Goal: Information Seeking & Learning: Find specific fact

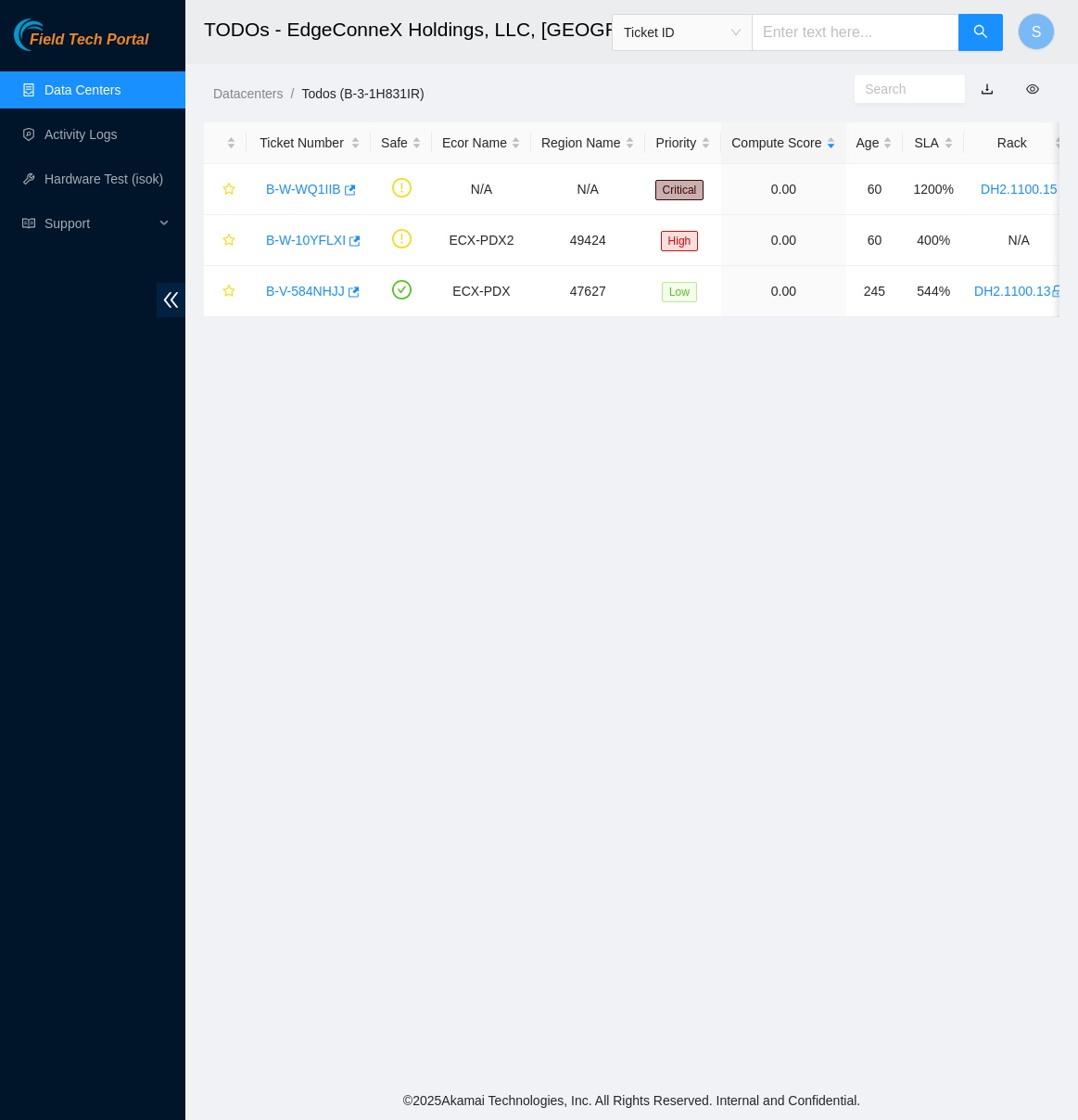
click at [345, 339] on main "TODOs - EdgeConneX Holdings, LLC, Portland POR01 Ticket ID S Datacenters / Todo…" at bounding box center [632, 540] width 893 height 1080
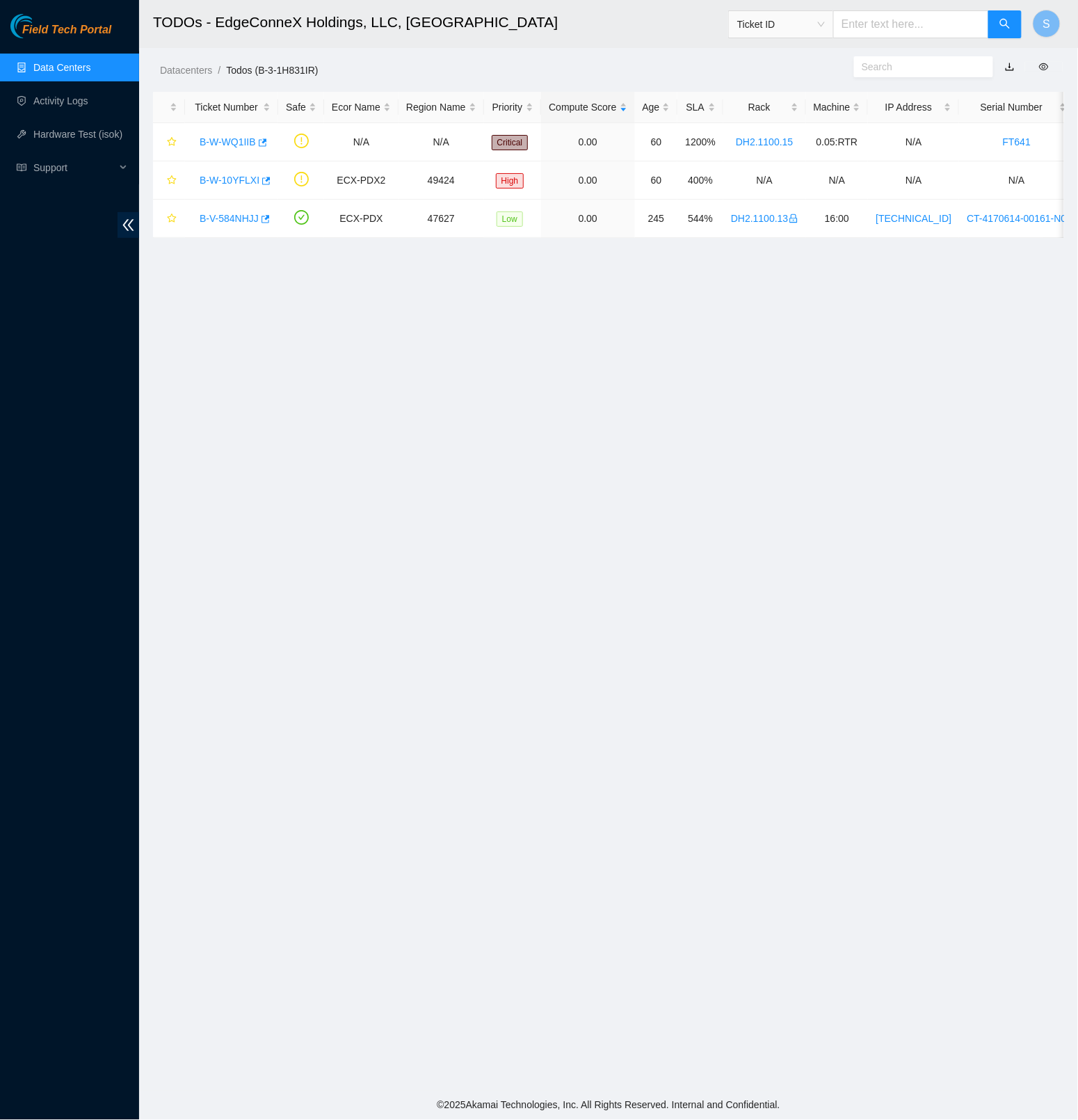
click at [808, 76] on span at bounding box center [923, 67] width 139 height 21
click at [808, 68] on input "text" at bounding box center [918, 66] width 112 height 16
click at [808, 31] on input "text" at bounding box center [910, 24] width 156 height 28
paste input "B-V-5H5ETKX"
type input "B-V-5H5ETKX"
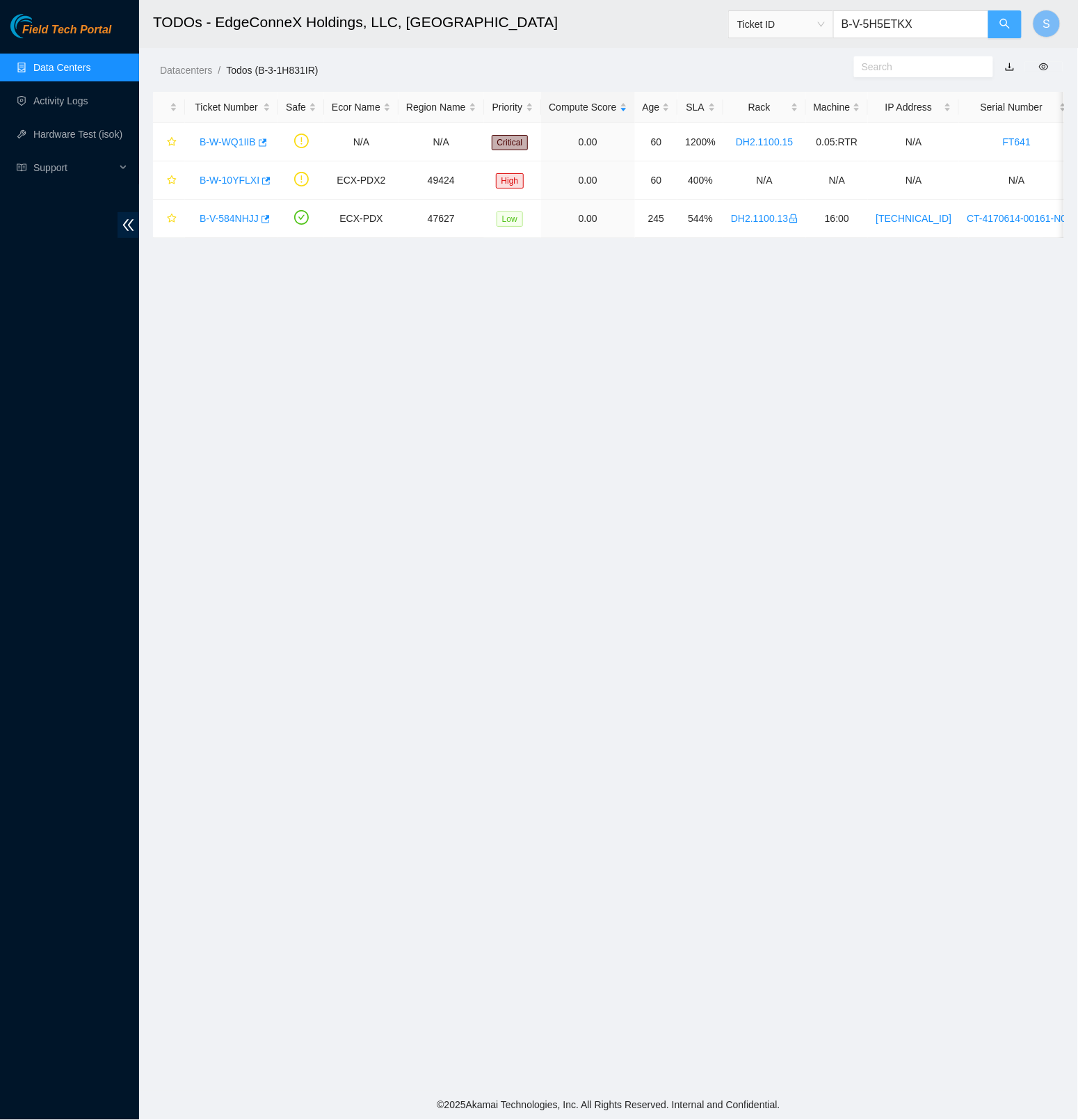
click at [808, 29] on button "button" at bounding box center [1005, 24] width 34 height 28
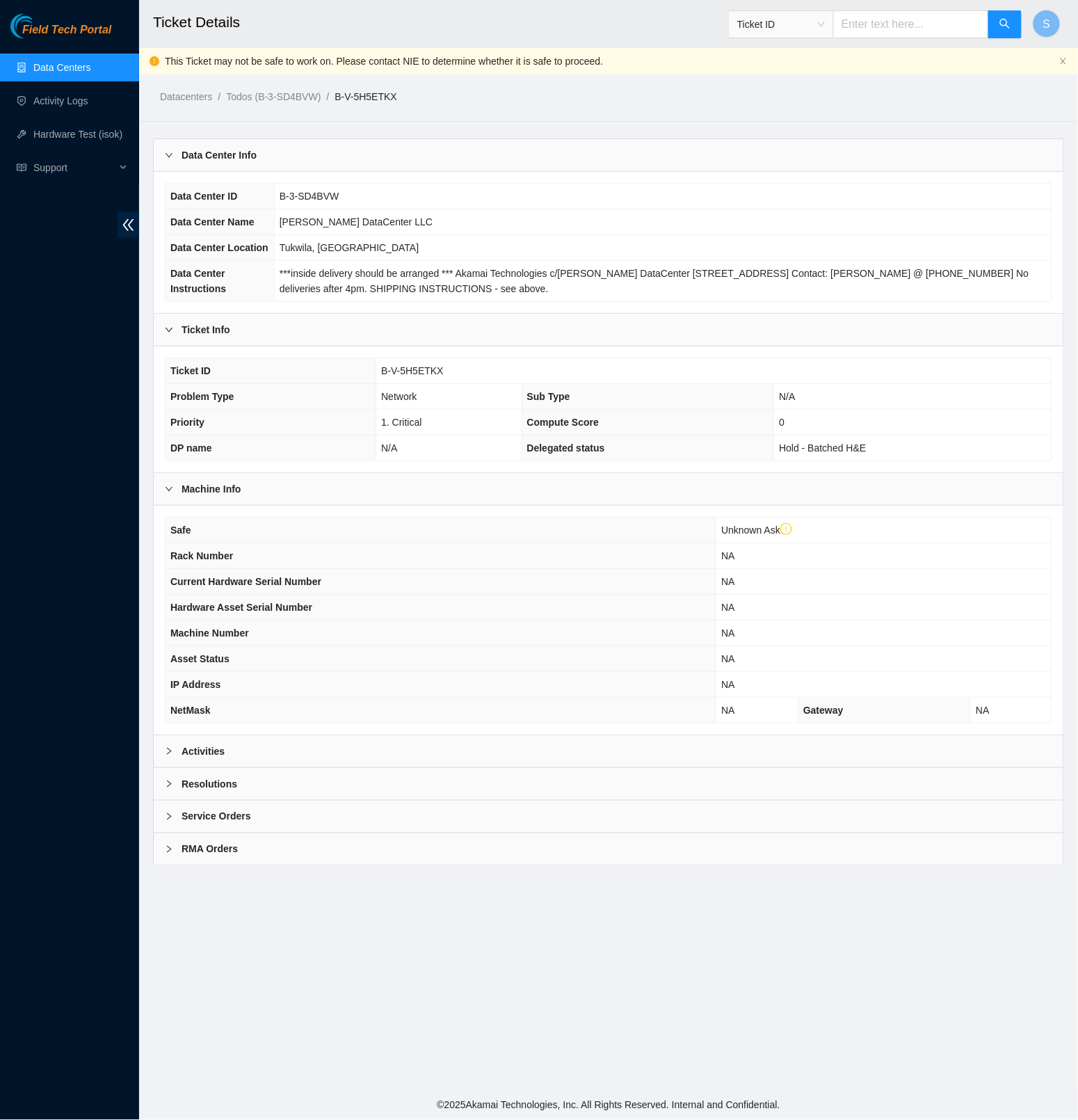
click at [808, 29] on input "text" at bounding box center [910, 24] width 156 height 28
paste input "B-W-13LD6TU"
type input "B-W-13LD6TU"
click at [808, 24] on icon "search" at bounding box center [1005, 23] width 11 height 11
click at [237, 768] on div "Activities" at bounding box center [608, 751] width 910 height 32
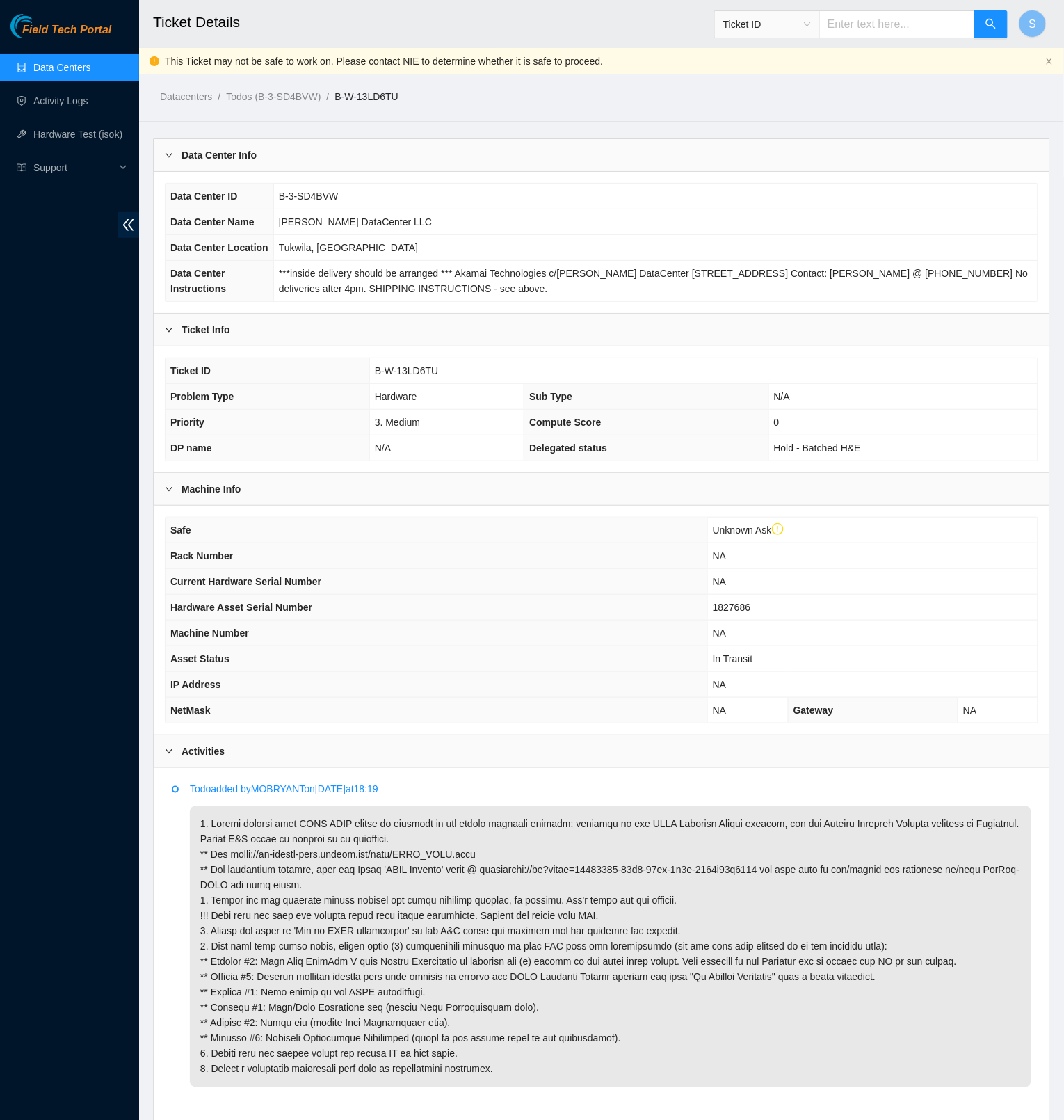
scroll to position [171, 0]
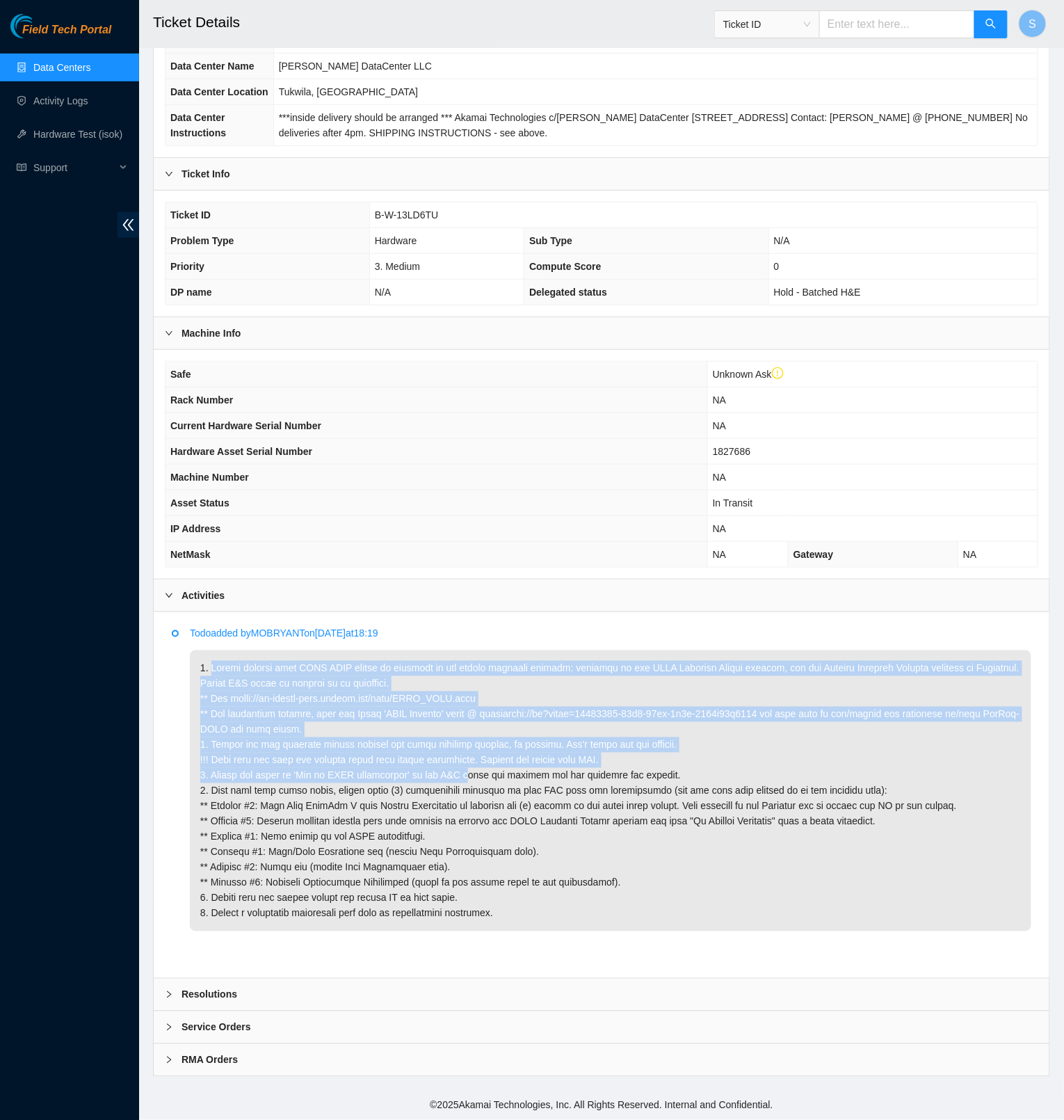
drag, startPoint x: 316, startPoint y: 694, endPoint x: 488, endPoint y: 774, distance: 189.7
click at [488, 774] on p at bounding box center [611, 791] width 842 height 281
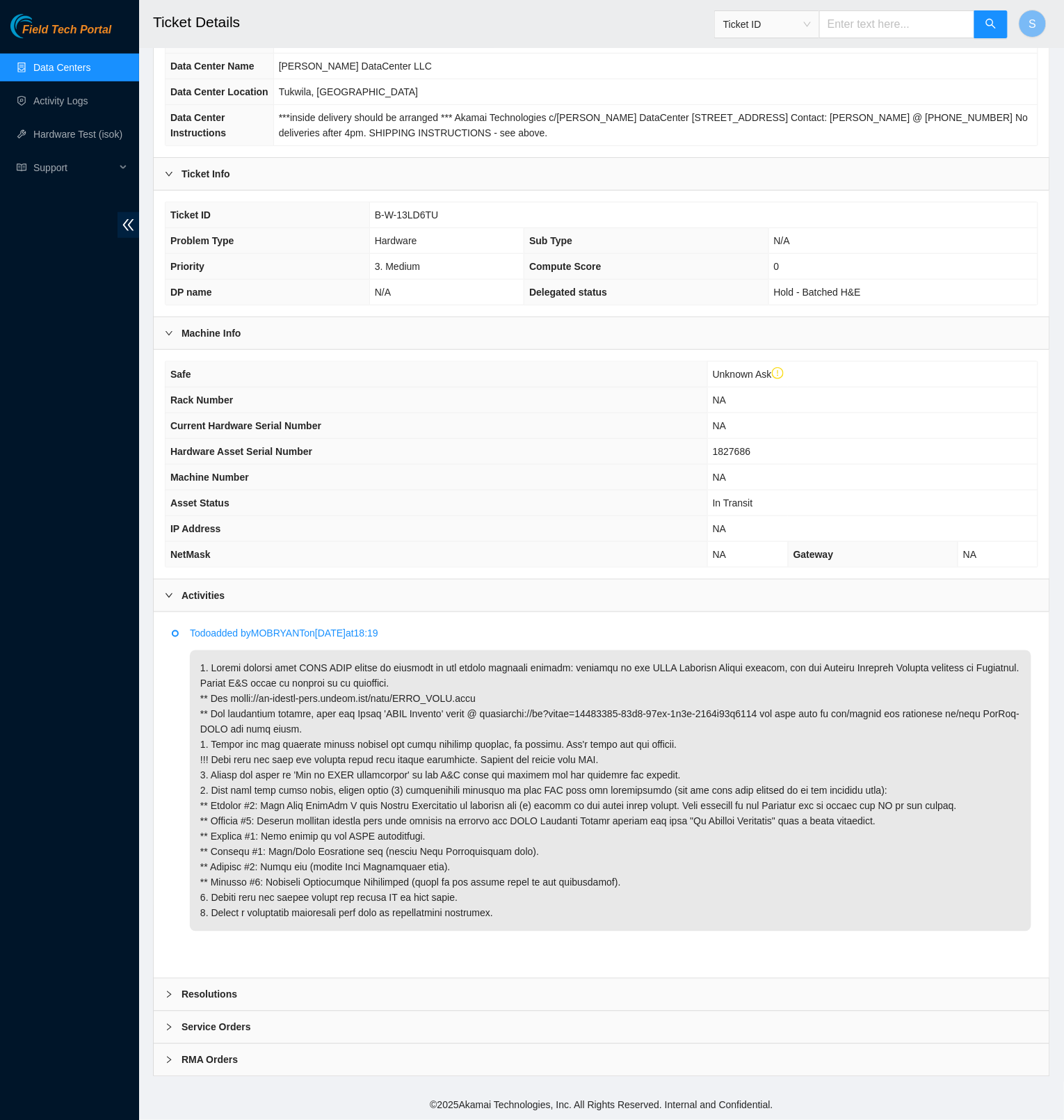
click at [511, 821] on p at bounding box center [611, 791] width 842 height 281
click at [809, 516] on td "In Transit" at bounding box center [873, 503] width 331 height 26
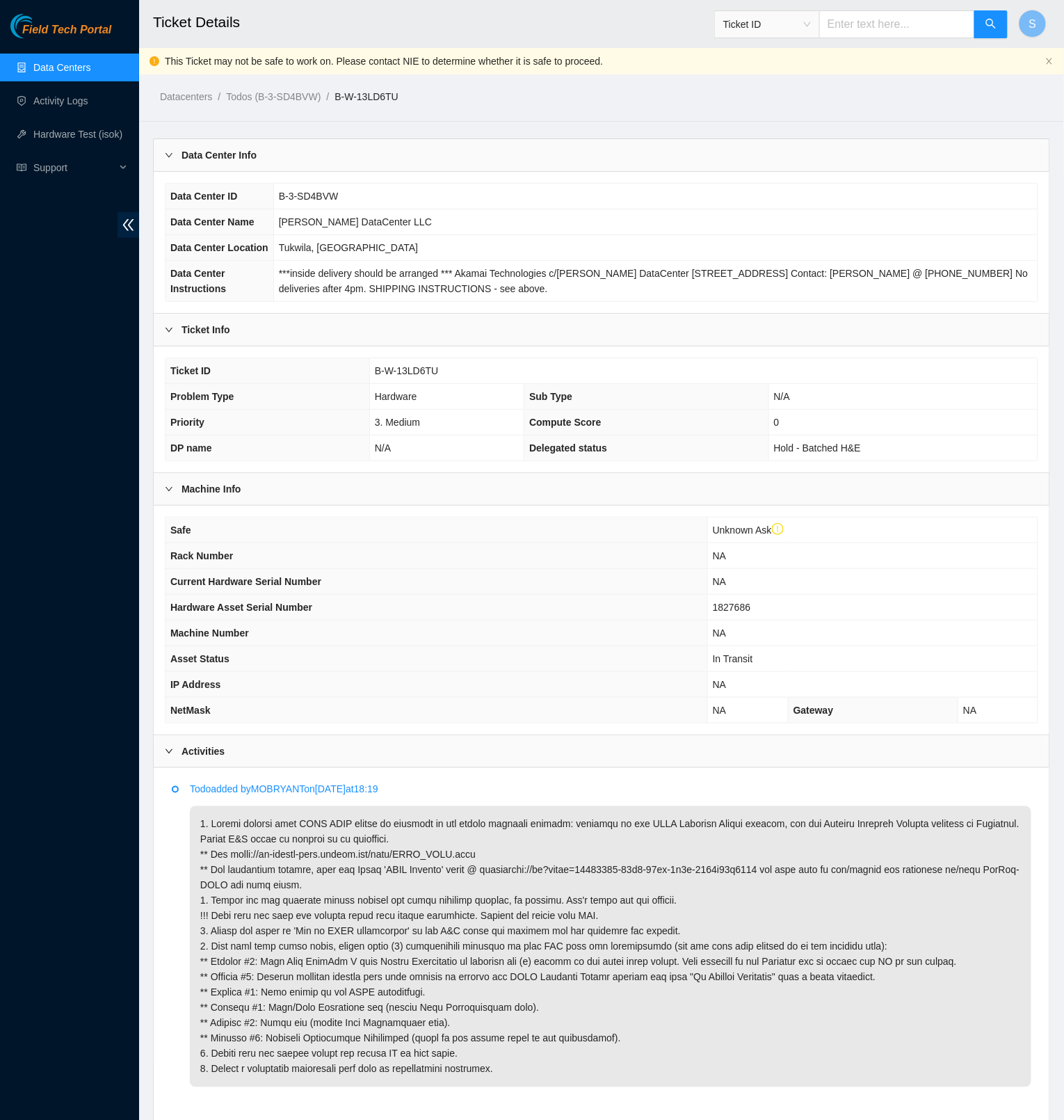
click at [48, 31] on span "Field Tech Portal" at bounding box center [67, 31] width 89 height 13
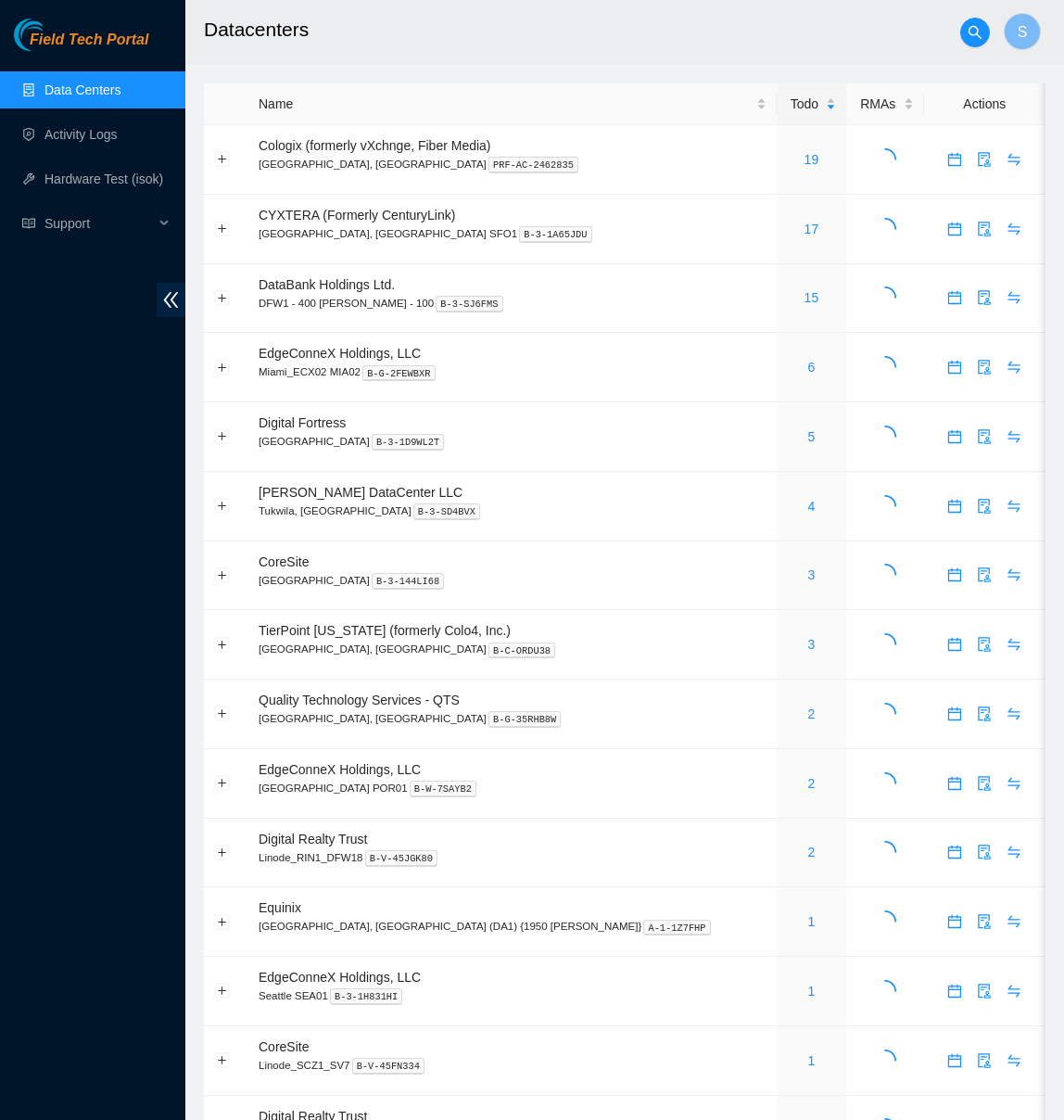
click at [597, 43] on h2 "Datacenters" at bounding box center [563, 30] width 719 height 60
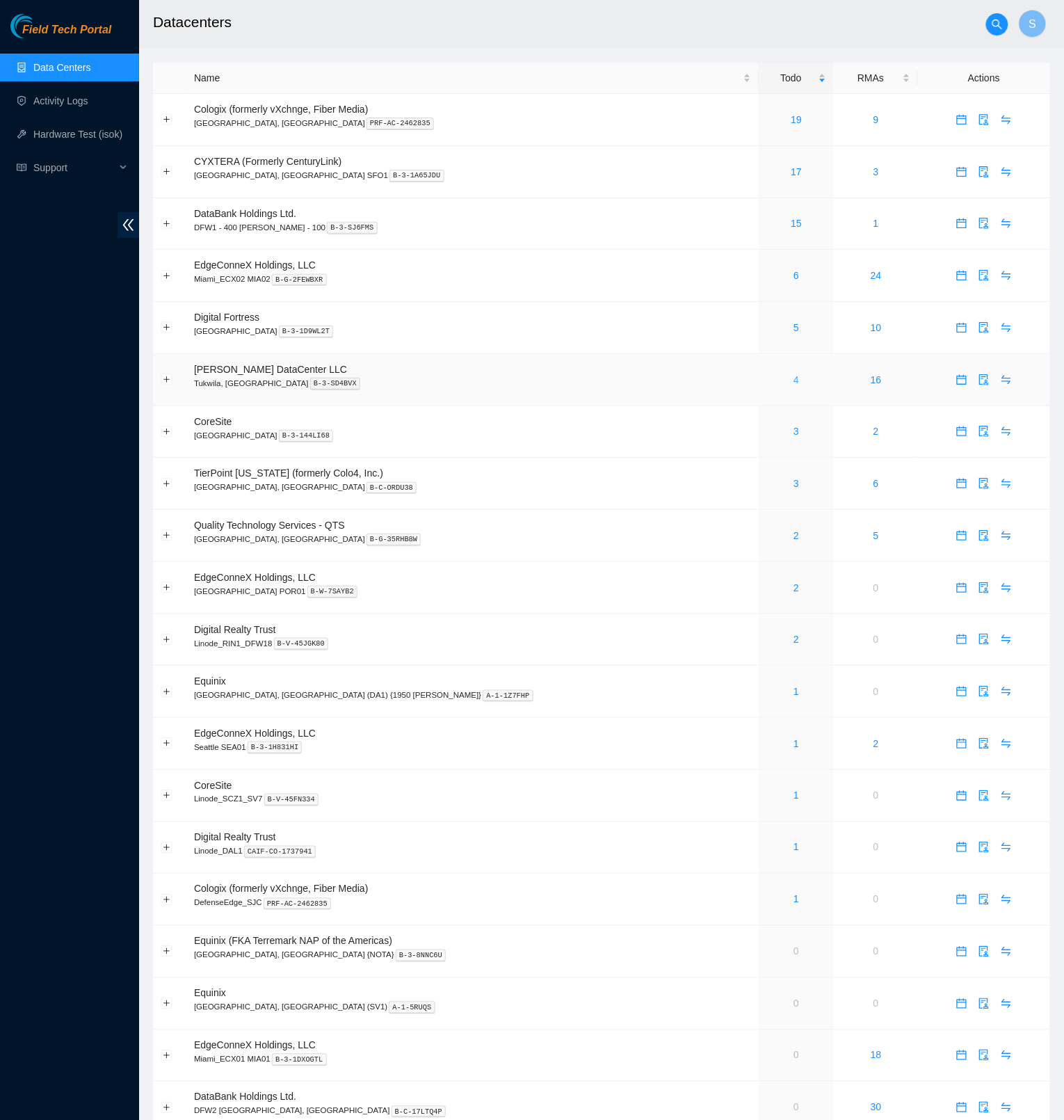
click at [794, 381] on link "4" at bounding box center [796, 380] width 5 height 11
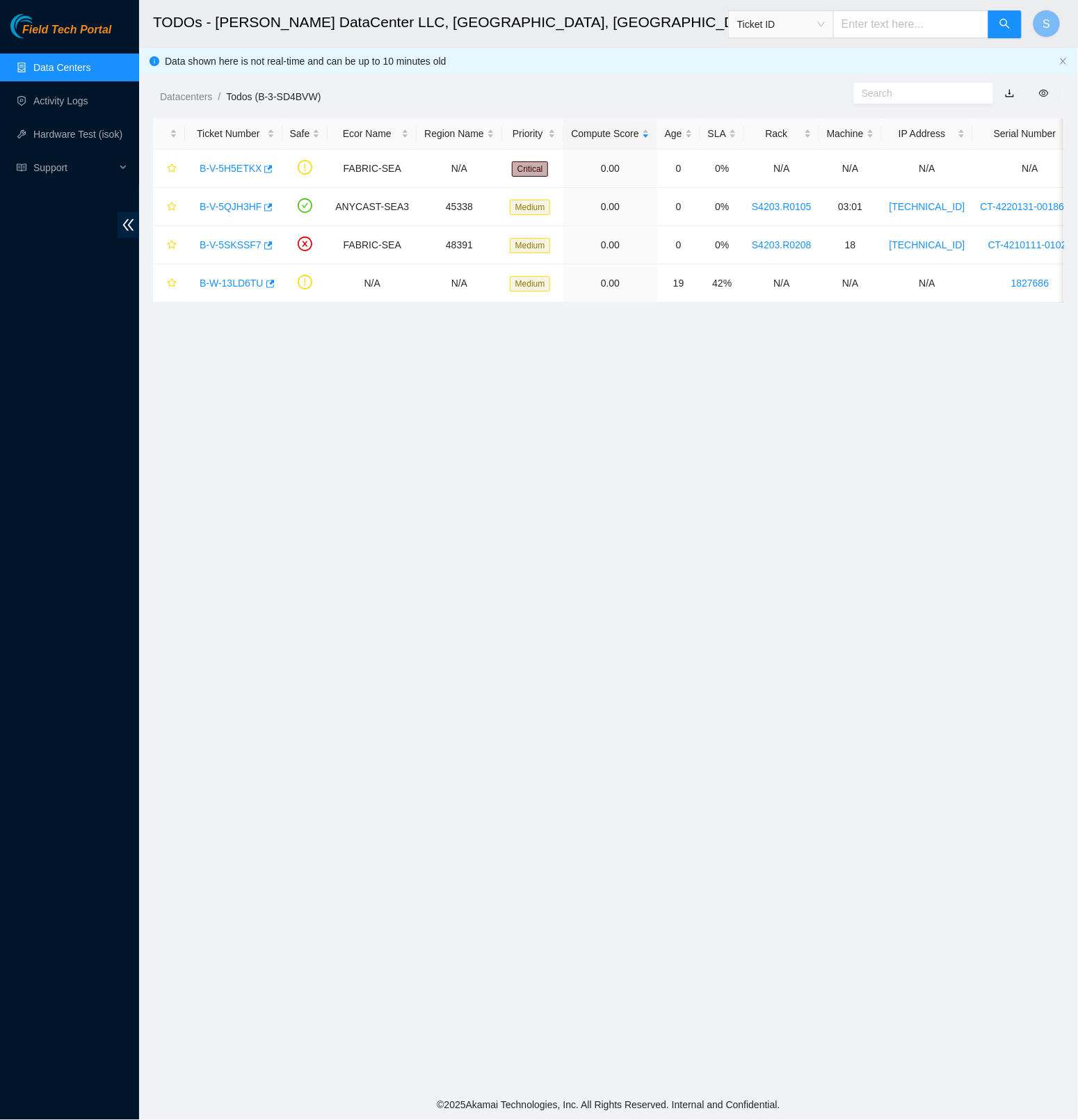
click at [511, 489] on main "TODOs - Sabey DataCenter LLC, Tukwila, WA Ticket ID S Data shown here is not re…" at bounding box center [608, 545] width 939 height 1091
copy link "B-V-5H5ETKX"
copy link "B-V-5QJH3HF"
copy link "B-V-5SKSSF7"
copy link "B-W-13LD6TU"
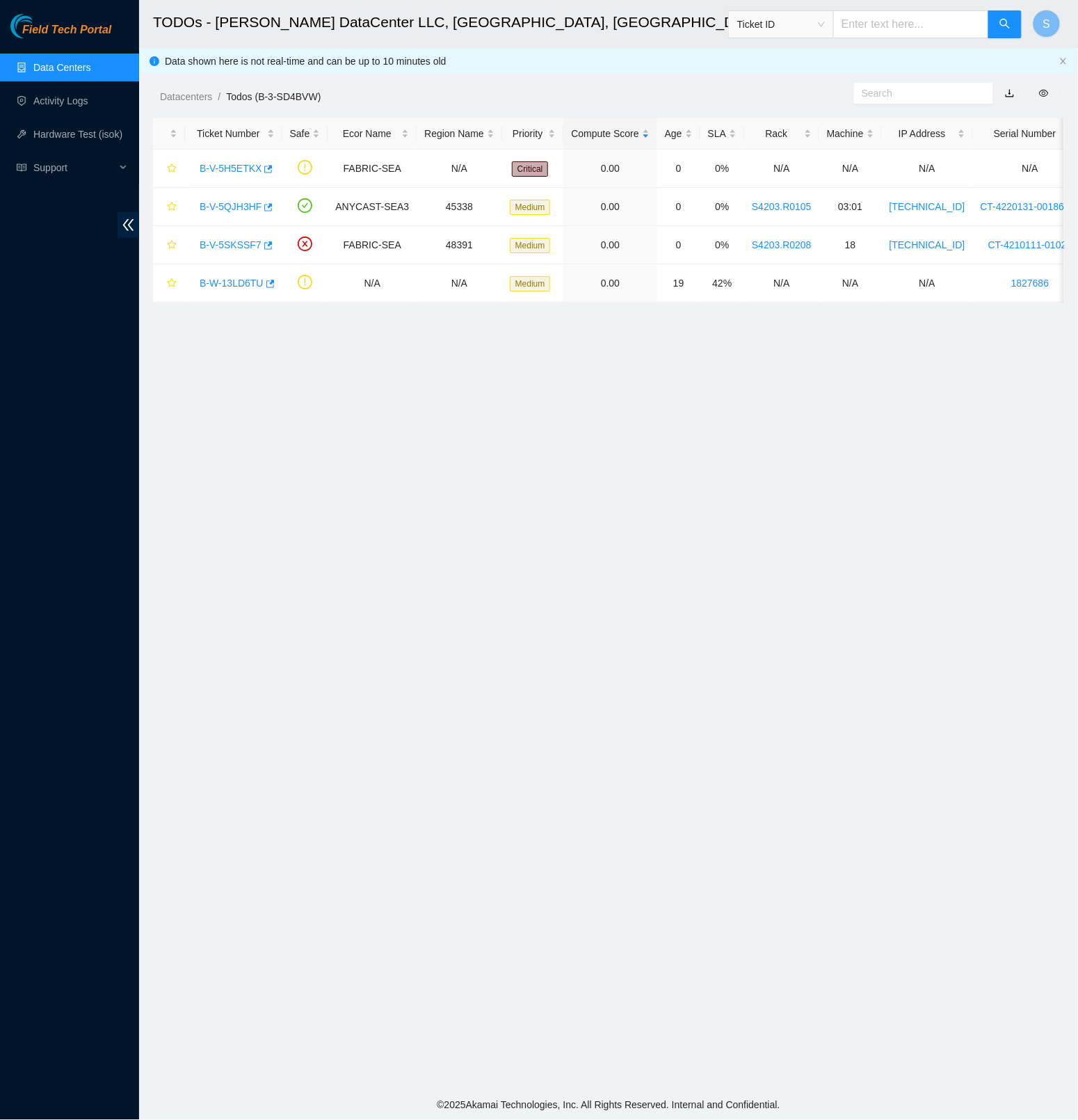
click at [408, 394] on main "TODOs - Sabey DataCenter LLC, Tukwila, WA Ticket ID S Data shown here is not re…" at bounding box center [608, 545] width 939 height 1091
drag, startPoint x: 75, startPoint y: 16, endPoint x: 70, endPoint y: 23, distance: 8.6
click at [70, 23] on div "Field Tech Portal" at bounding box center [69, 26] width 139 height 25
click at [70, 24] on span "Field Tech Portal" at bounding box center [67, 31] width 89 height 13
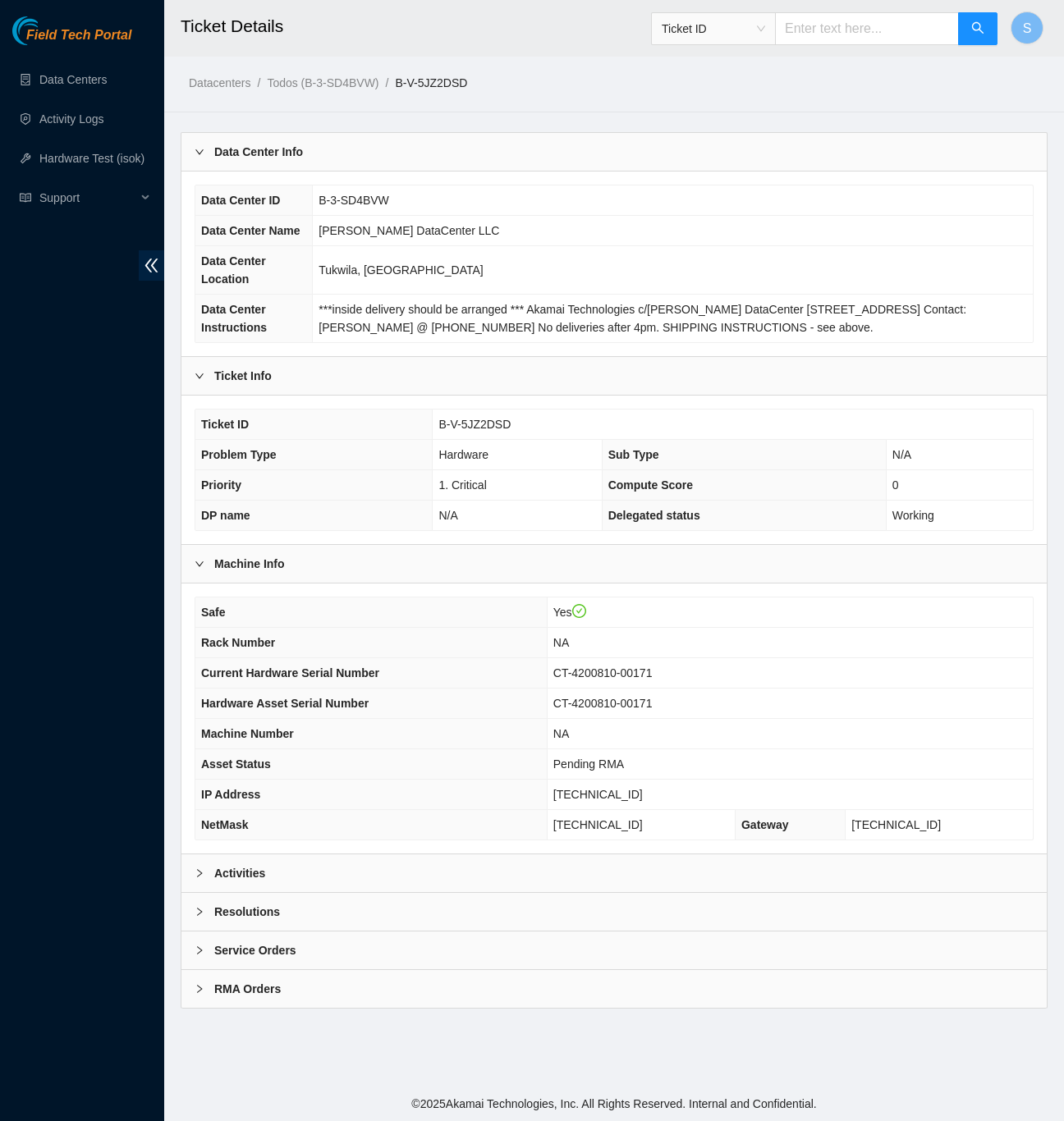
click at [259, 921] on b "Resolutions" at bounding box center [247, 912] width 66 height 18
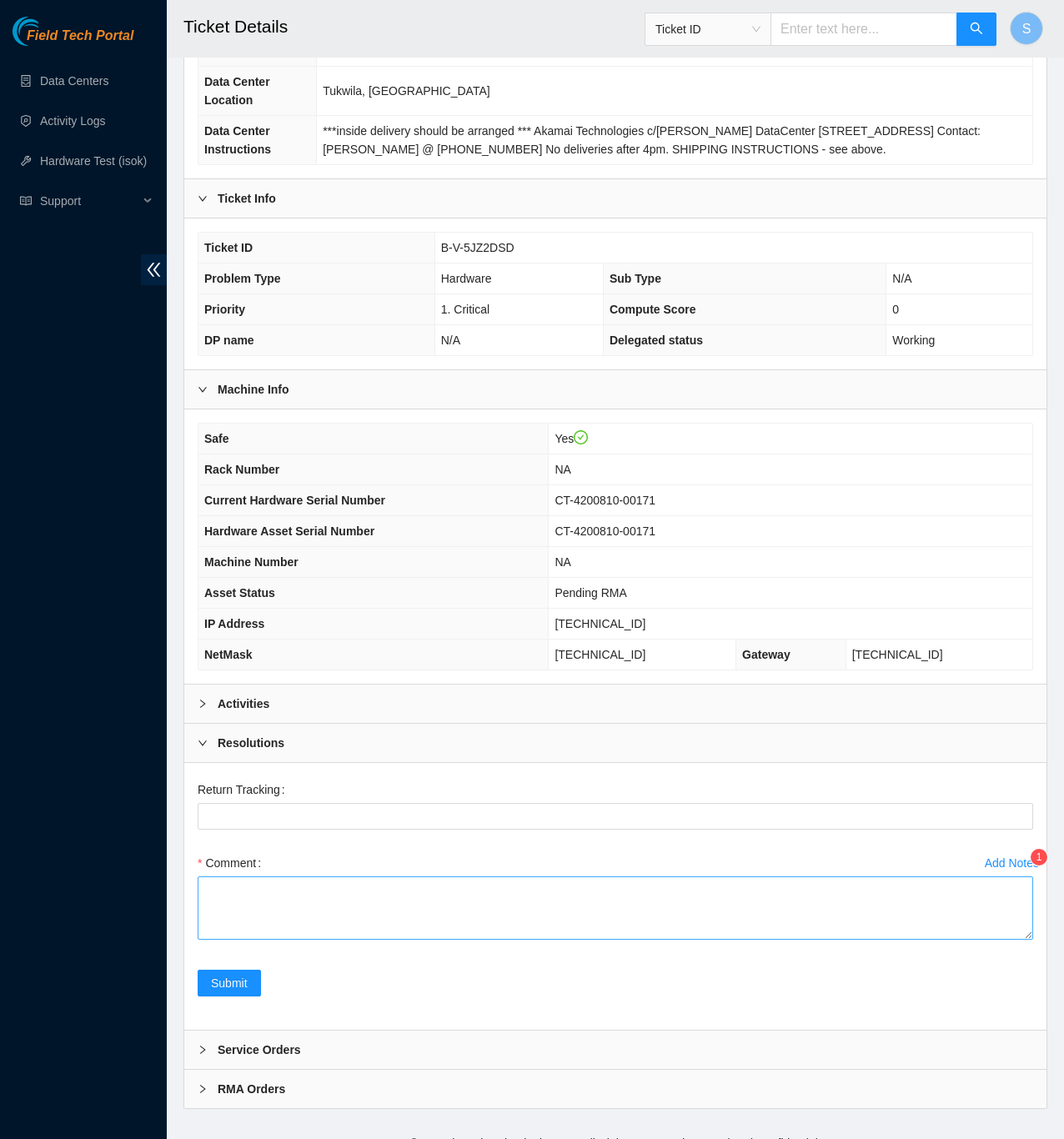
scroll to position [235, 0]
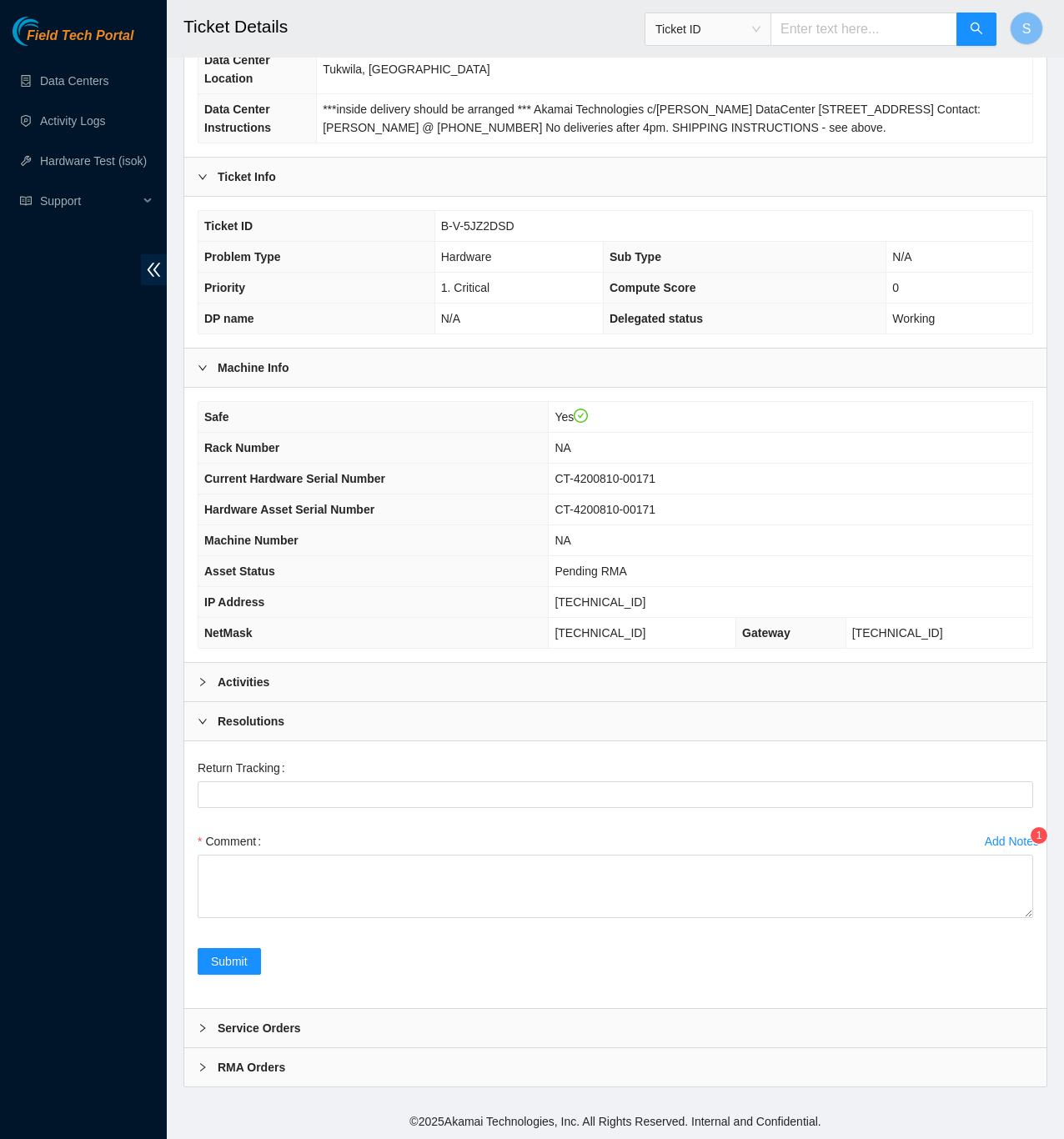
click at [210, 722] on div at bounding box center [207, 721] width 20 height 19
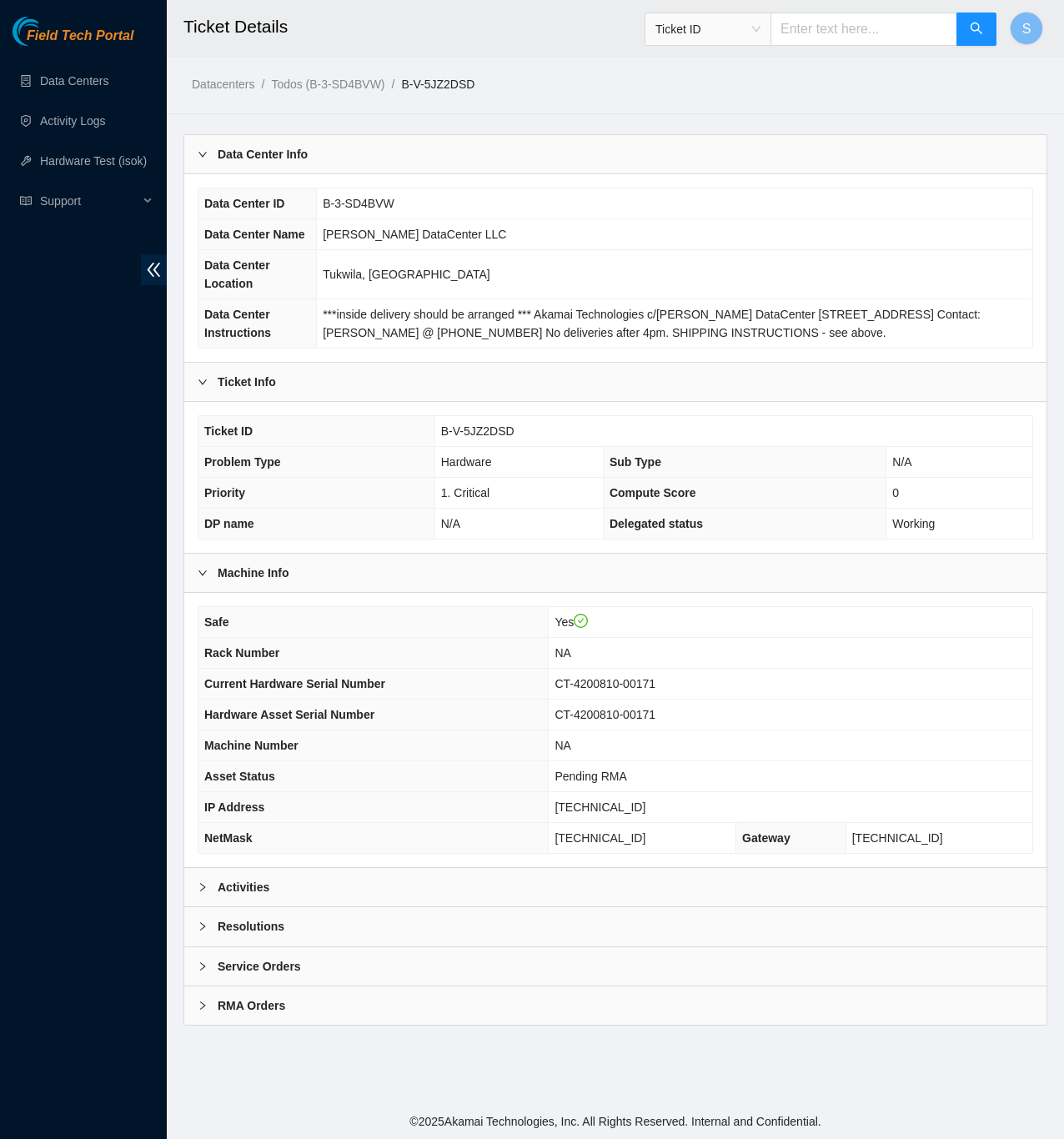
scroll to position [0, 0]
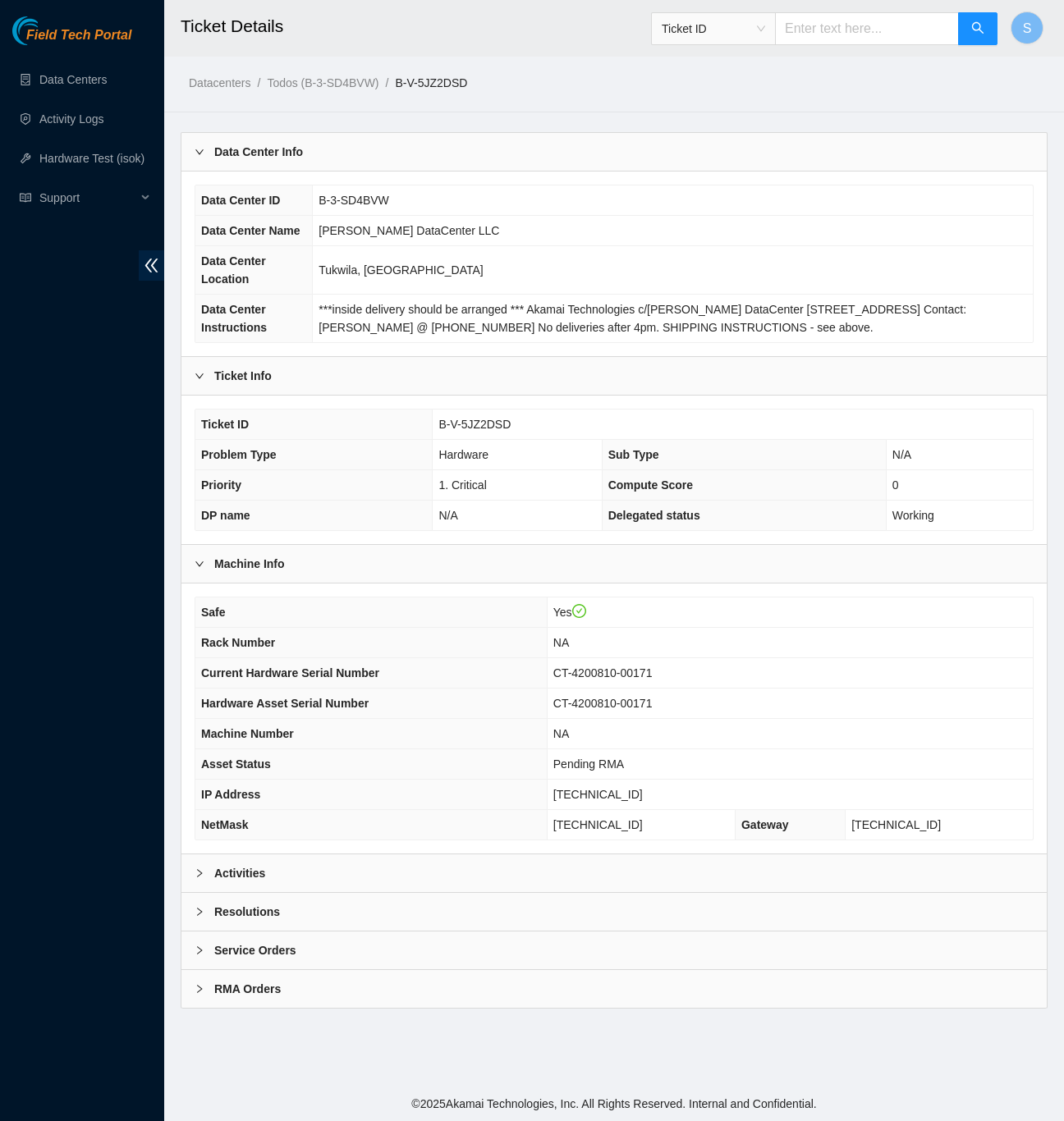
click at [270, 893] on div "Activities" at bounding box center [613, 873] width 865 height 38
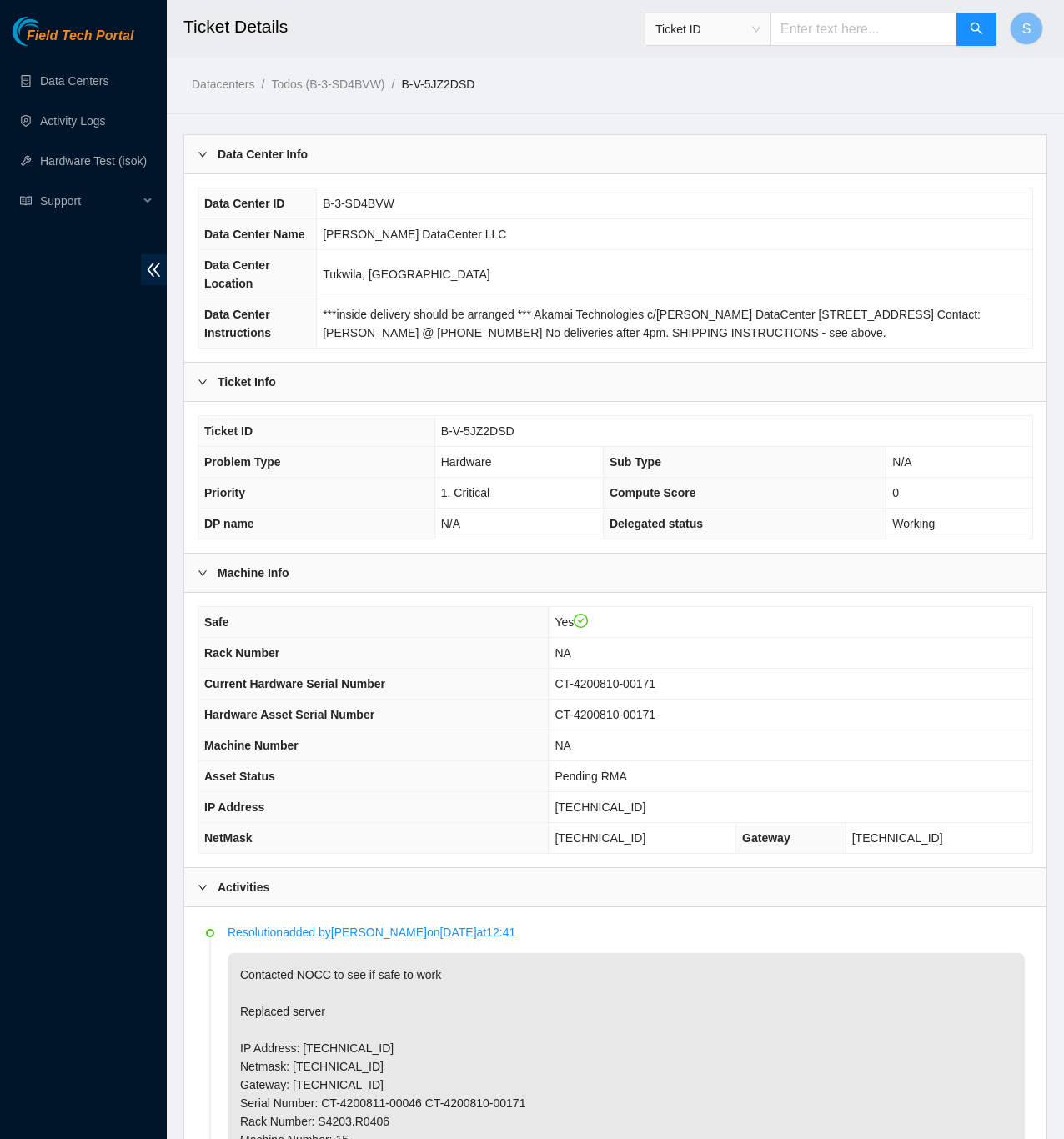
scroll to position [221, 0]
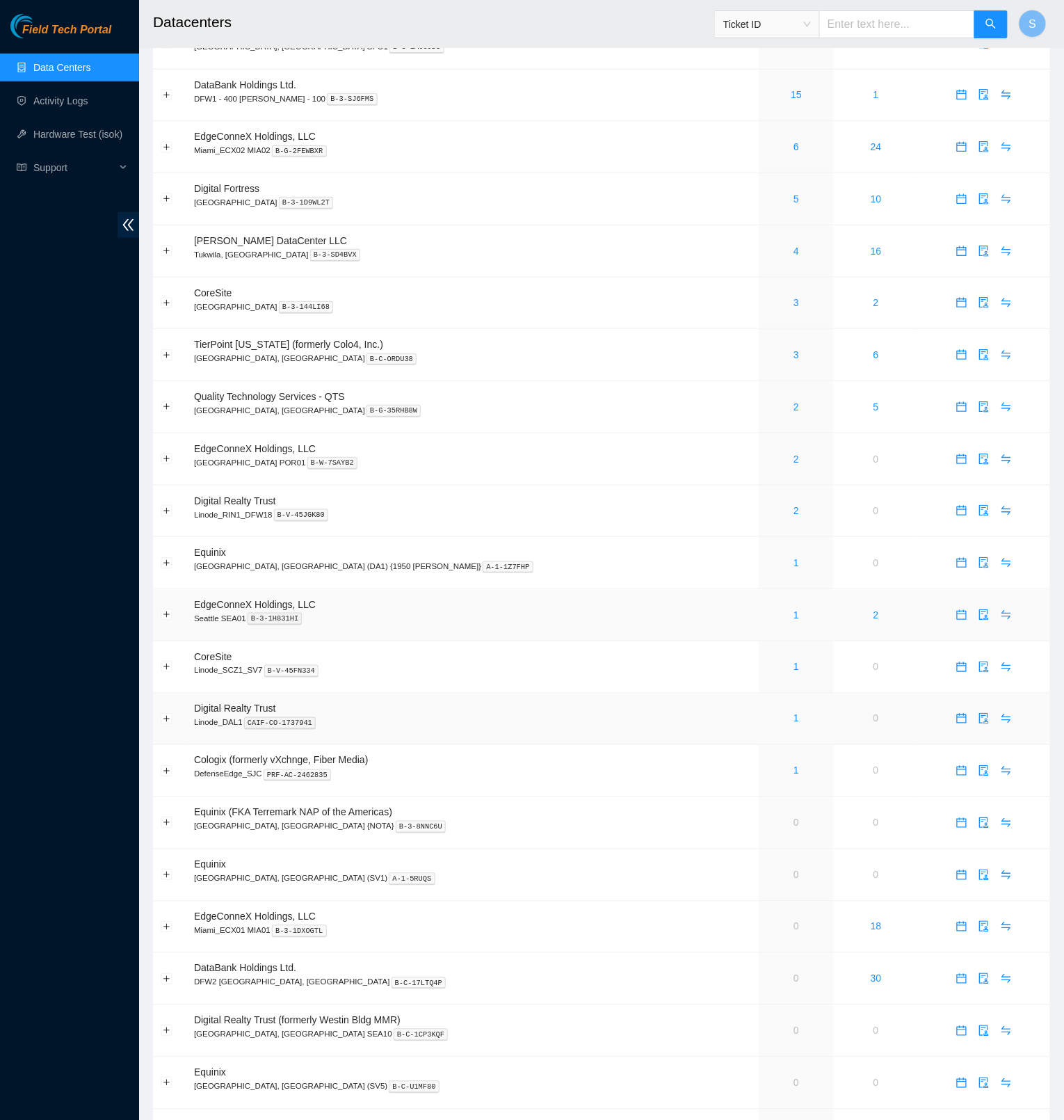
scroll to position [176, 0]
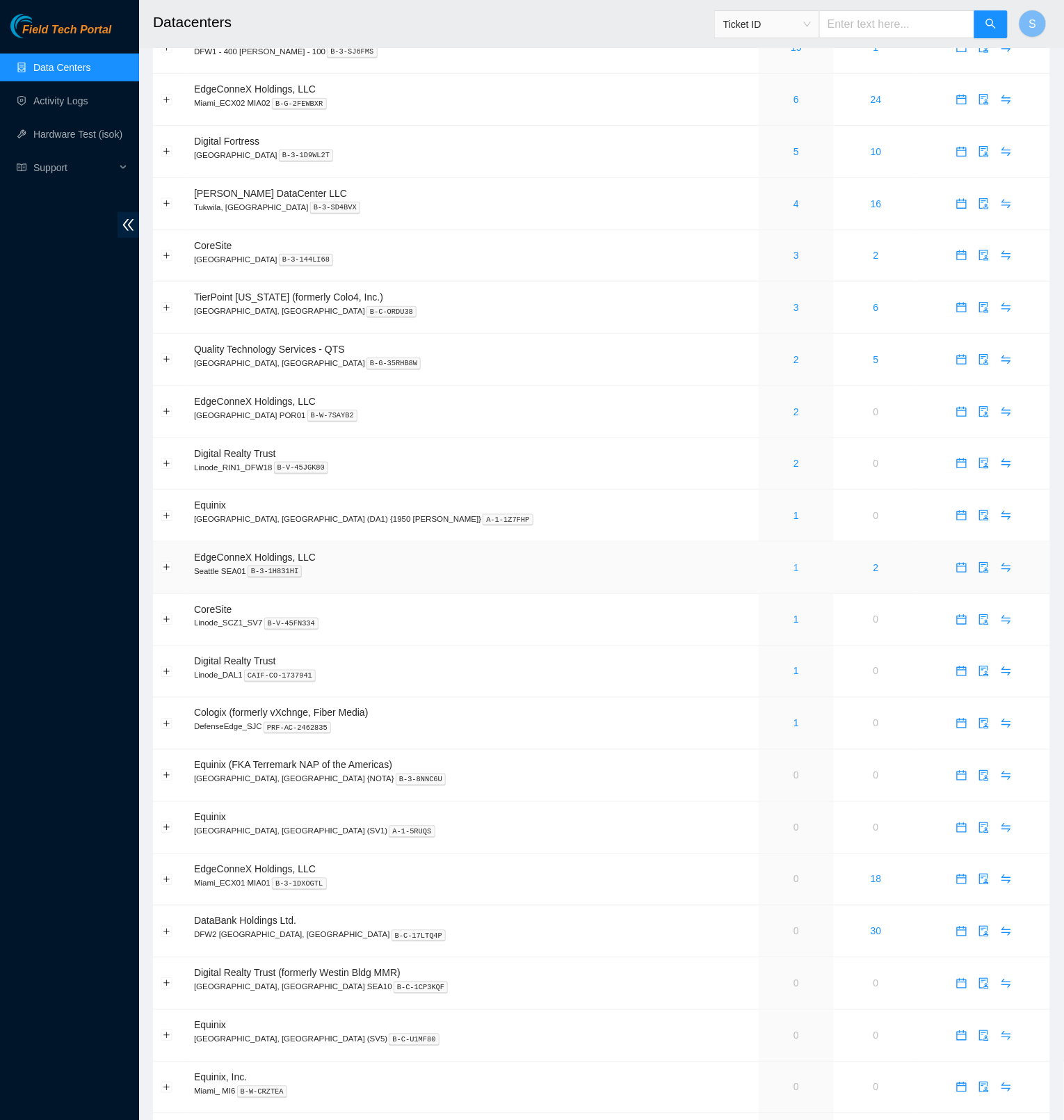
click at [794, 573] on link "1" at bounding box center [796, 567] width 5 height 11
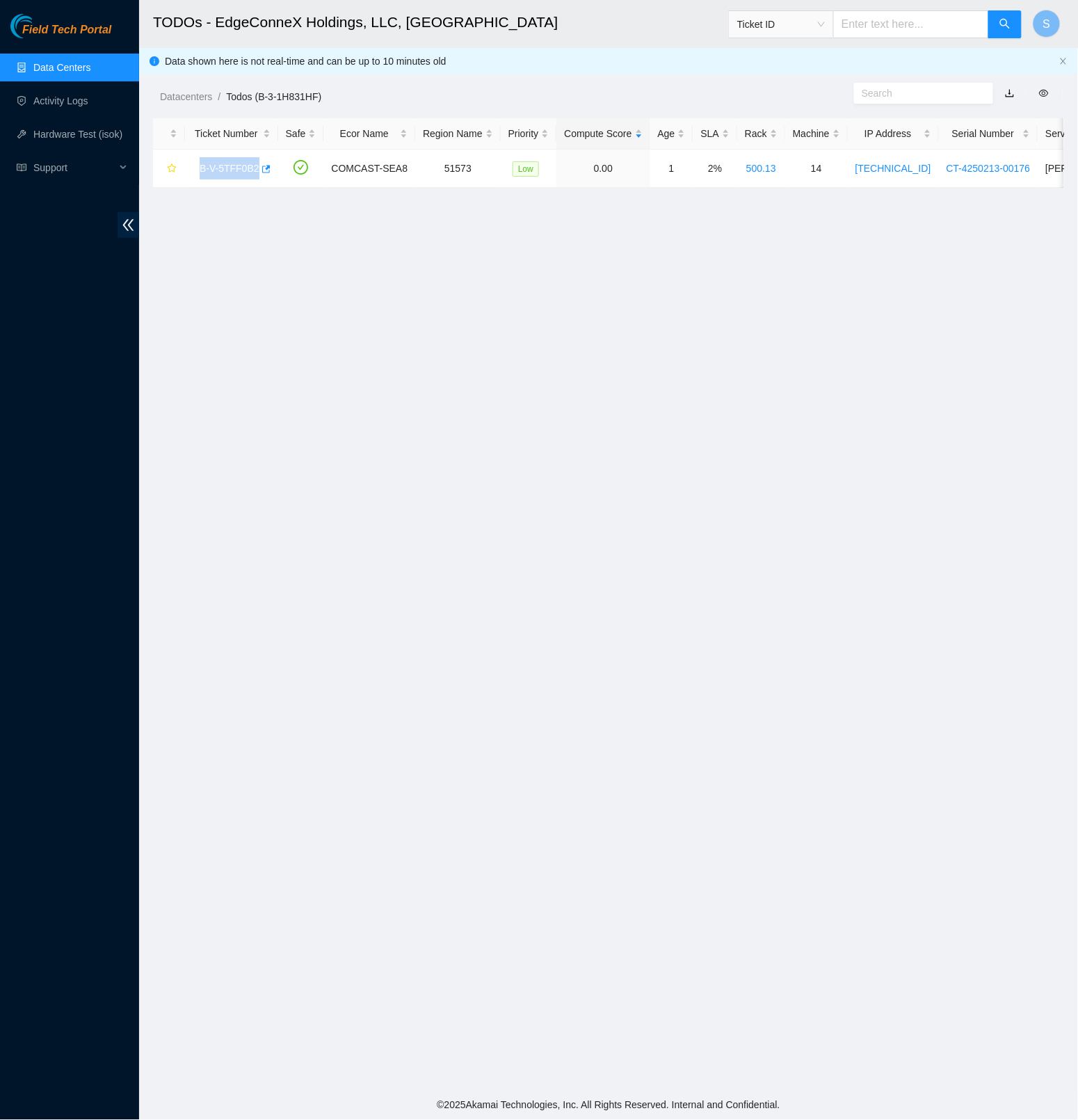
click at [95, 25] on span "Field Tech Portal" at bounding box center [67, 31] width 89 height 13
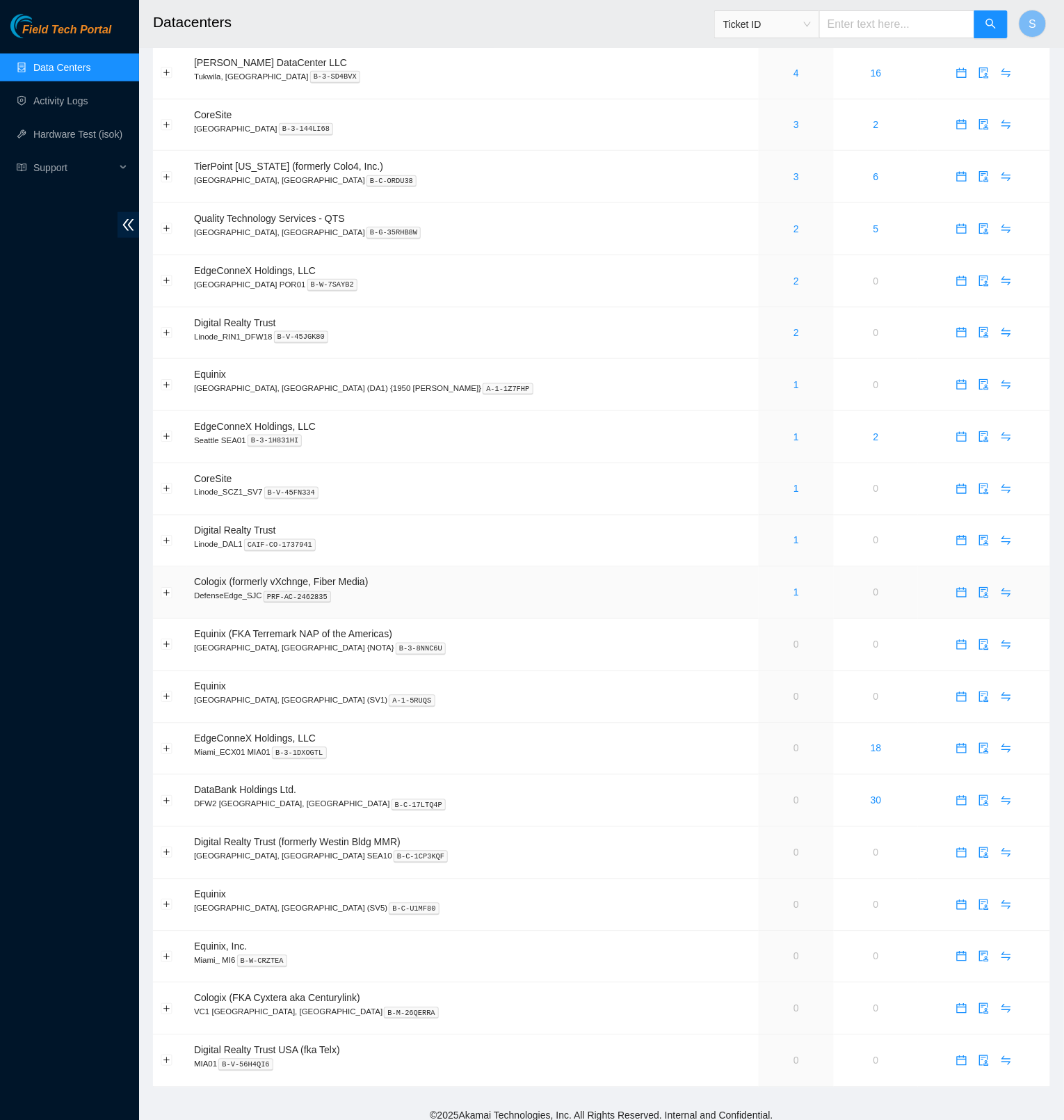
scroll to position [118, 0]
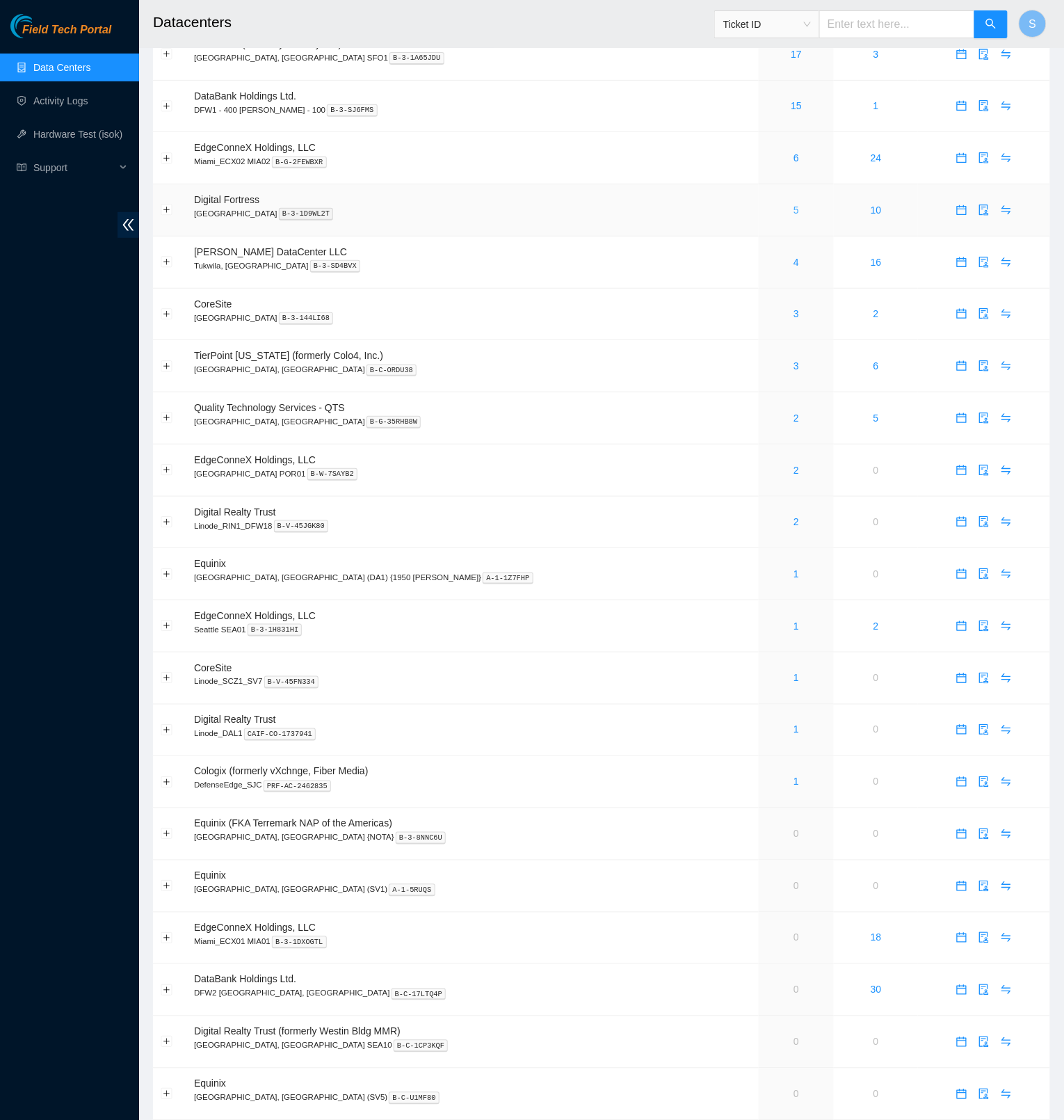
click at [794, 212] on link "5" at bounding box center [796, 210] width 5 height 11
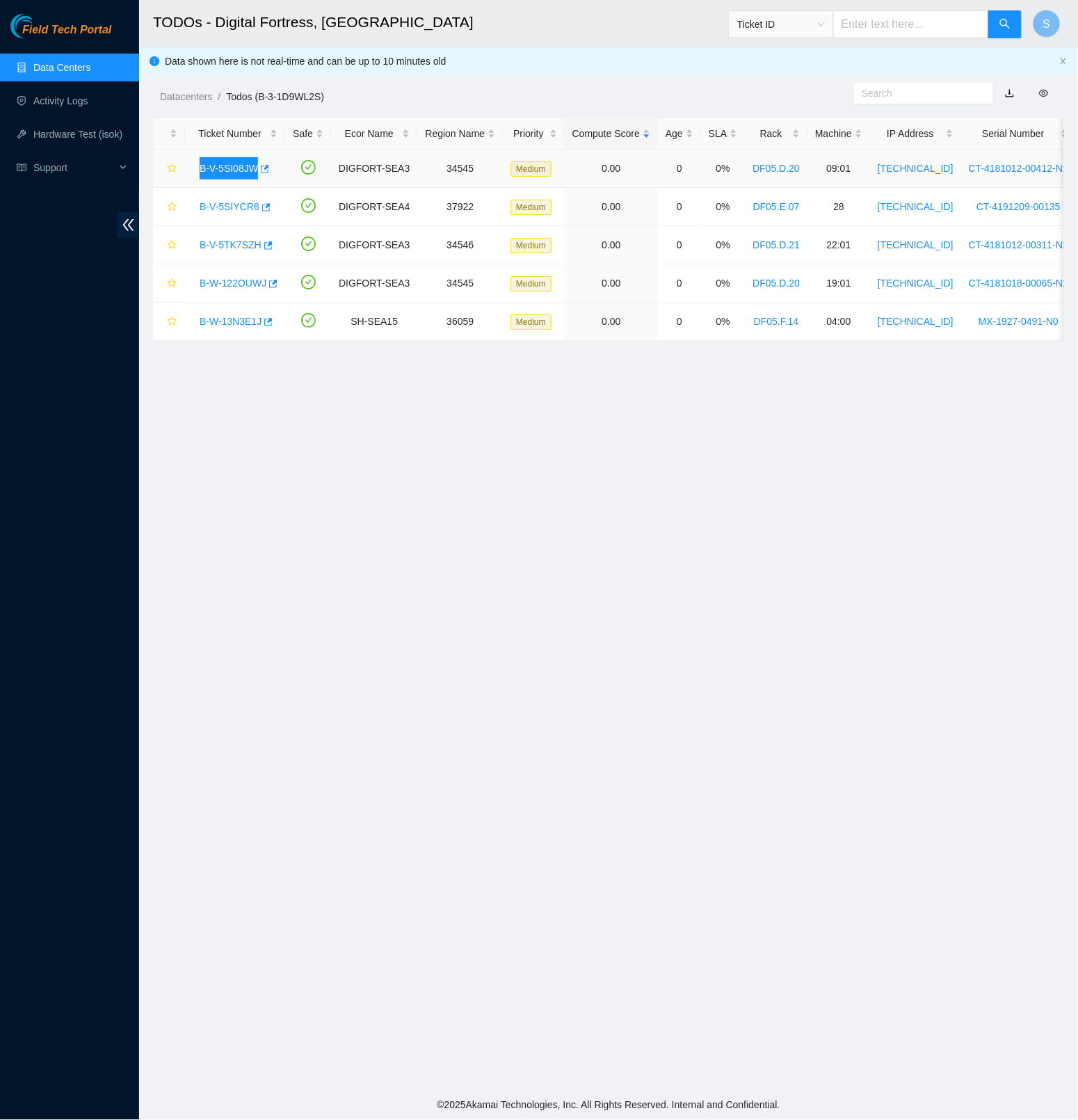
copy link "B-V-5SI08JW"
copy link "B-V-5SIYCR8"
copy link "B-V-5TK7SZH"
copy link "B-W-122OUWJ"
copy link "B-W-13N3E1J"
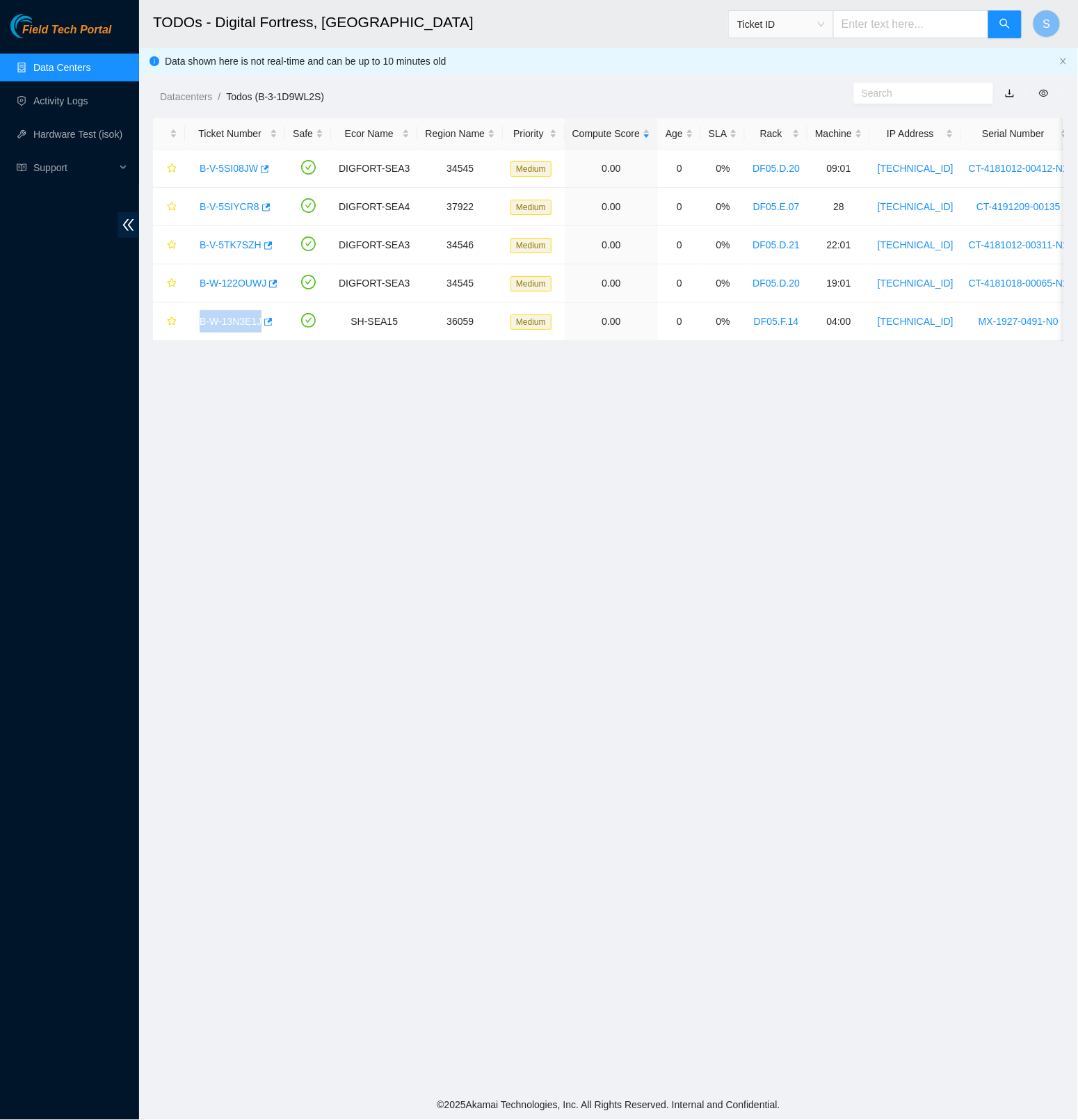
click at [93, 27] on span "Field Tech Portal" at bounding box center [67, 31] width 89 height 13
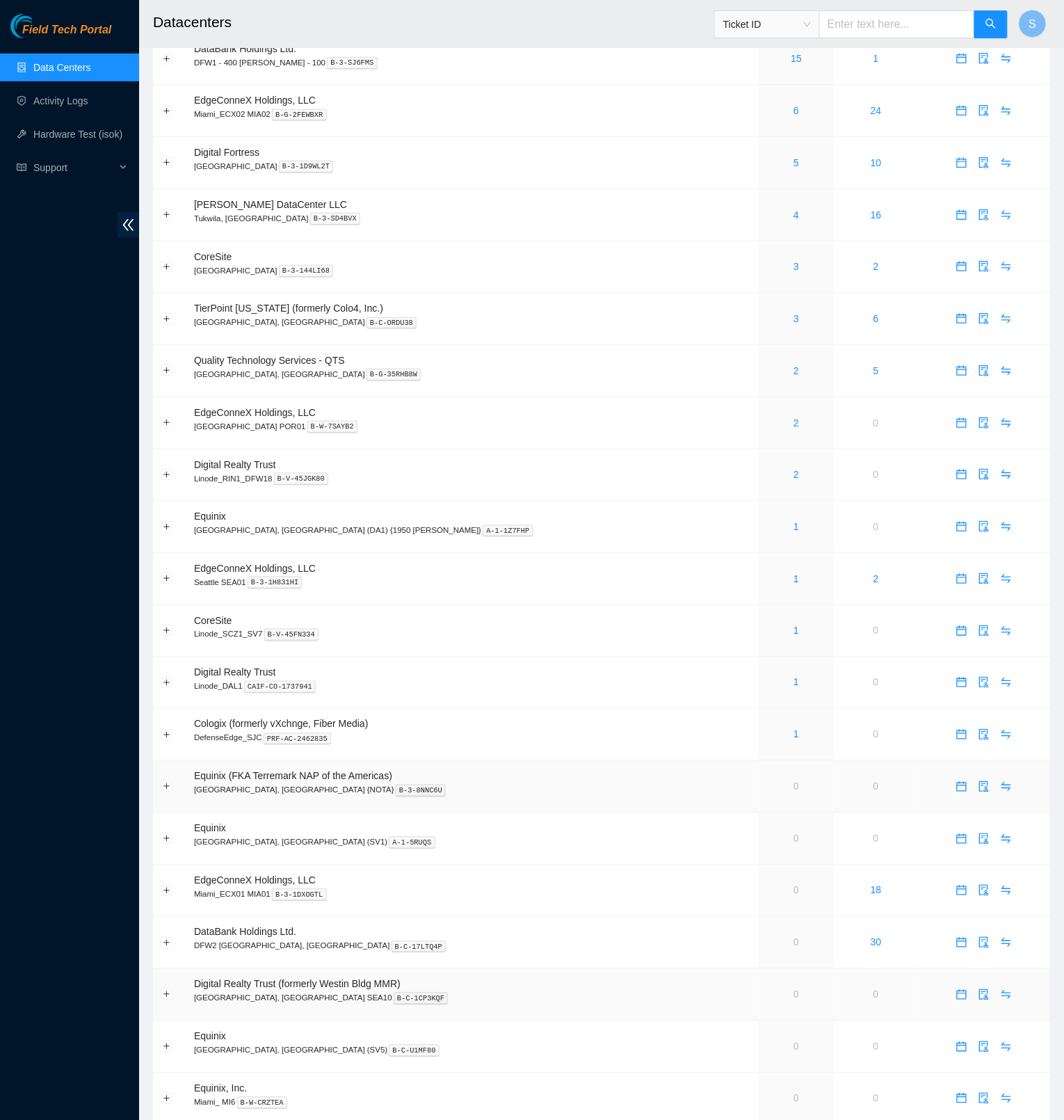
scroll to position [326, 0]
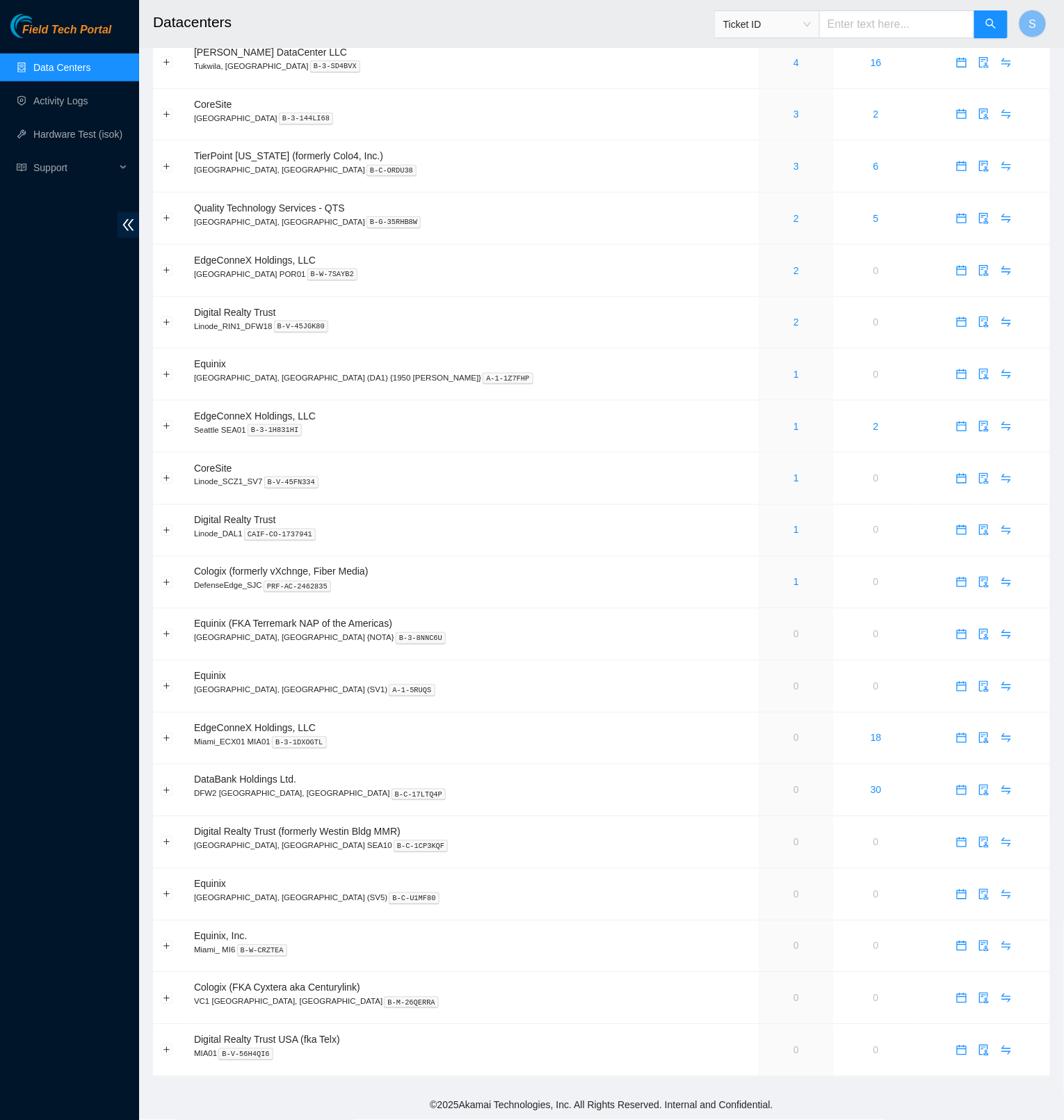
click at [60, 21] on div "Field Tech Portal" at bounding box center [69, 26] width 139 height 25
click at [66, 24] on span "Field Tech Portal" at bounding box center [67, 31] width 89 height 13
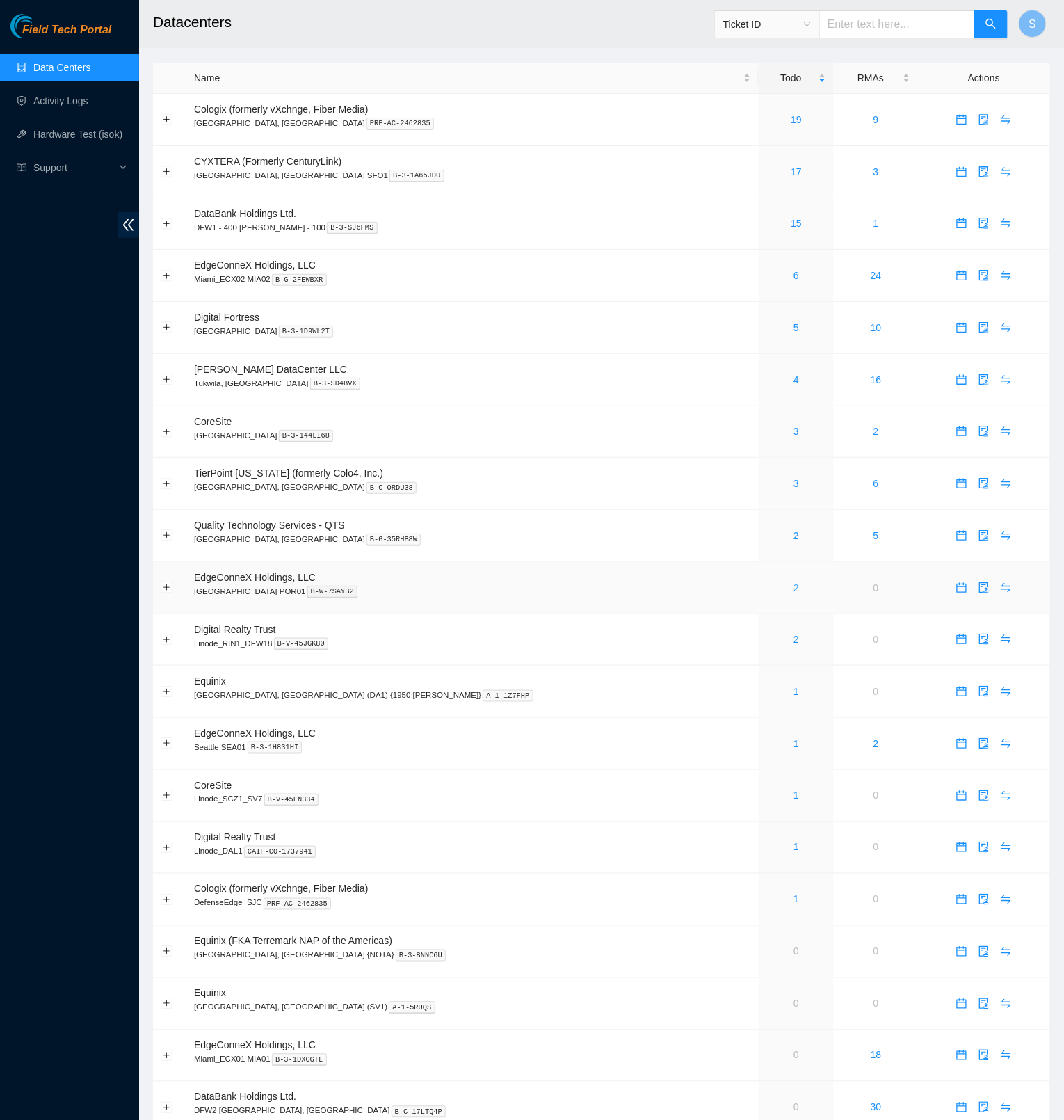
click at [794, 590] on link "2" at bounding box center [796, 588] width 5 height 11
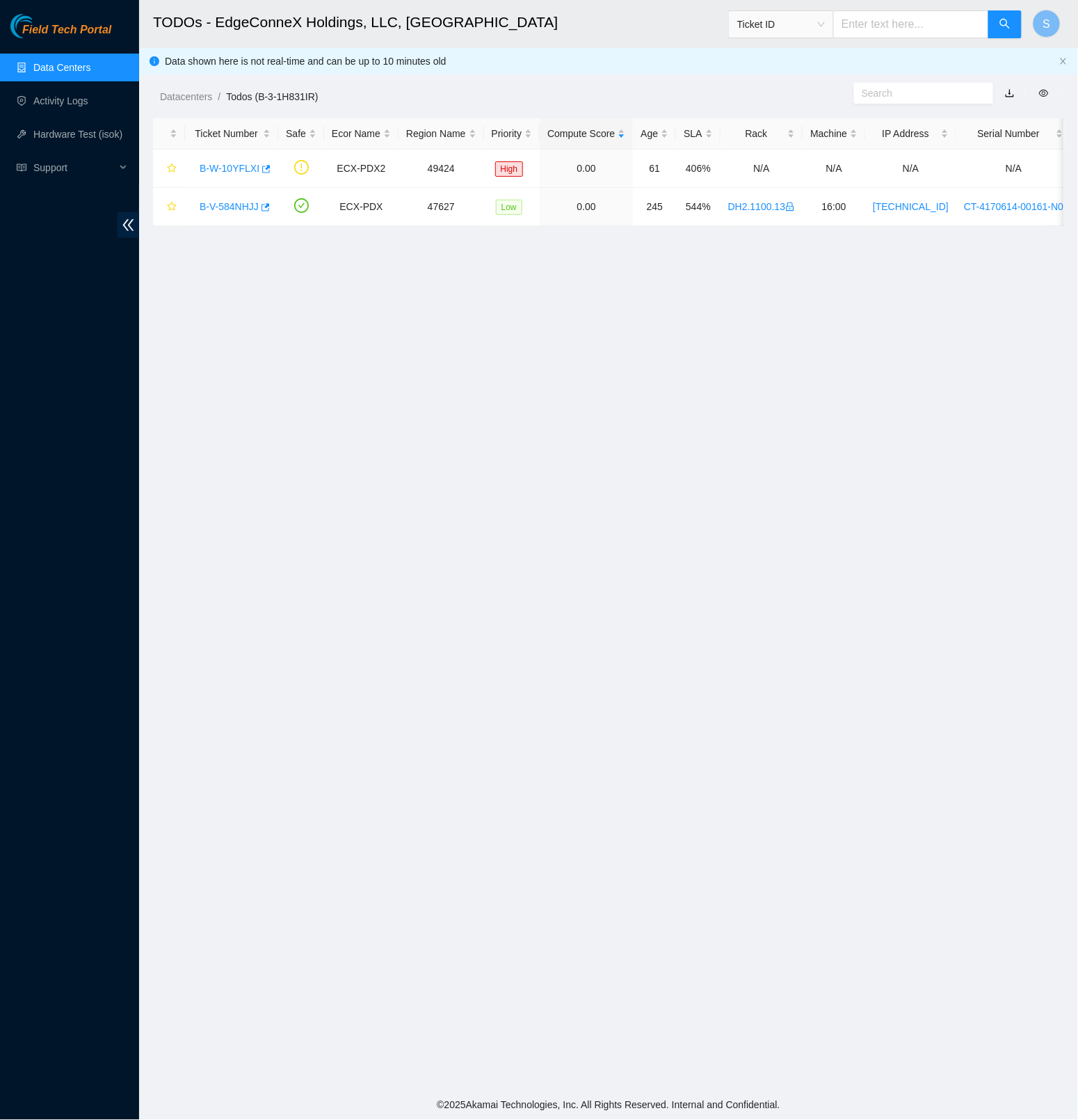
click at [599, 392] on main "TODOs - EdgeConneX Holdings, LLC, [GEOGRAPHIC_DATA] POR01 Ticket ID S Data show…" at bounding box center [608, 545] width 939 height 1091
click at [79, 29] on span "Field Tech Portal" at bounding box center [67, 31] width 89 height 13
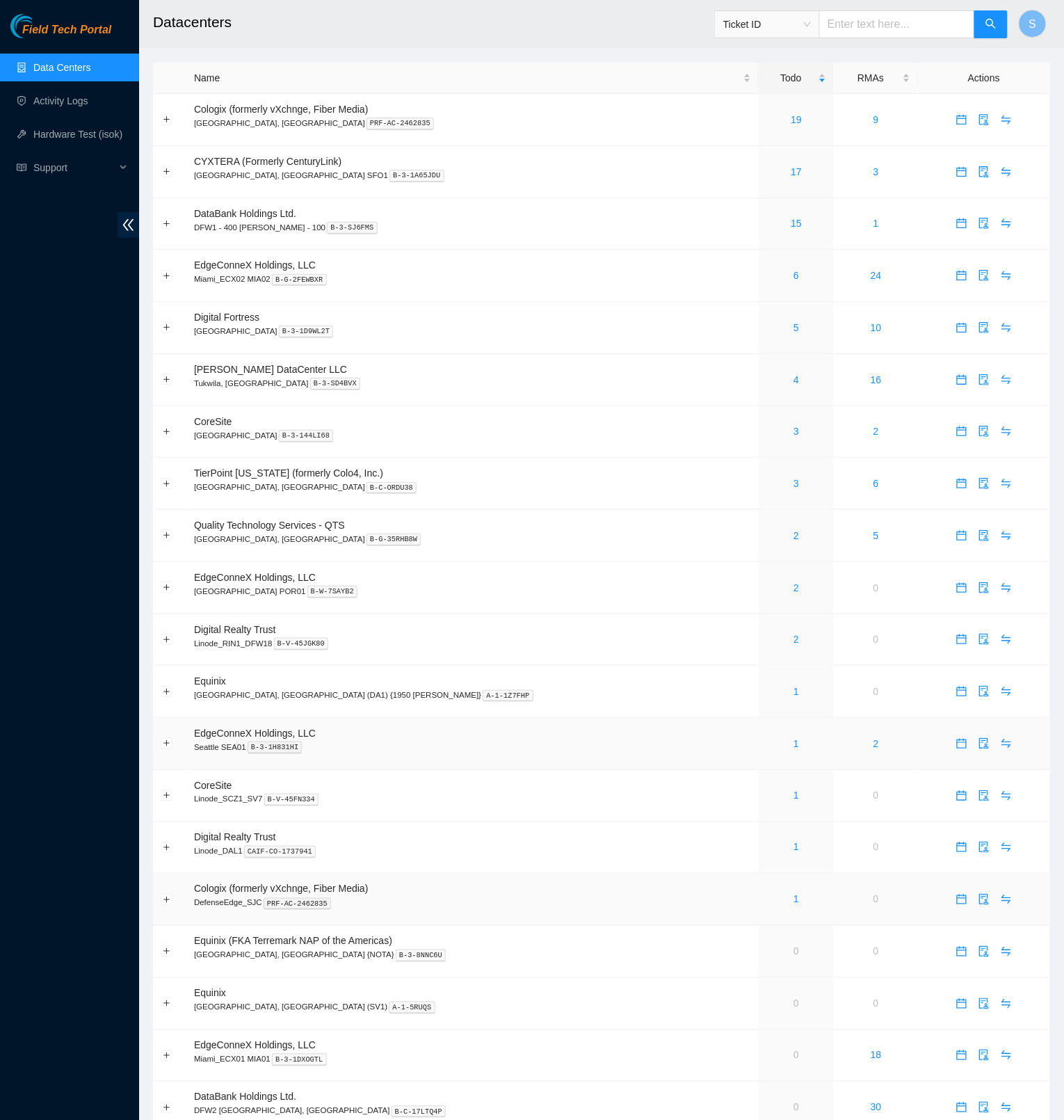
scroll to position [326, 0]
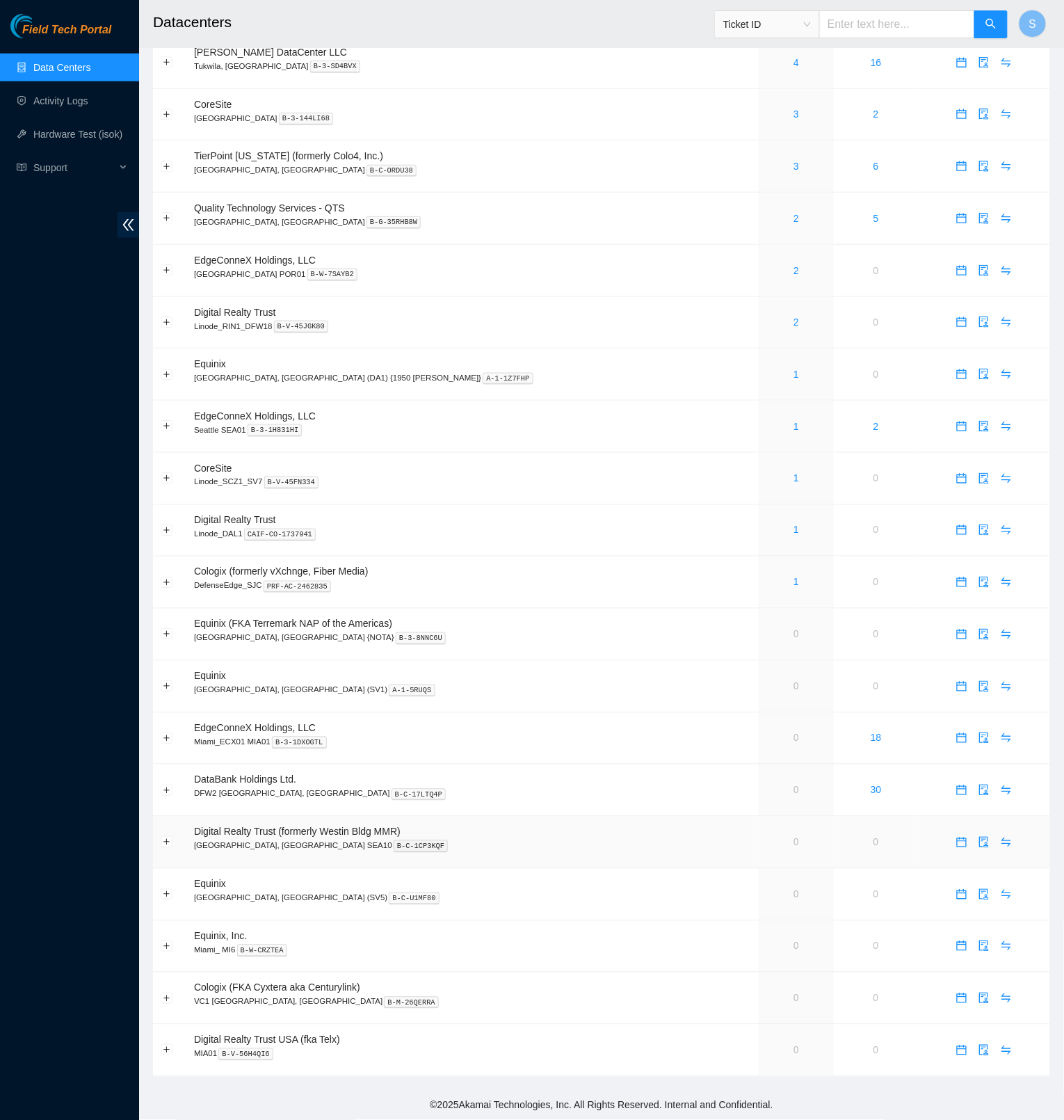
click at [794, 840] on link "0" at bounding box center [796, 842] width 5 height 11
click at [980, 840] on icon "audit" at bounding box center [984, 842] width 9 height 11
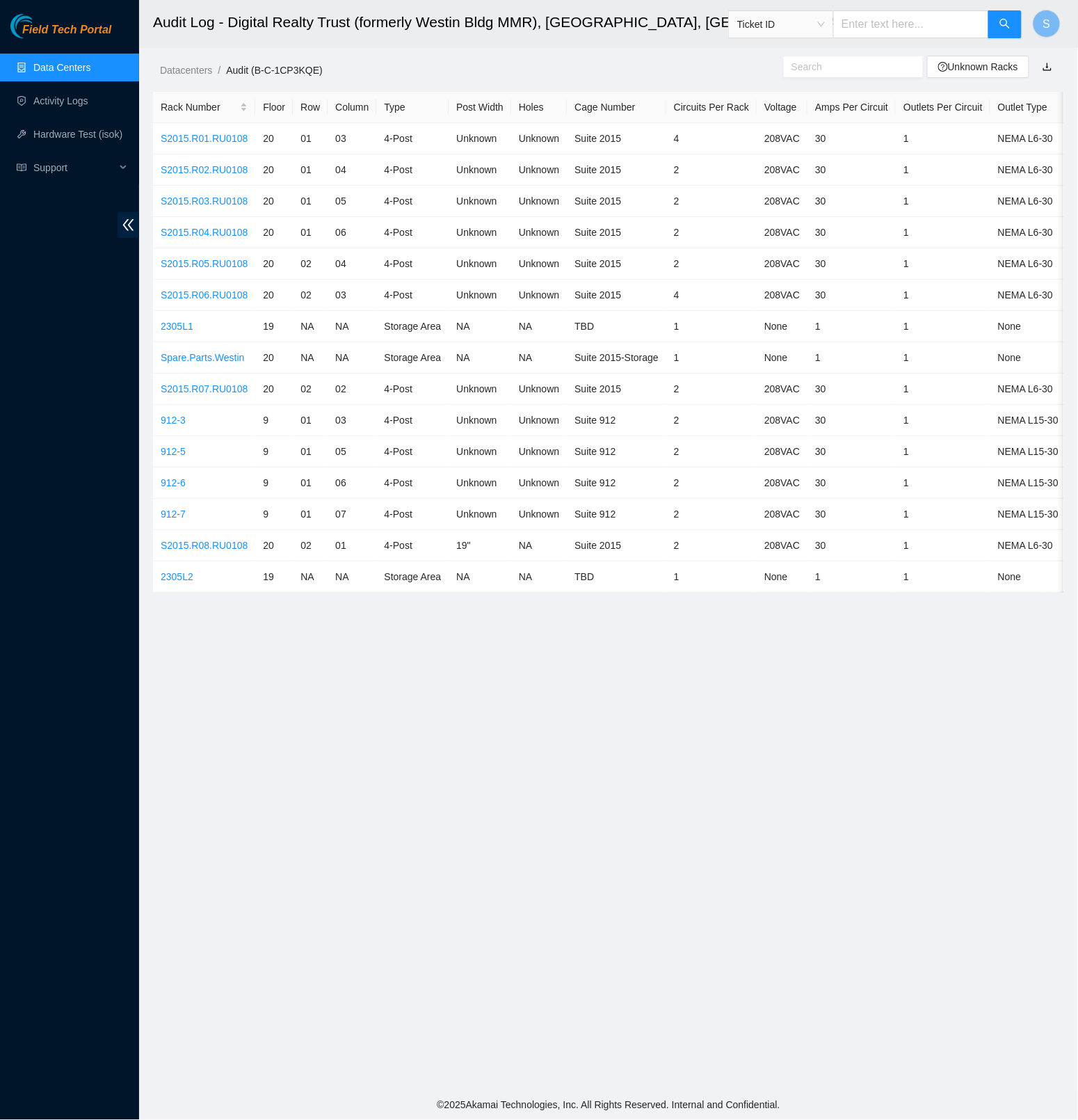
click at [382, 661] on main "Audit Log - Digital Realty Trust (formerly Westin Bldg MMR), Seattle, WA SEA10 …" at bounding box center [608, 545] width 939 height 1091
click at [381, 71] on ol "Datacenters / Audit (B-C-1CP3KQE) /" at bounding box center [502, 70] width 683 height 16
click at [450, 788] on main "Audit Log - Digital Realty Trust (formerly Westin Bldg MMR), Seattle, WA SEA10 …" at bounding box center [608, 545] width 939 height 1091
click at [530, 772] on main "Audit Log - Digital Realty Trust (formerly Westin Bldg MMR), Seattle, WA SEA10 …" at bounding box center [608, 545] width 939 height 1091
click at [22, 17] on img at bounding box center [40, 26] width 60 height 25
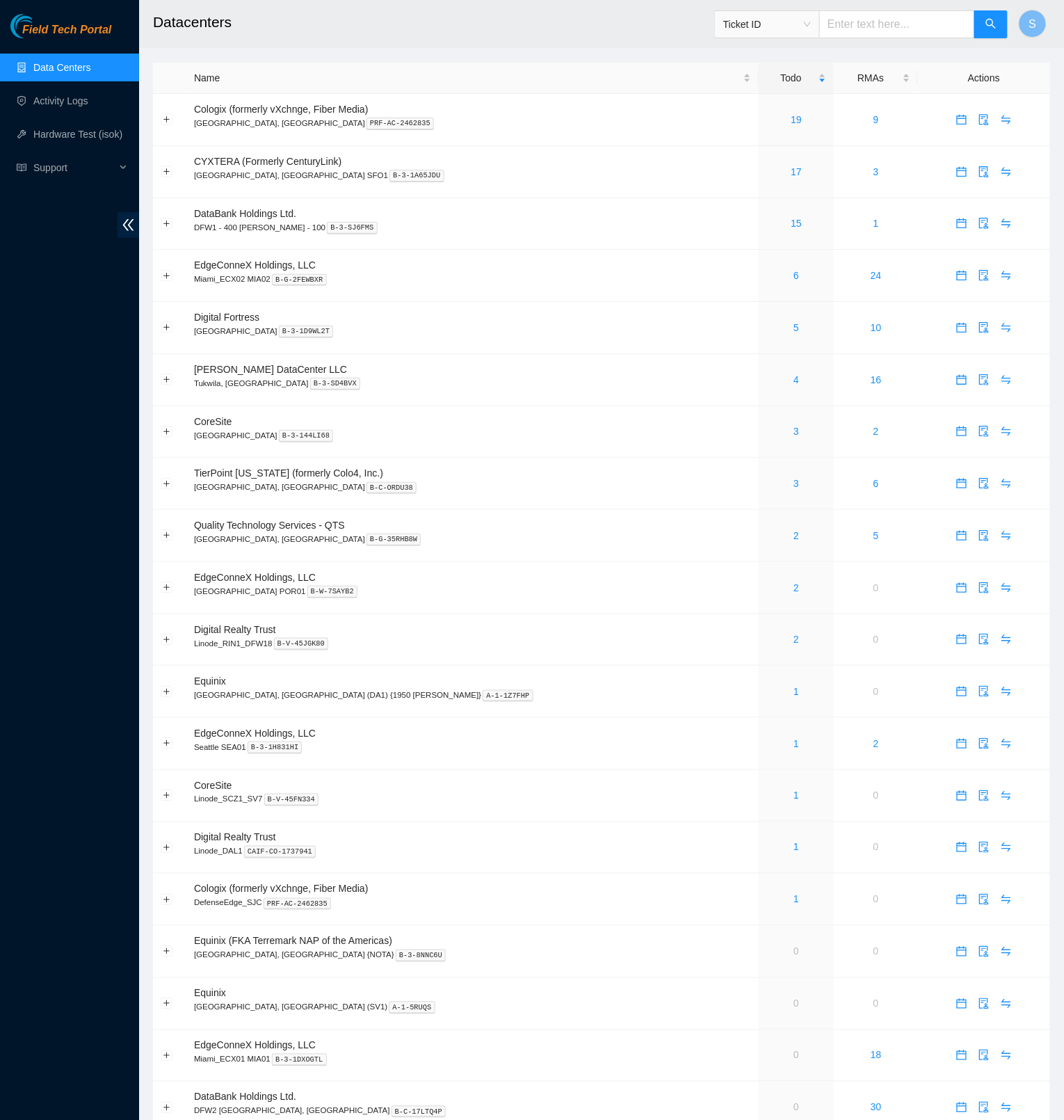
click at [517, 42] on h2 "Datacenters" at bounding box center [516, 22] width 725 height 45
click at [362, 17] on h2 "Datacenters" at bounding box center [516, 22] width 725 height 45
click at [335, 43] on header "Datacenters Ticket ID S" at bounding box center [671, 24] width 1064 height 48
click at [159, 332] on td at bounding box center [170, 328] width 34 height 52
click at [165, 328] on button "Expand row" at bounding box center [167, 328] width 11 height 11
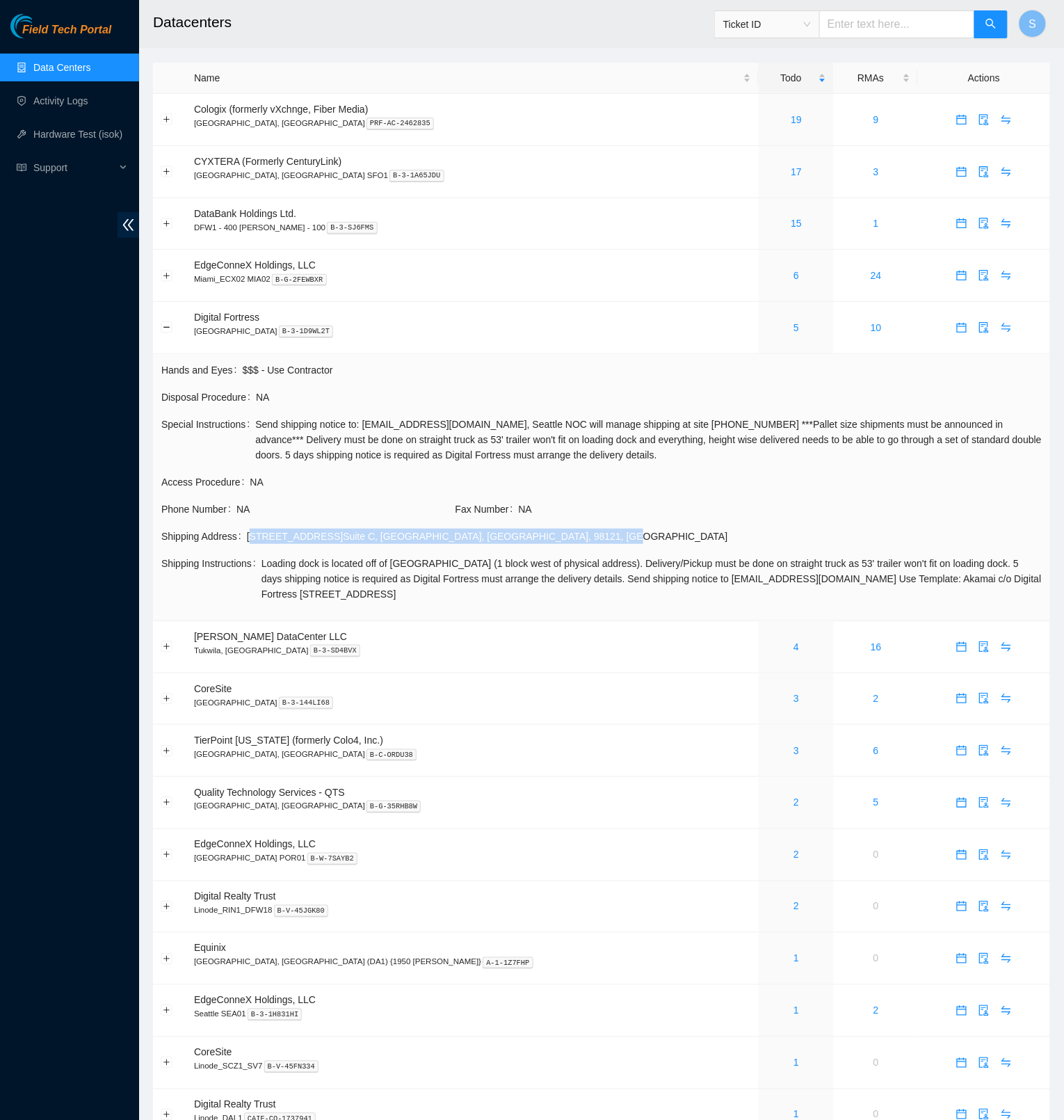
drag, startPoint x: 253, startPoint y: 532, endPoint x: 485, endPoint y: 538, distance: 232.1
click at [485, 538] on div "3101 Western Ave Suite C , Seattle , WA , 98121 , USA" at bounding box center [645, 536] width 795 height 16
copy div "3101 Western Ave Suite C , Seattle , WA , 98121 , U"
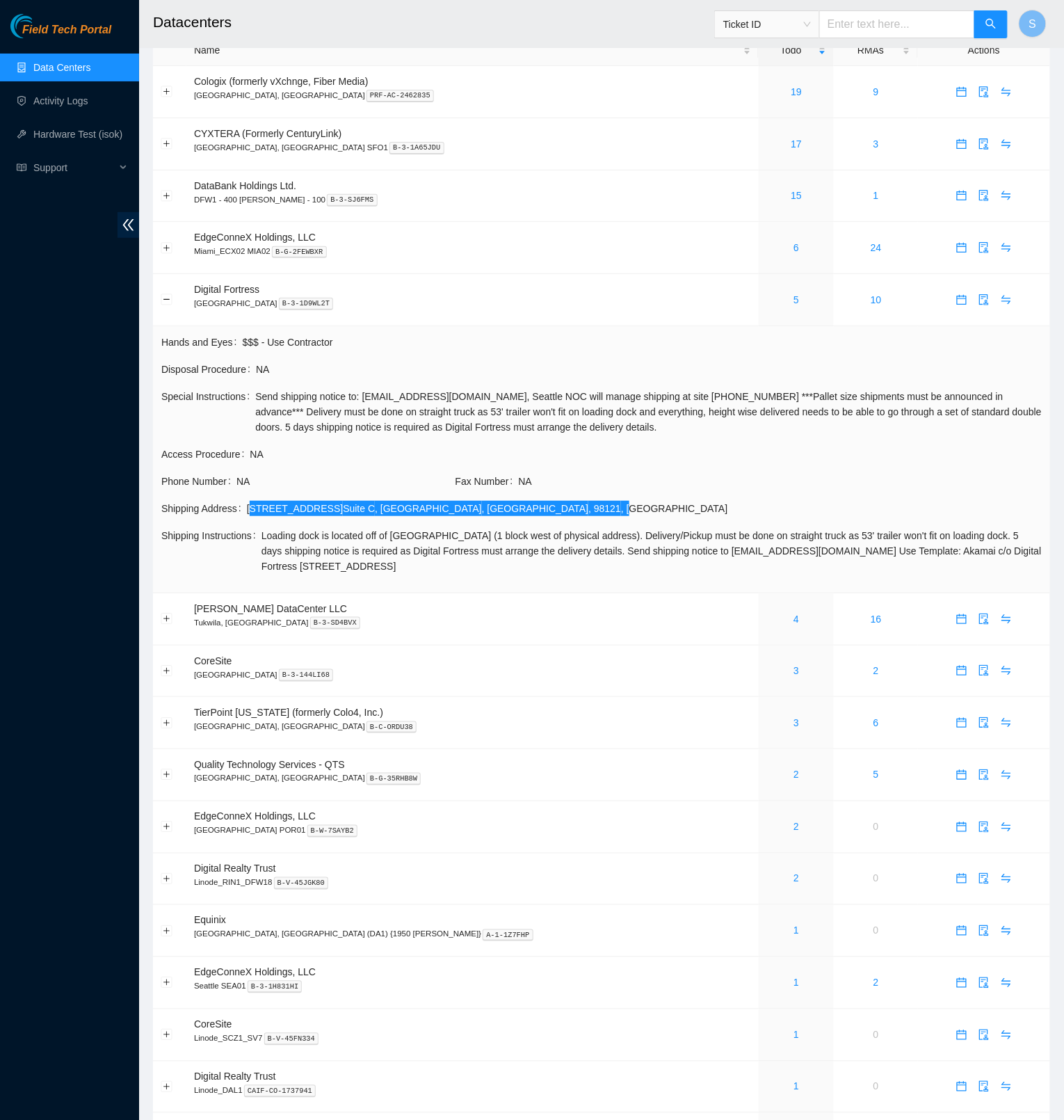
scroll to position [150, 0]
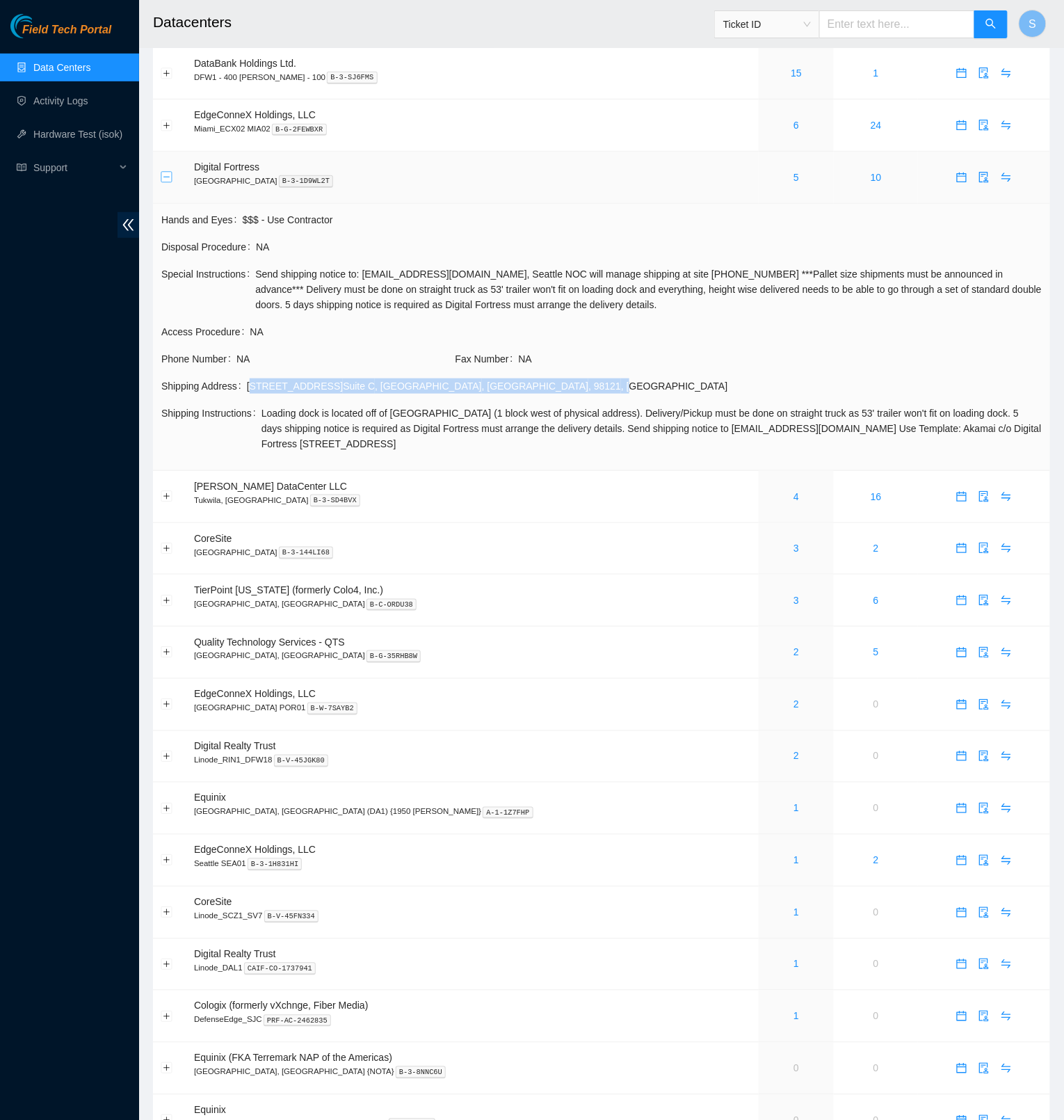
click at [167, 179] on button "Collapse row" at bounding box center [167, 177] width 11 height 11
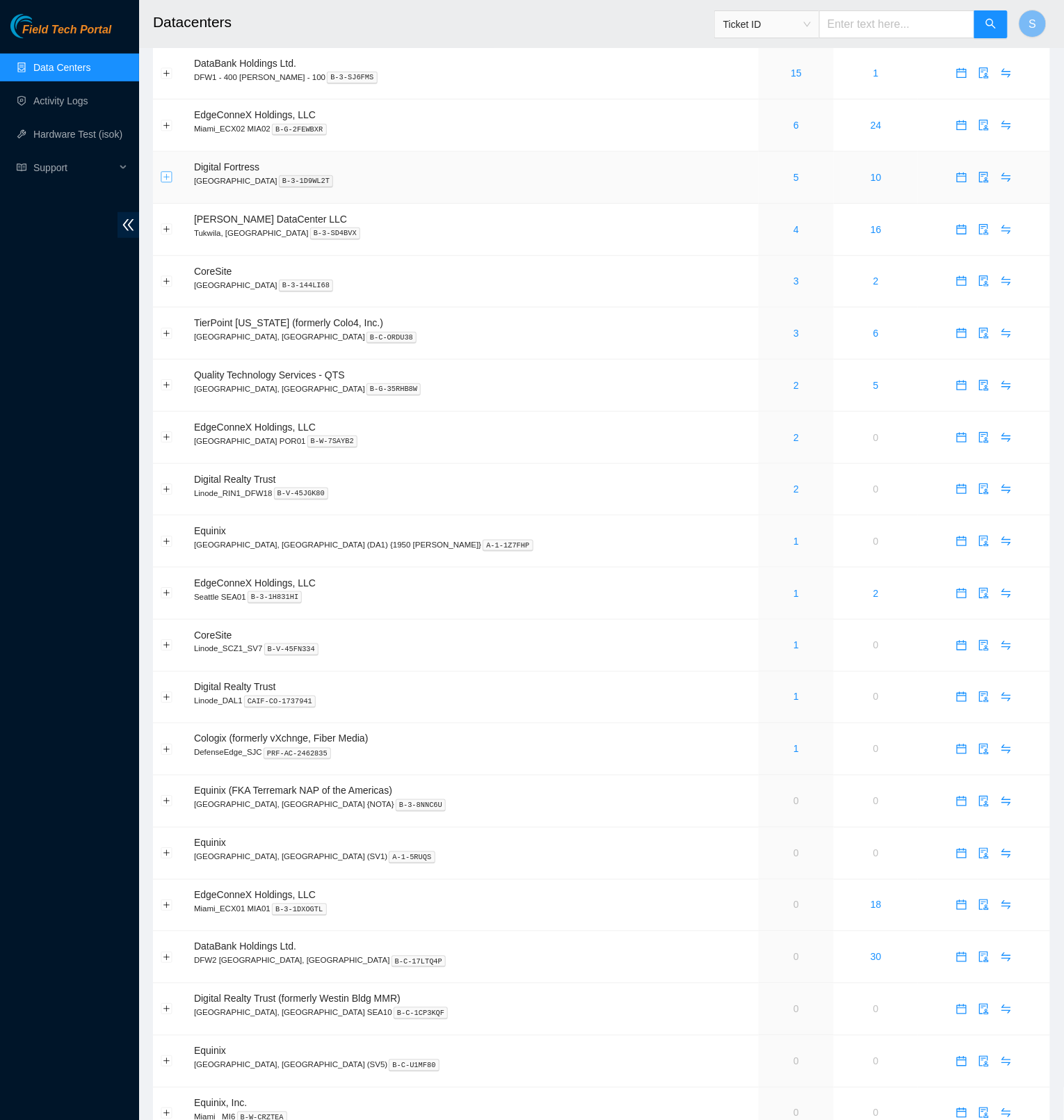
click at [167, 181] on button "Expand row" at bounding box center [167, 177] width 11 height 11
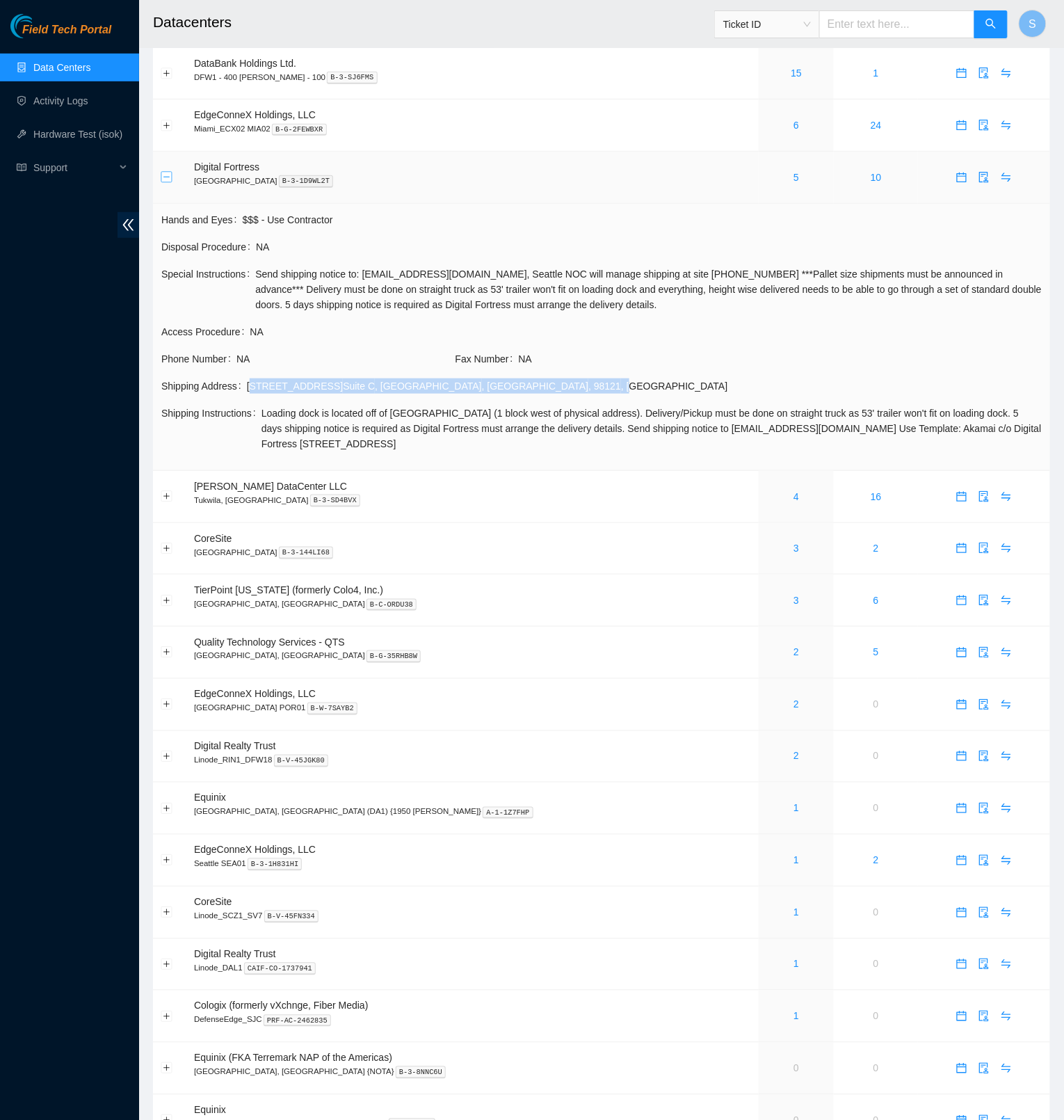
click at [165, 179] on button "Collapse row" at bounding box center [167, 177] width 11 height 11
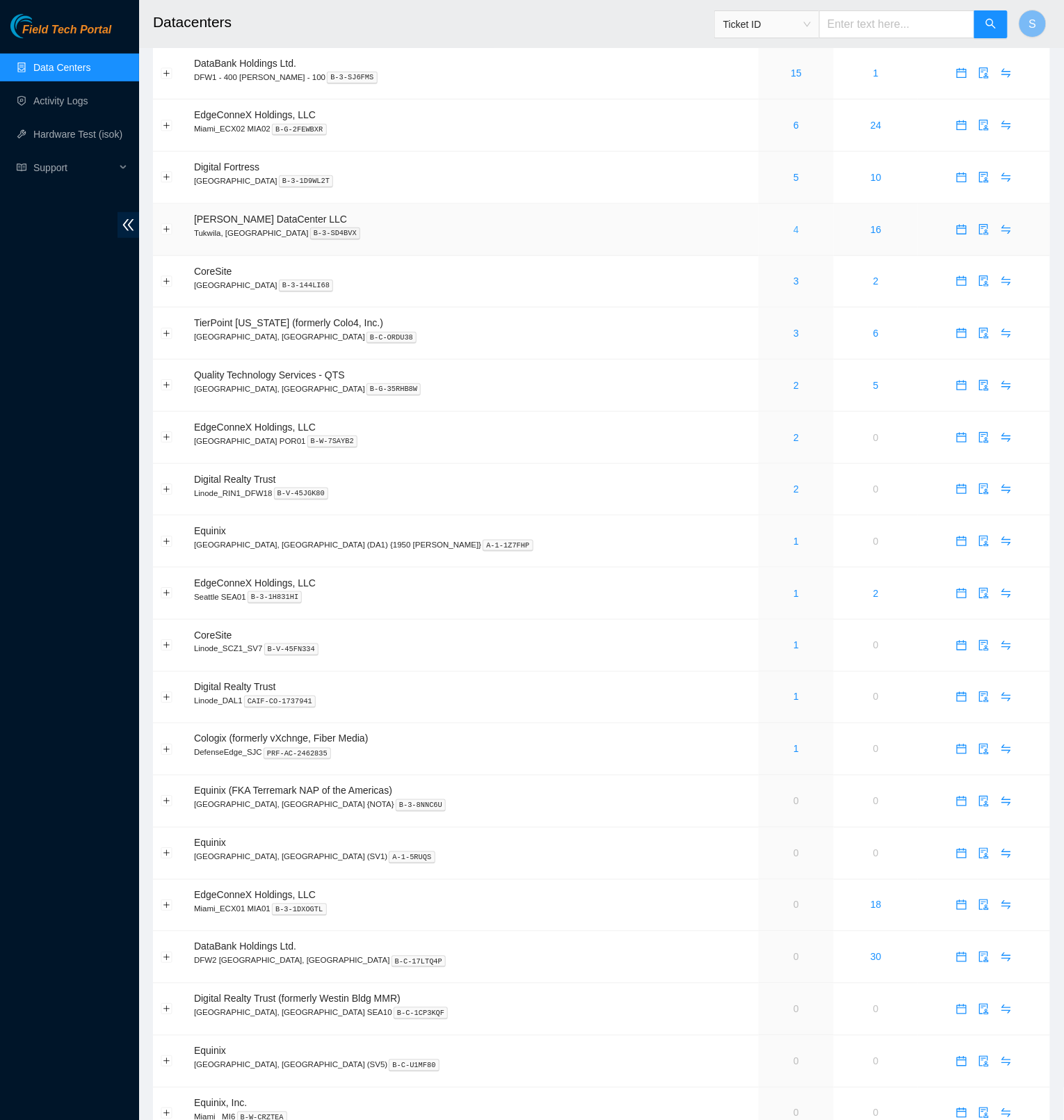
click at [794, 231] on link "4" at bounding box center [796, 229] width 5 height 11
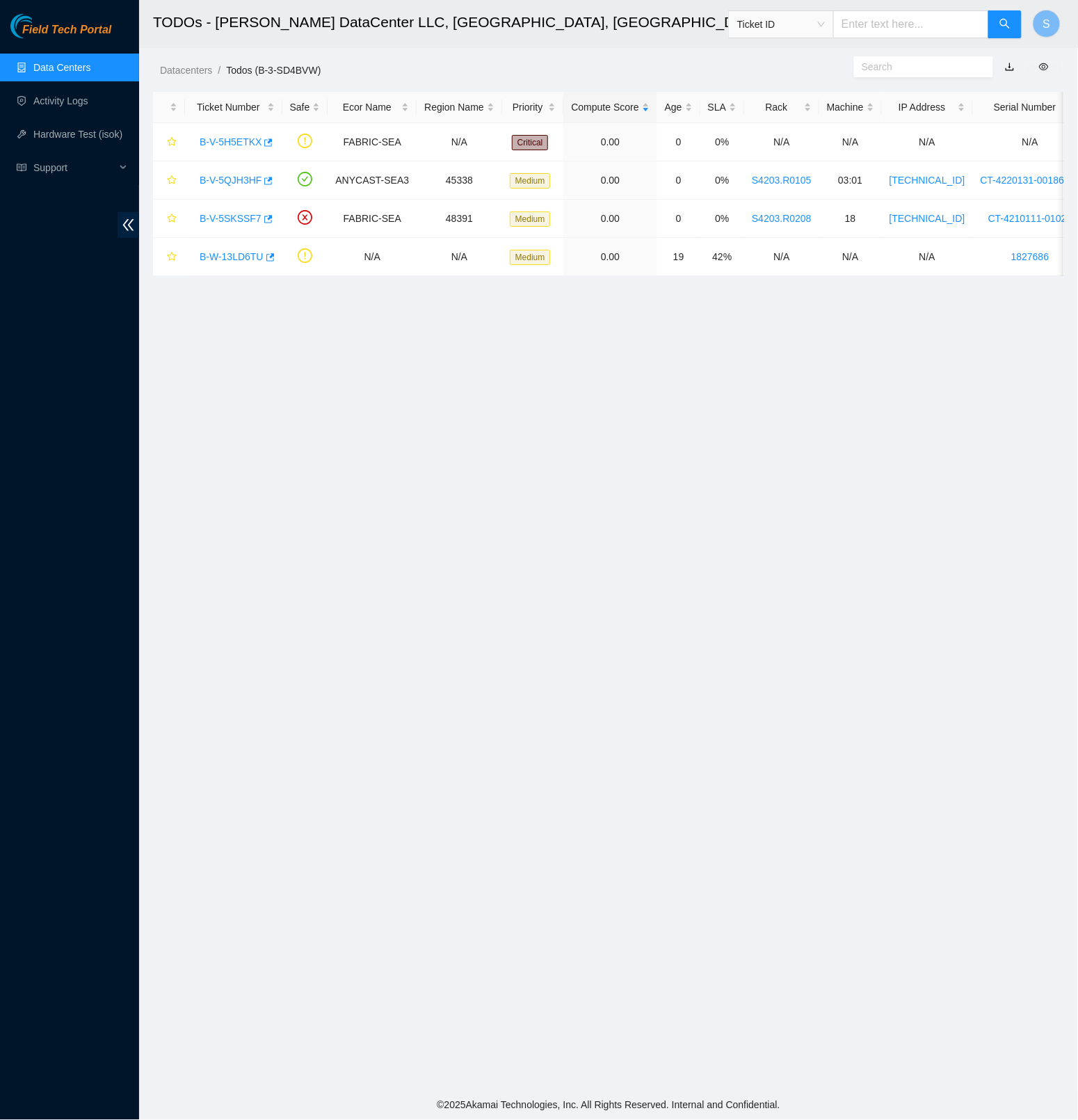
click at [79, 34] on span "Field Tech Portal" at bounding box center [67, 31] width 89 height 13
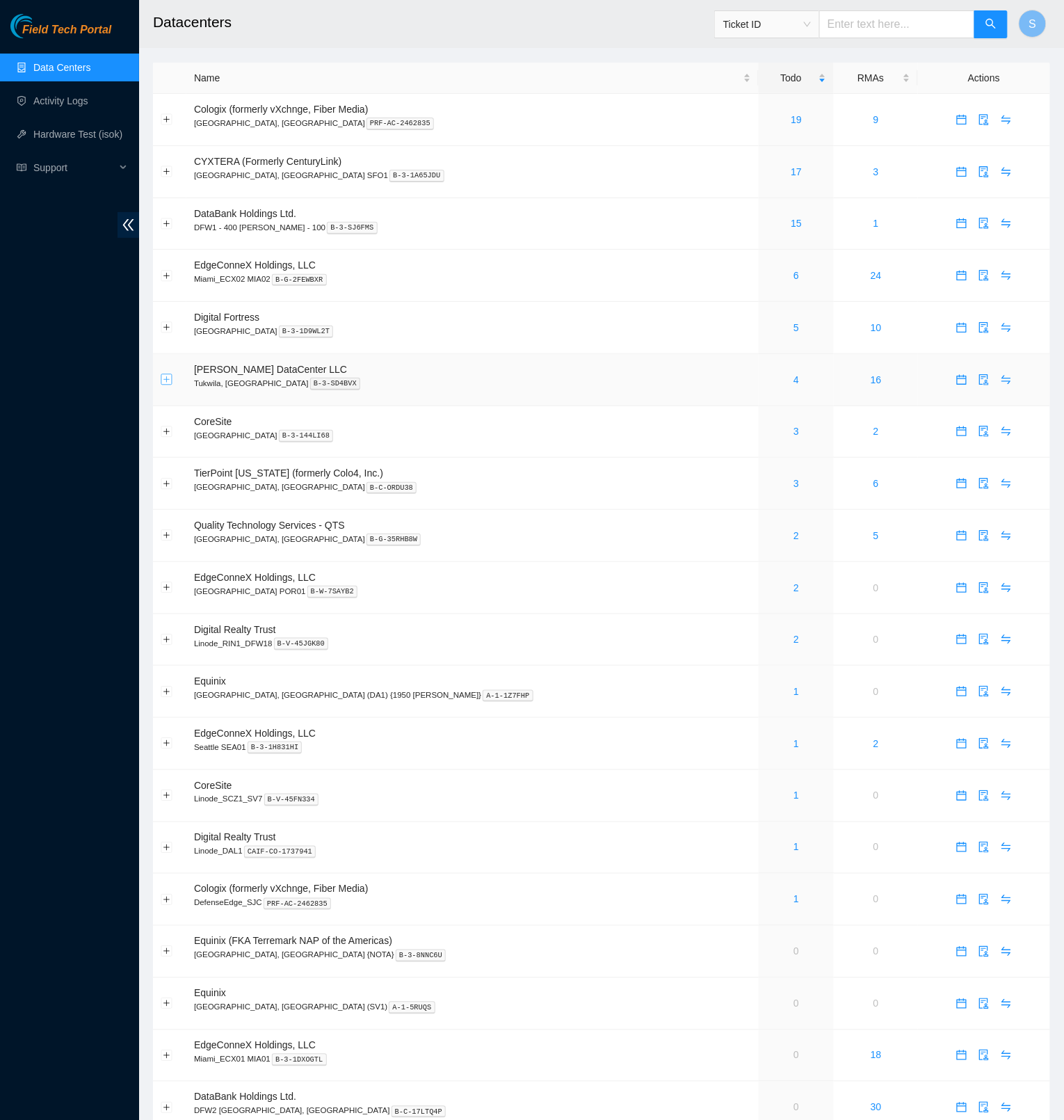
click at [165, 383] on button "Expand row" at bounding box center [167, 380] width 11 height 11
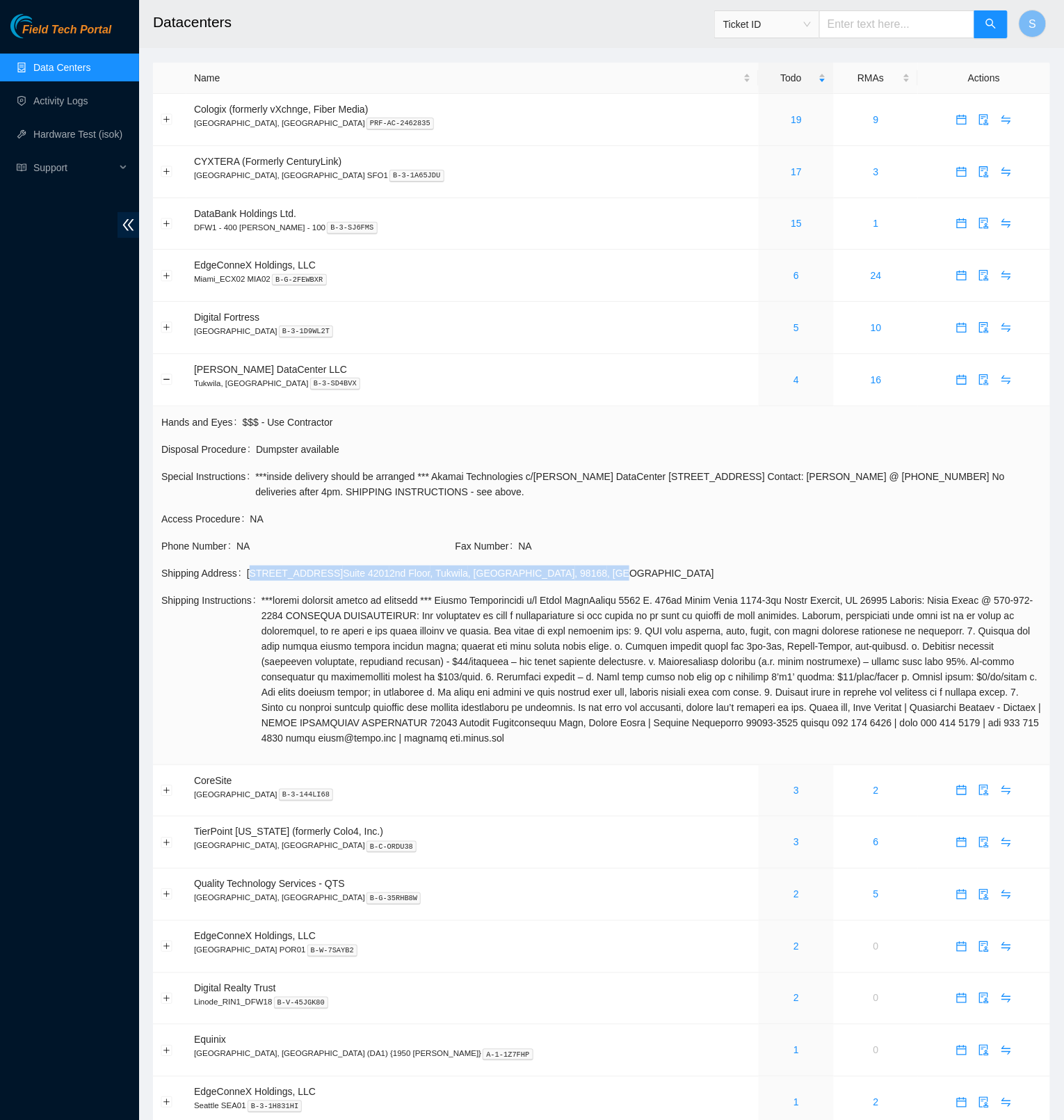
drag, startPoint x: 255, startPoint y: 571, endPoint x: 583, endPoint y: 573, distance: 328.0
click at [583, 573] on div "[STREET_ADDRESS]" at bounding box center [645, 573] width 795 height 16
copy div "[STREET_ADDRESS]"
click at [165, 382] on button "Collapse row" at bounding box center [167, 380] width 11 height 11
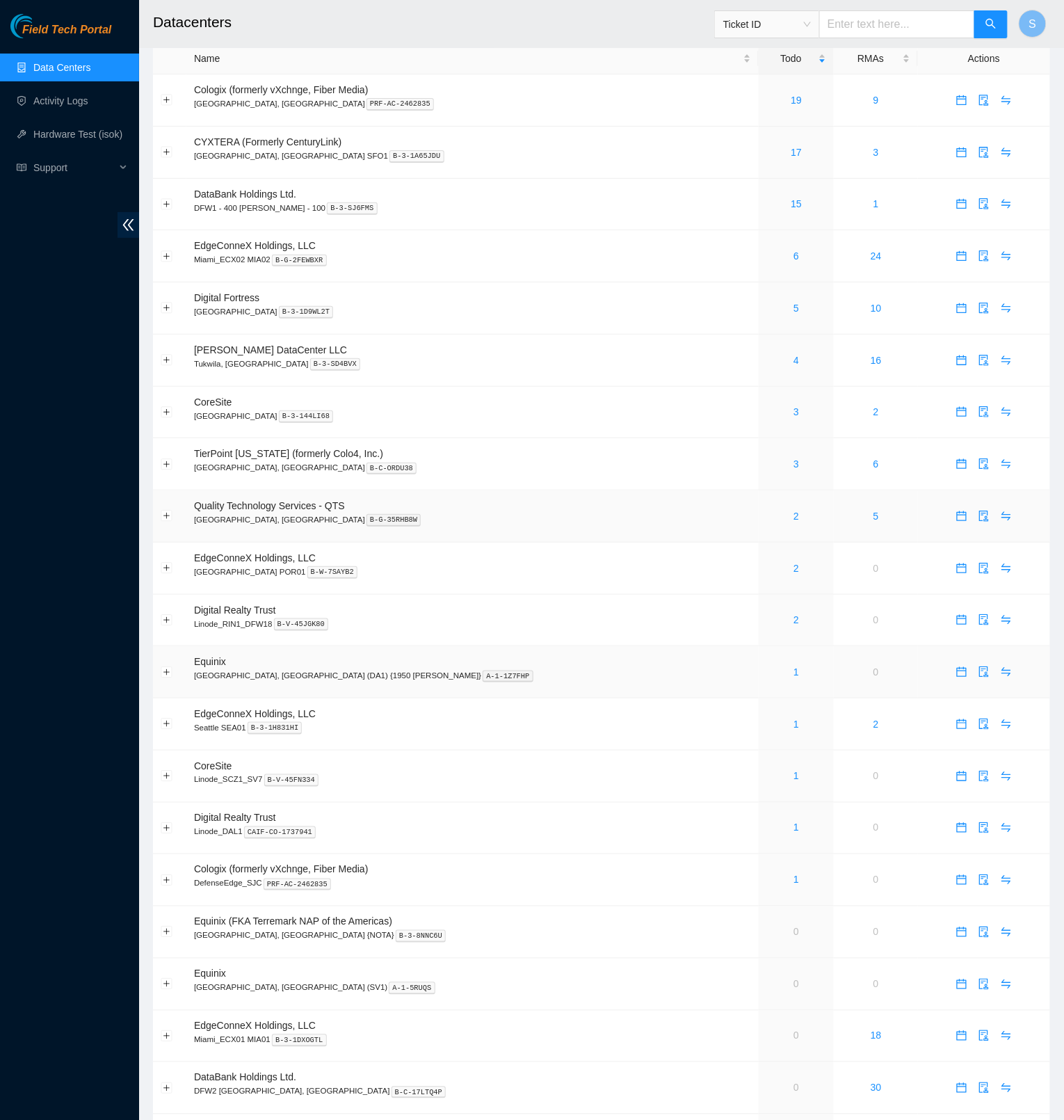
scroll to position [156, 0]
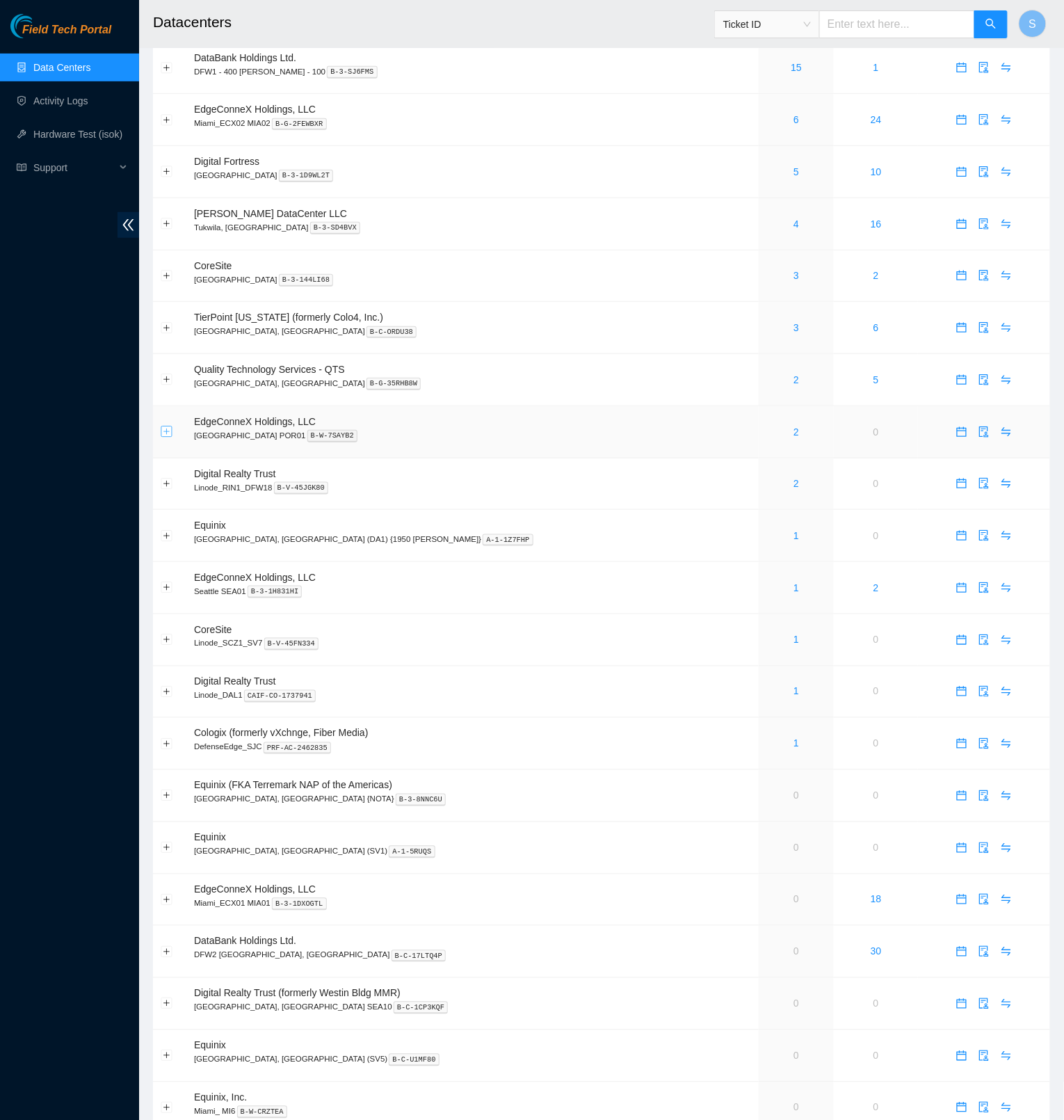
click at [162, 433] on button "Expand row" at bounding box center [167, 432] width 11 height 11
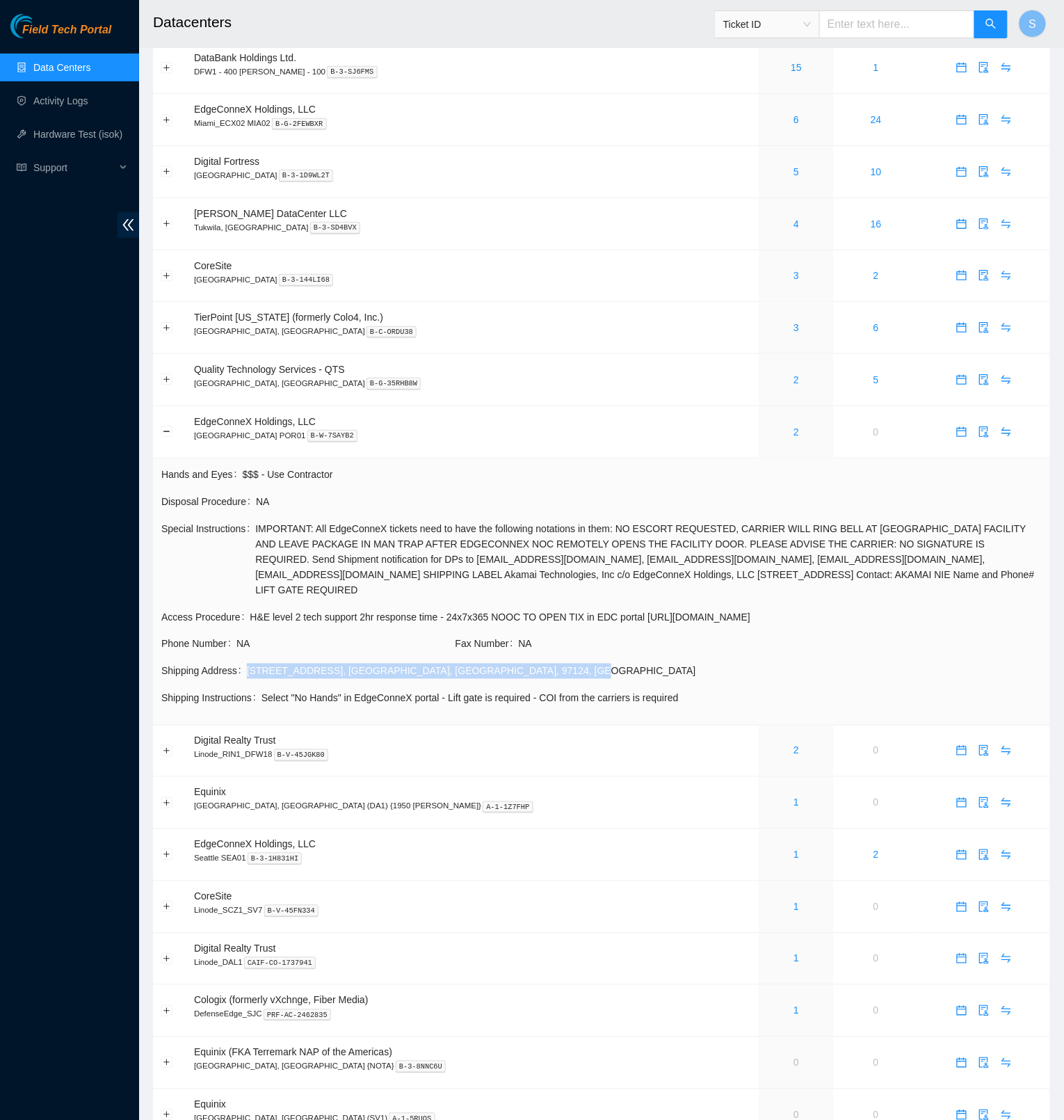
drag, startPoint x: 249, startPoint y: 669, endPoint x: 504, endPoint y: 668, distance: 255.0
click at [504, 668] on div "Shipping Address [STREET_ADDRESS]" at bounding box center [602, 671] width 881 height 16
click at [371, 635] on td "Access Procedure H&E level 2 tech support 2hr response time - 24x7x365 NOOC TO …" at bounding box center [602, 623] width 882 height 27
click at [168, 433] on button "Collapse row" at bounding box center [167, 432] width 11 height 11
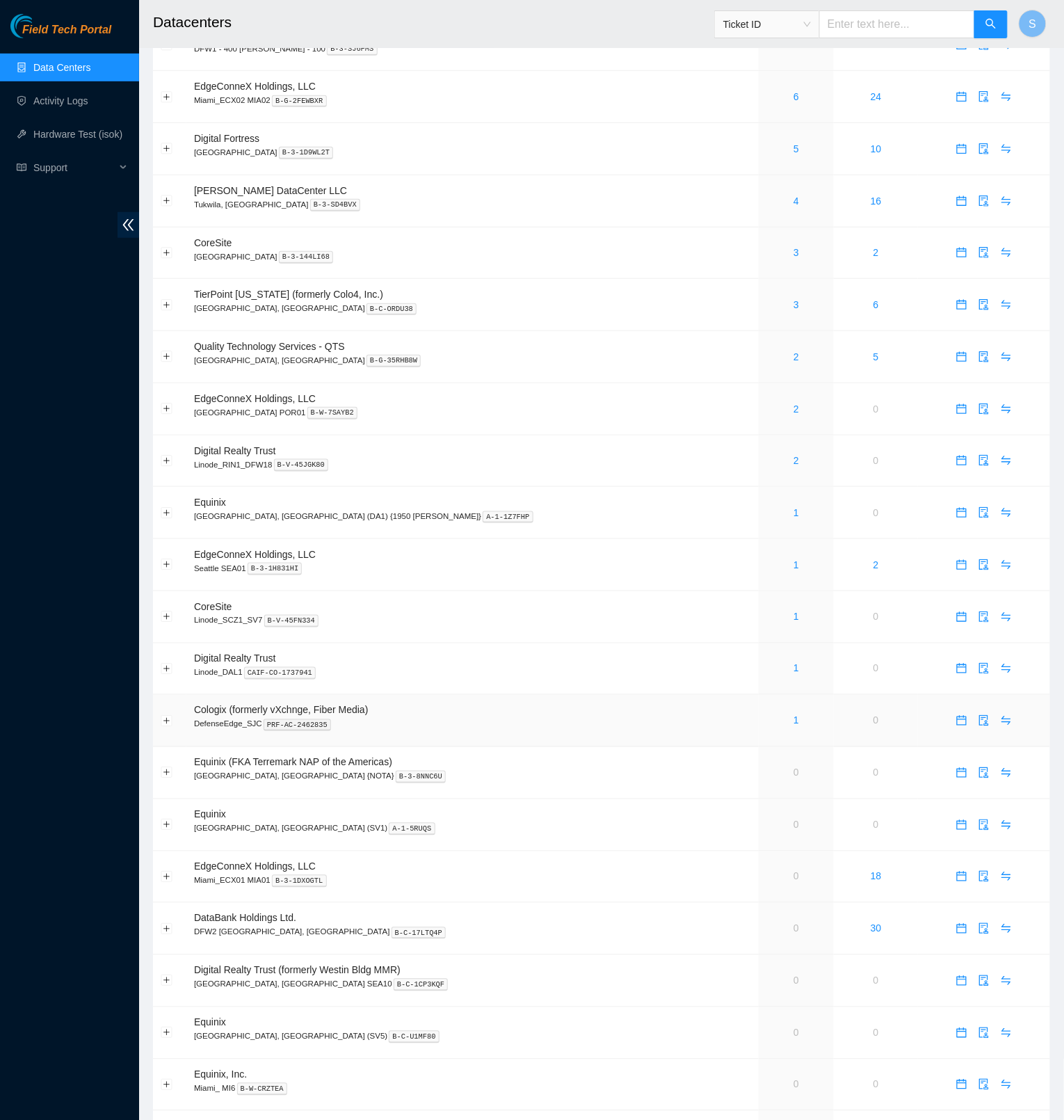
scroll to position [319, 0]
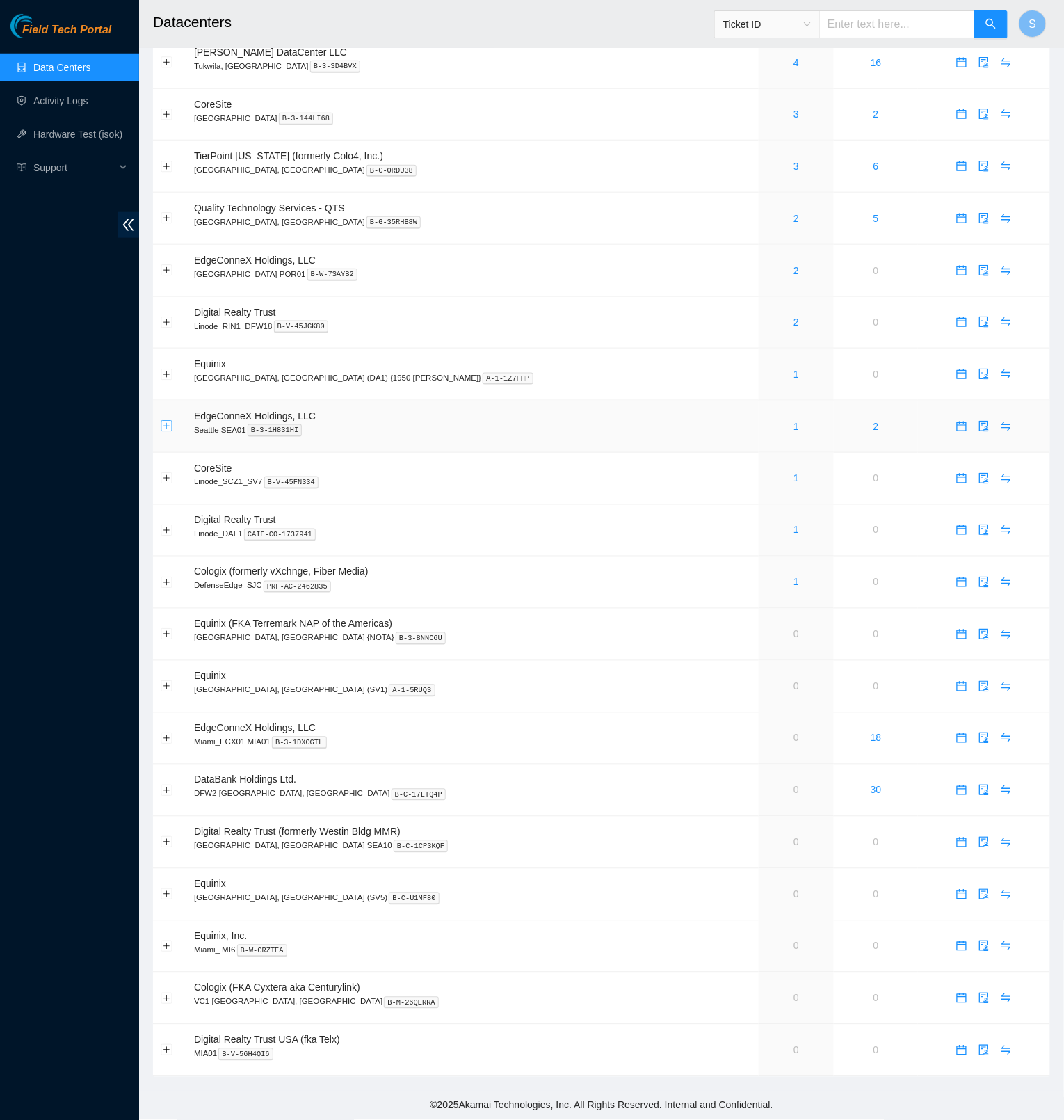
click at [162, 427] on button "Expand row" at bounding box center [167, 426] width 11 height 11
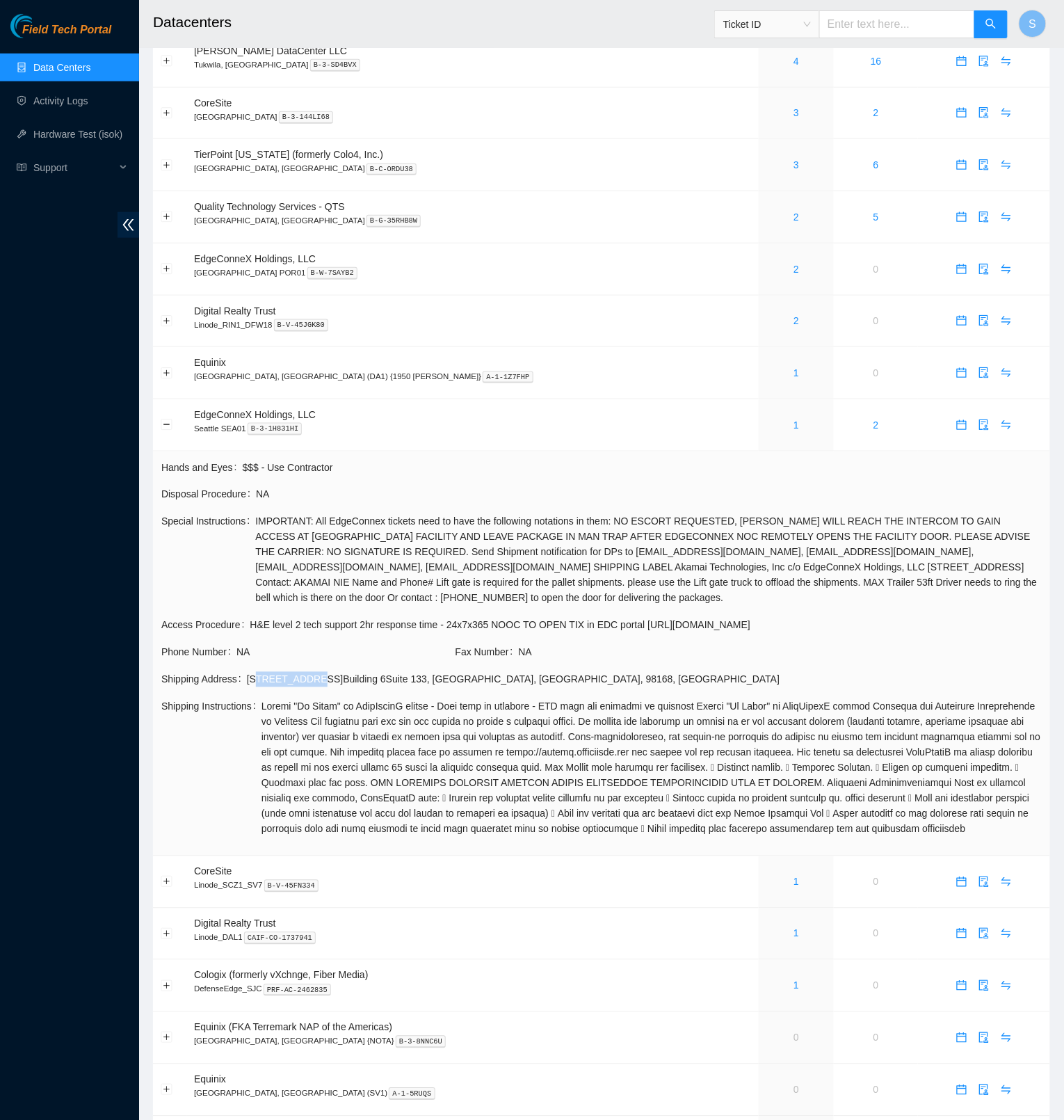
drag, startPoint x: 259, startPoint y: 677, endPoint x: 287, endPoint y: 675, distance: 28.1
click at [313, 678] on div "[STREET_ADDRESS]" at bounding box center [645, 680] width 795 height 16
drag, startPoint x: 254, startPoint y: 678, endPoint x: 575, endPoint y: 675, distance: 321.0
click at [575, 675] on div "[STREET_ADDRESS]" at bounding box center [645, 680] width 795 height 16
copy div "[STREET_ADDRESS]"
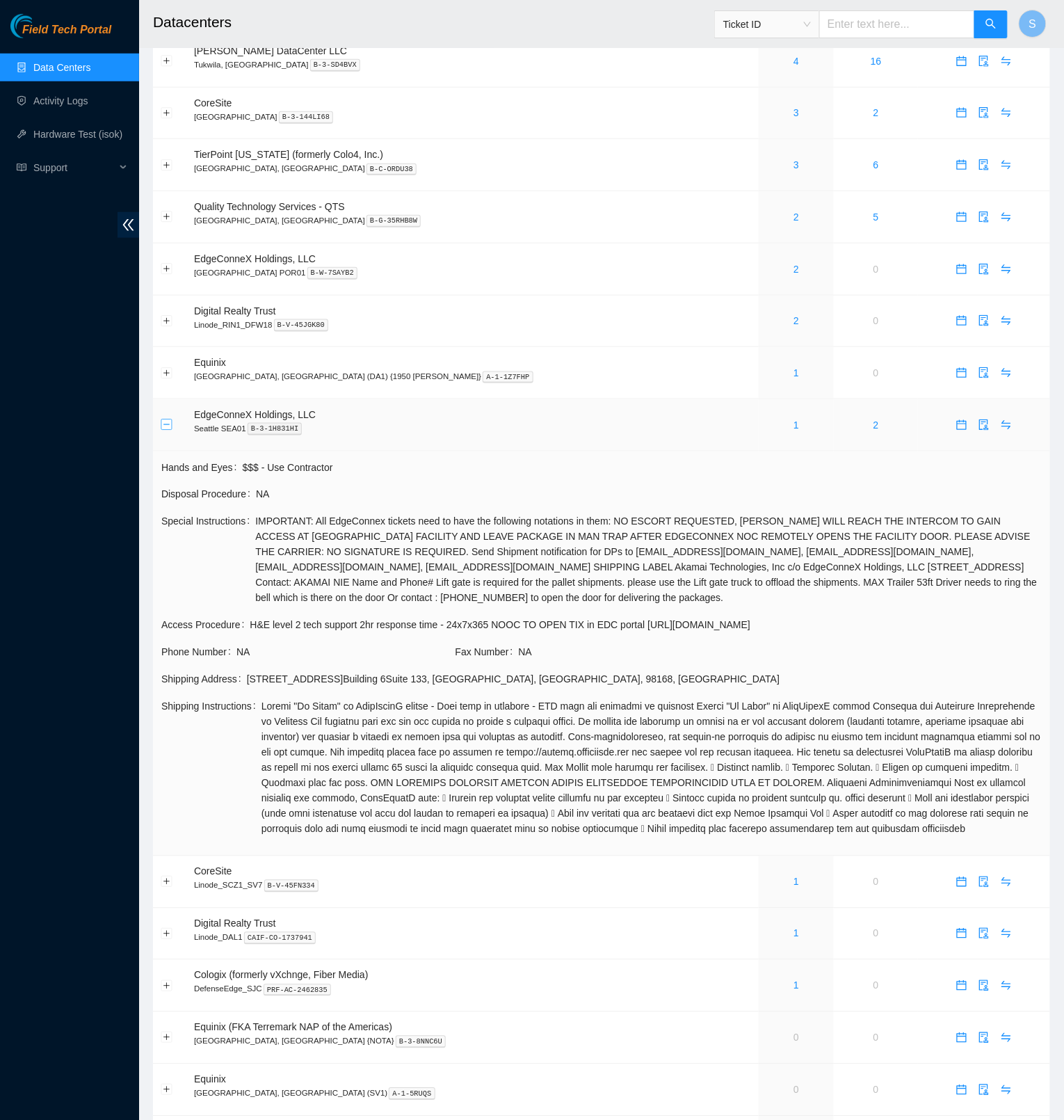
click at [165, 422] on td at bounding box center [170, 425] width 34 height 52
click at [171, 430] on button "Collapse row" at bounding box center [167, 424] width 11 height 11
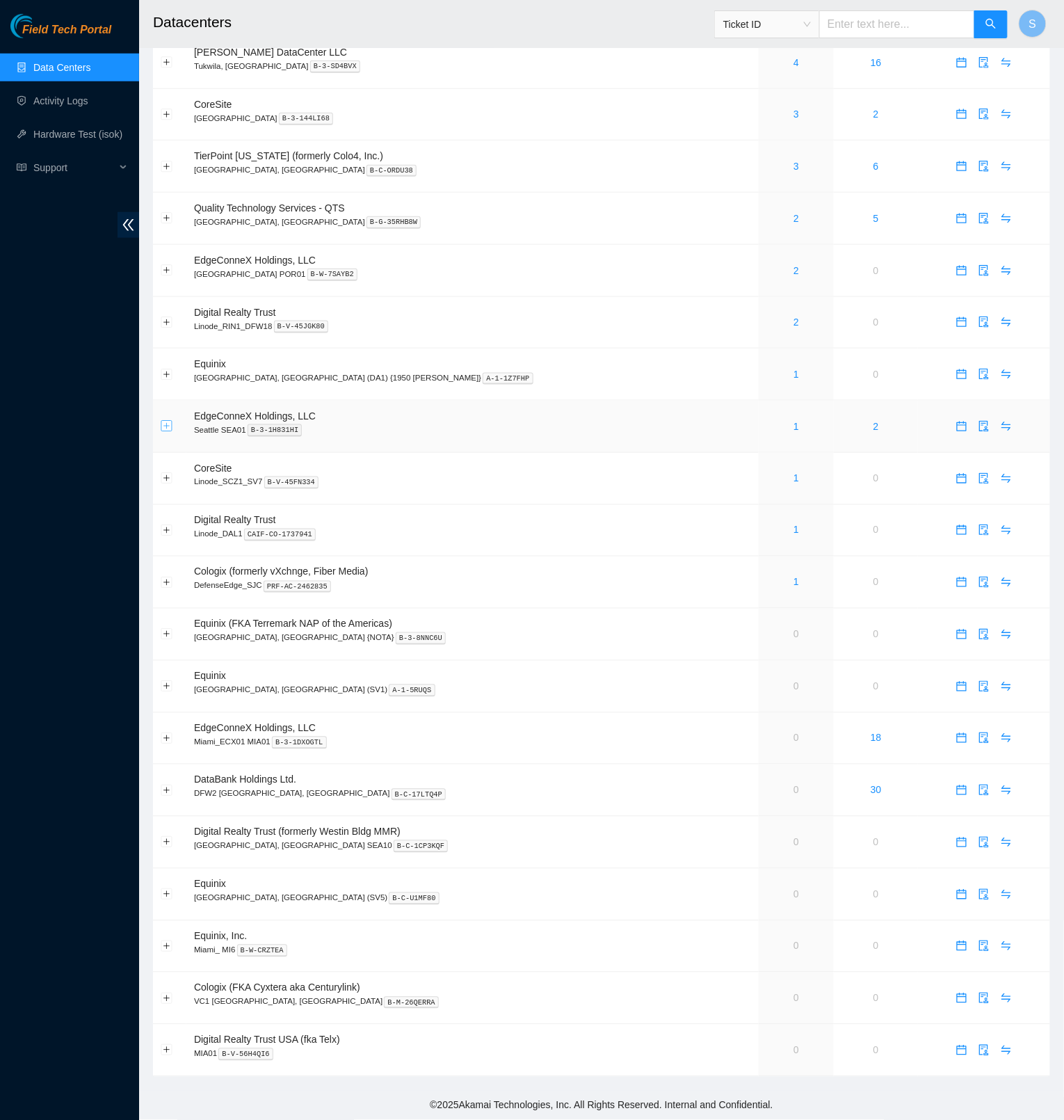
click at [165, 429] on button "Expand row" at bounding box center [167, 426] width 11 height 11
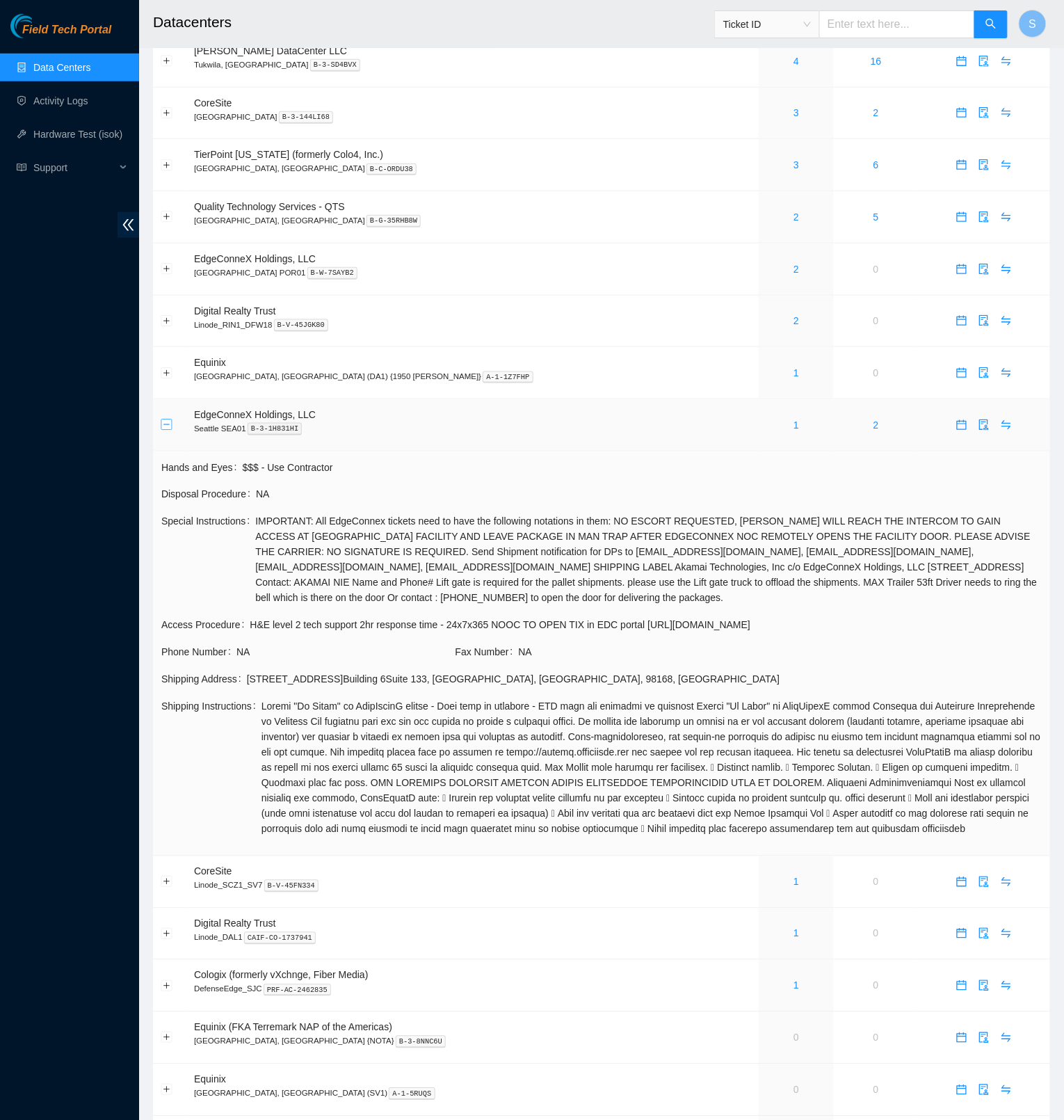
click at [165, 429] on button "Collapse row" at bounding box center [167, 424] width 11 height 11
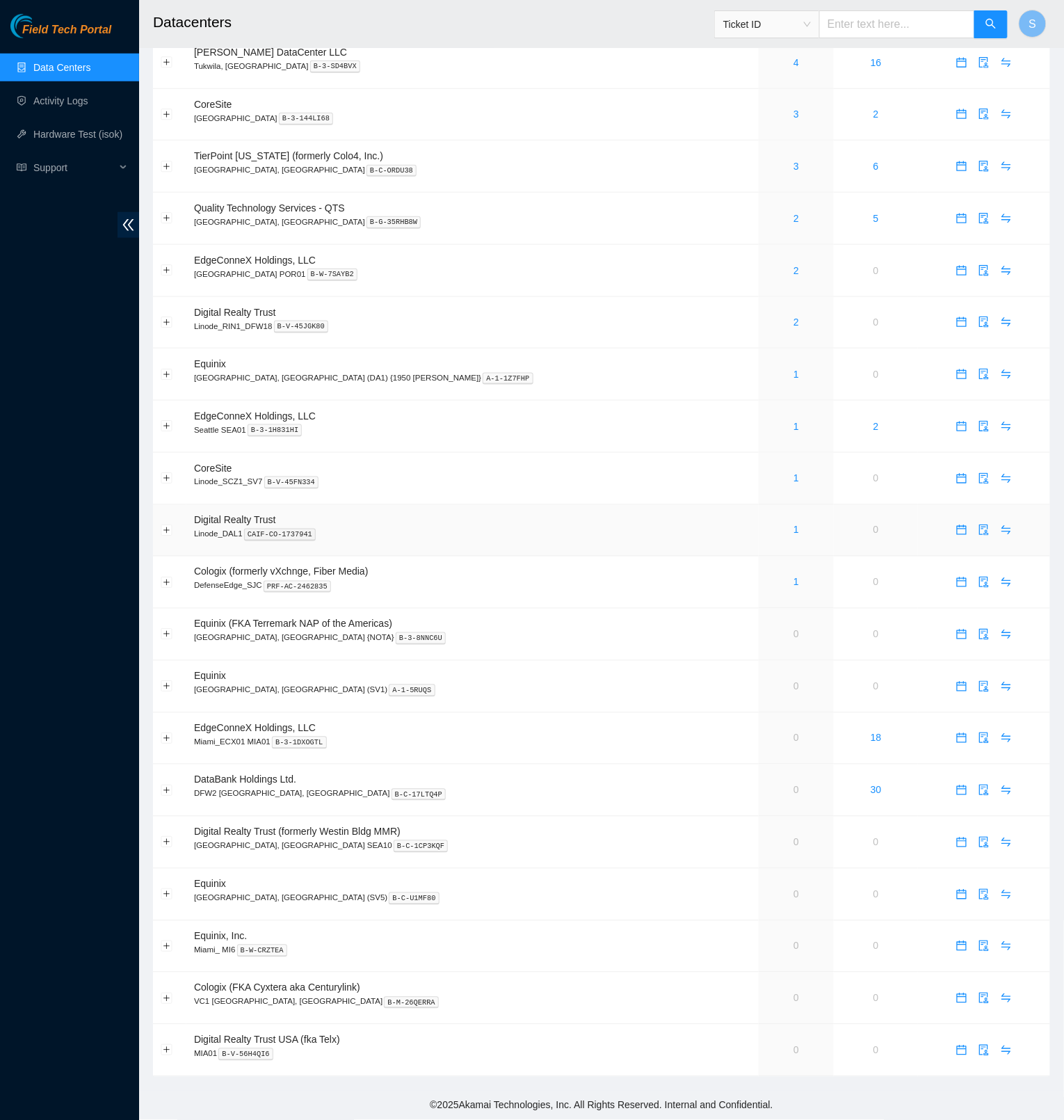
scroll to position [324, 0]
click at [164, 839] on button "Expand row" at bounding box center [167, 842] width 11 height 11
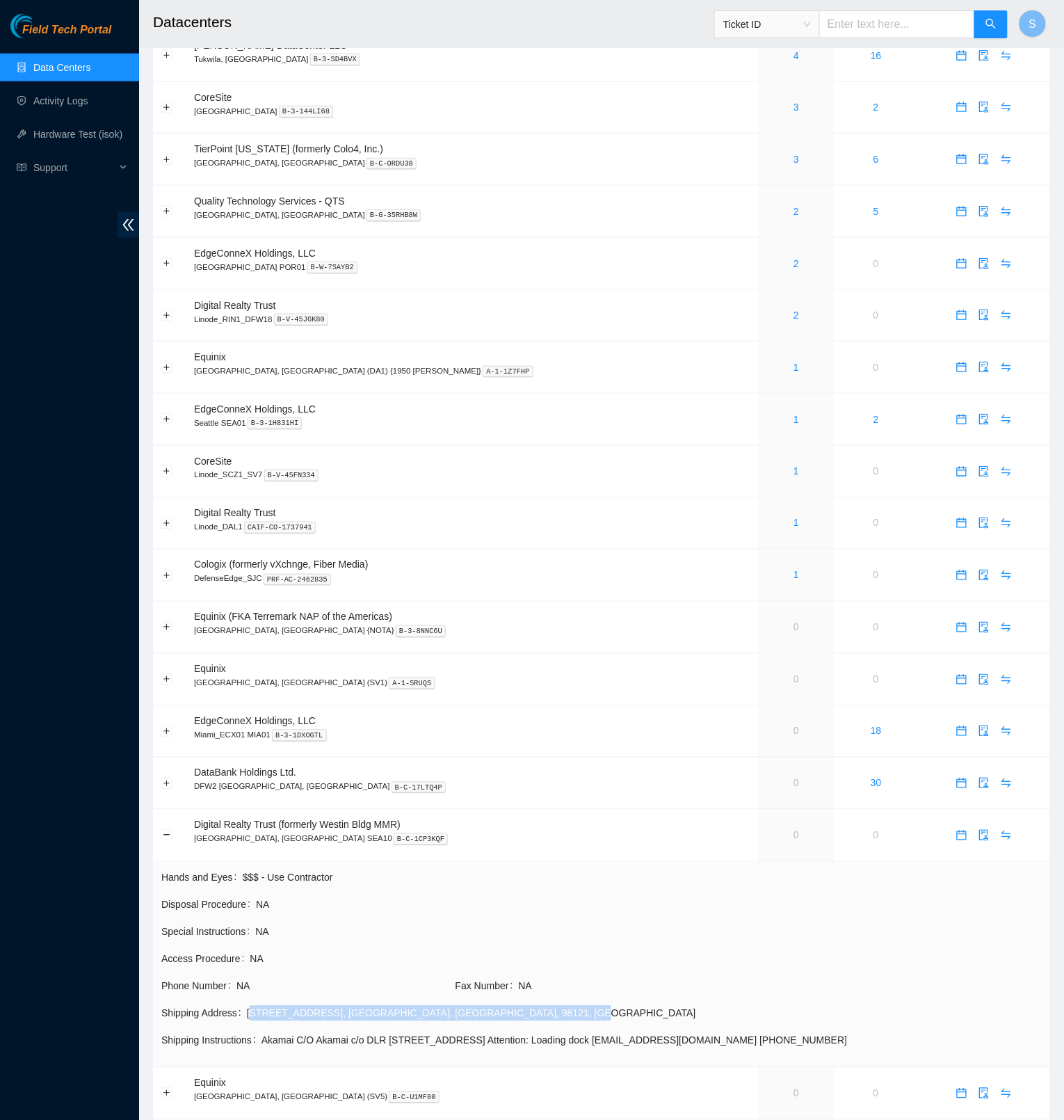
drag, startPoint x: 253, startPoint y: 1022, endPoint x: 460, endPoint y: 1025, distance: 207.0
click at [460, 1022] on div "[STREET_ADDRESS]" at bounding box center [645, 1014] width 795 height 16
copy div "[STREET_ADDRESS]"
click at [164, 841] on button "Collapse row" at bounding box center [167, 836] width 11 height 11
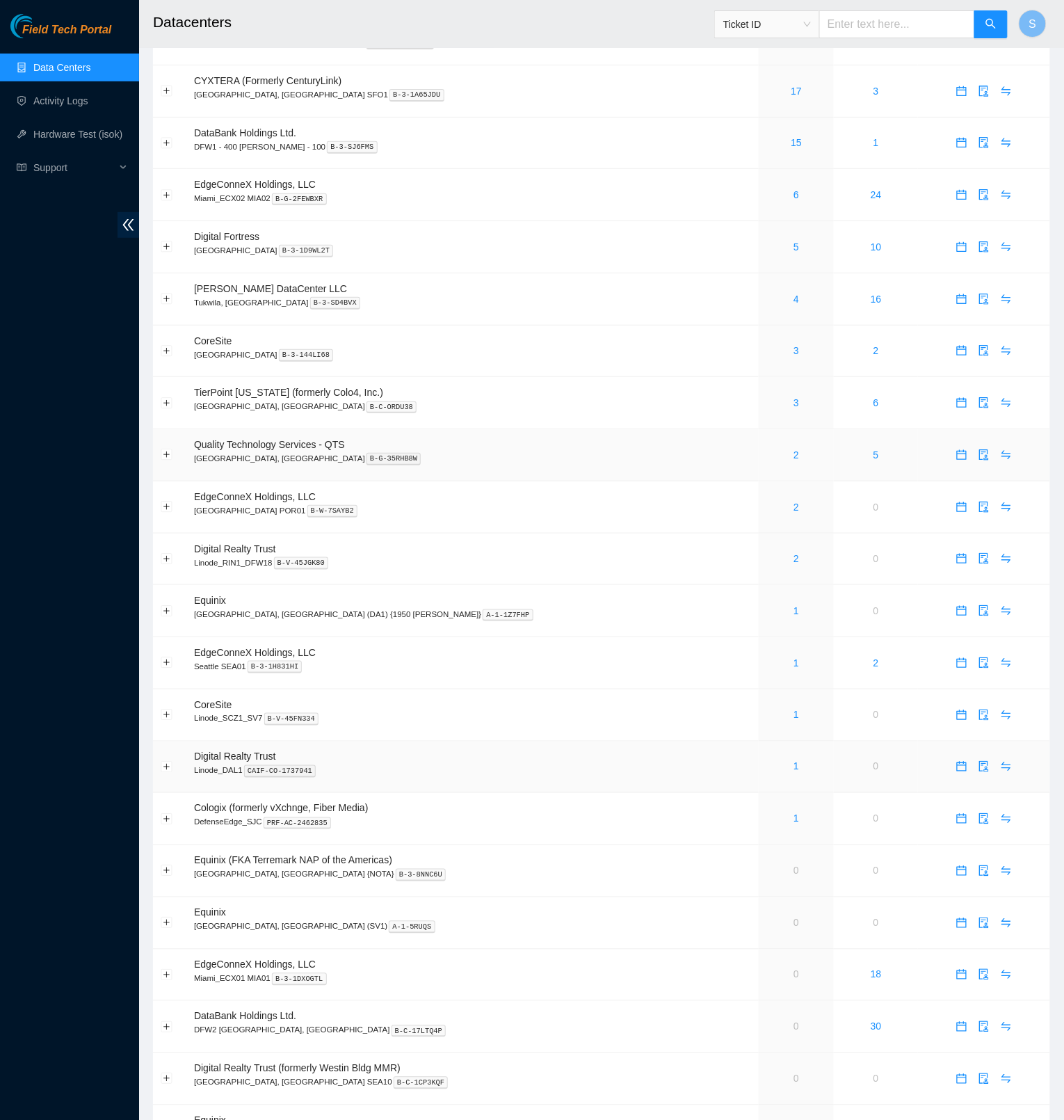
scroll to position [18, 0]
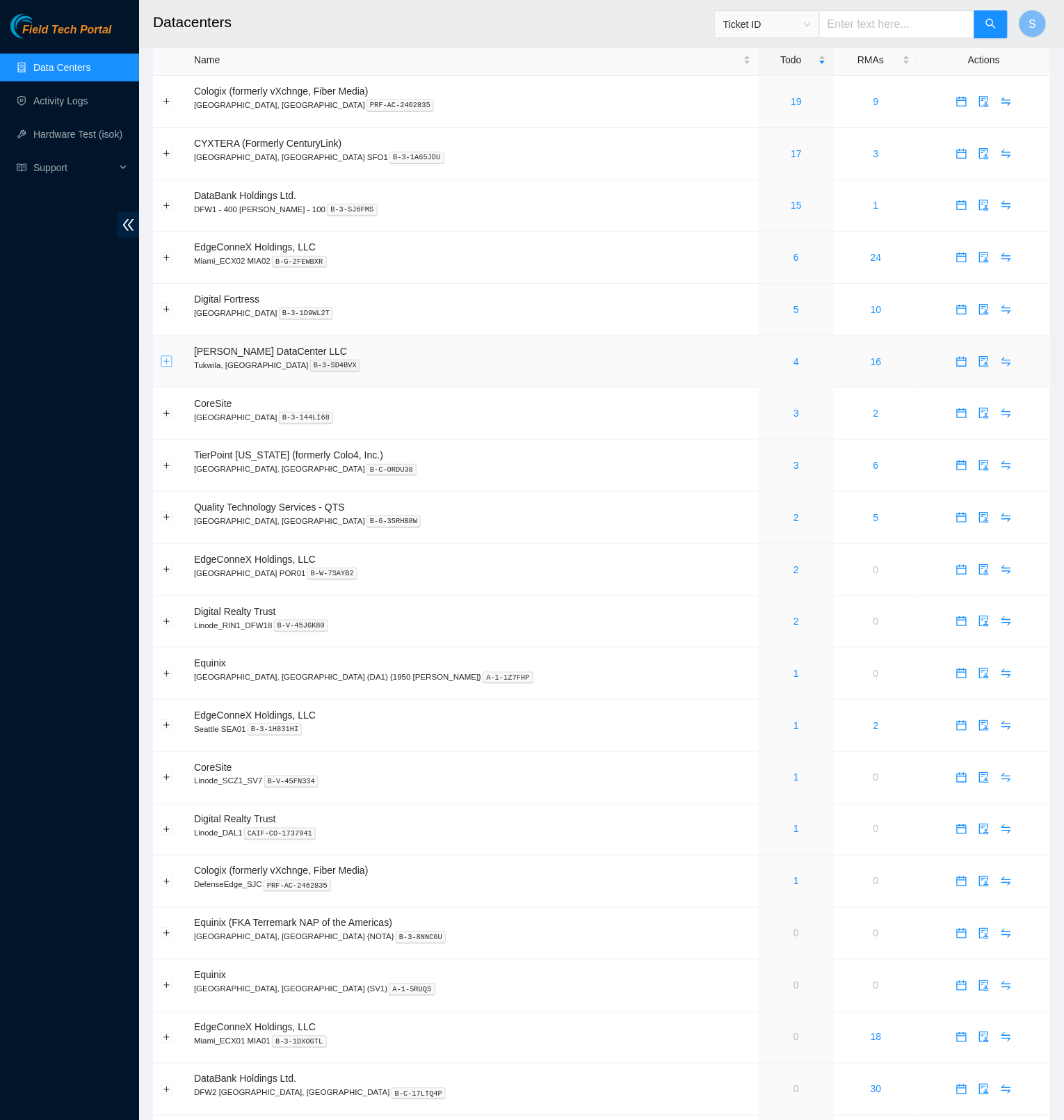
click at [164, 364] on button "Expand row" at bounding box center [167, 361] width 11 height 11
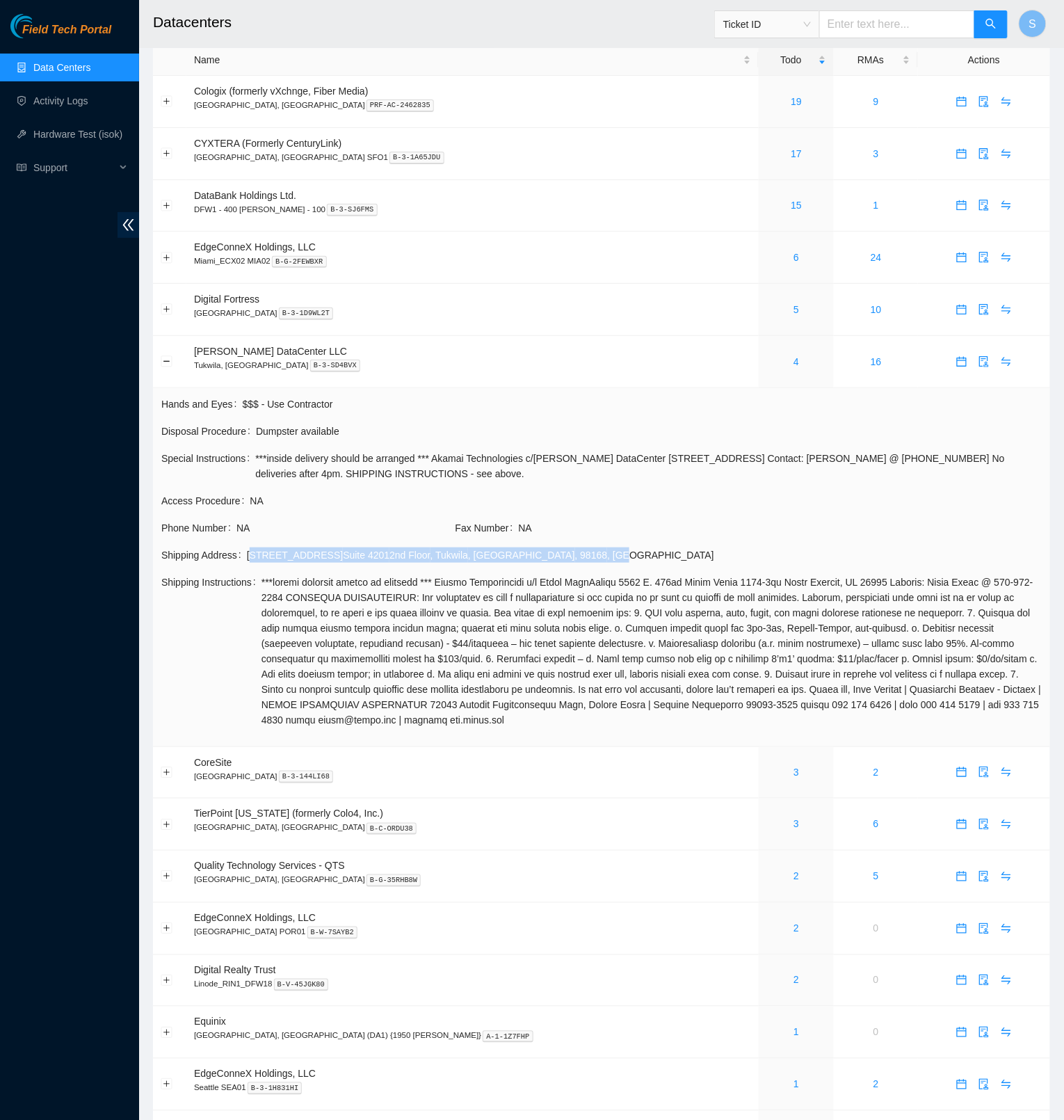
drag, startPoint x: 252, startPoint y: 553, endPoint x: 579, endPoint y: 553, distance: 327.0
click at [579, 552] on div "[STREET_ADDRESS]" at bounding box center [645, 555] width 795 height 16
copy div "[STREET_ADDRESS]"
click at [167, 363] on button "Collapse row" at bounding box center [167, 361] width 11 height 11
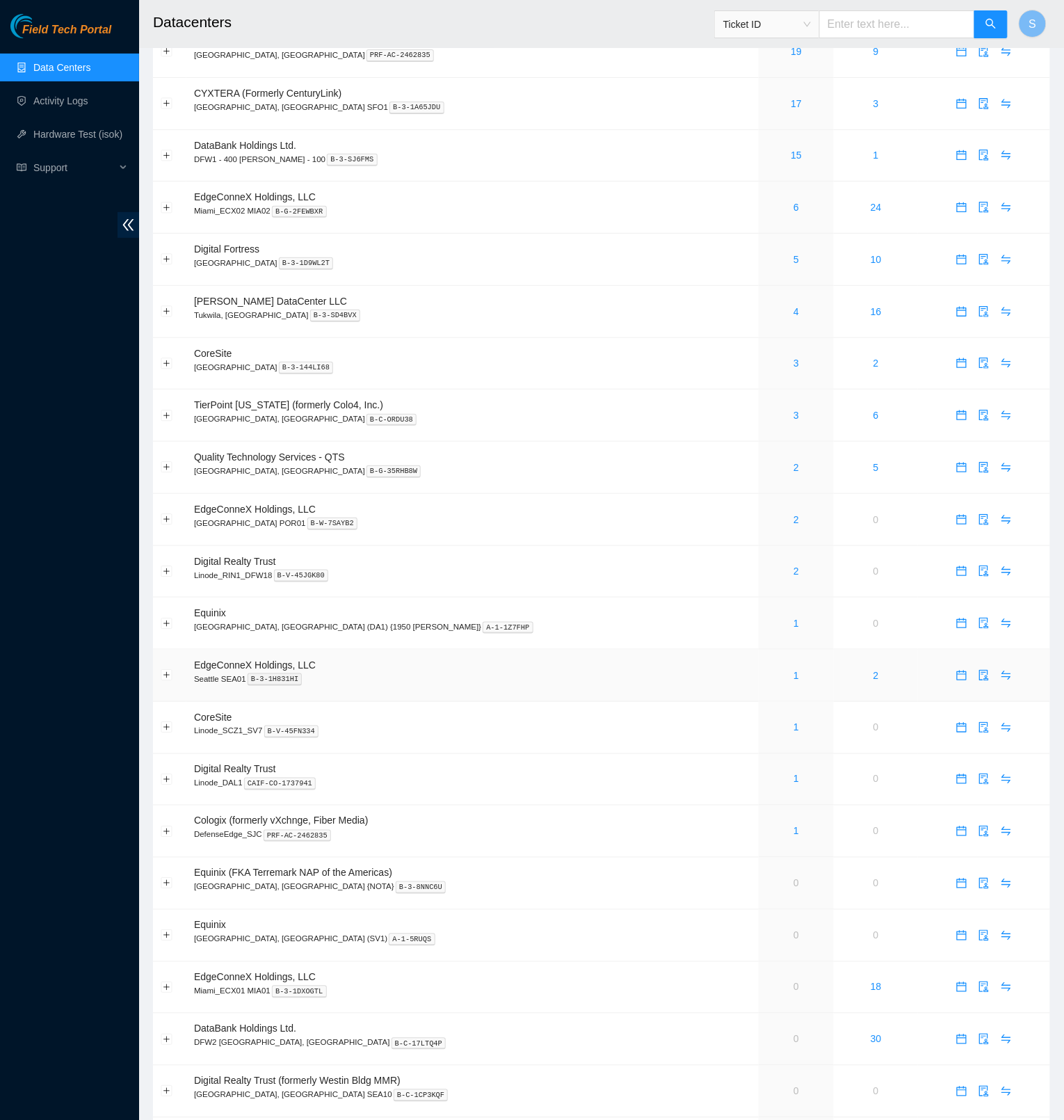
scroll to position [70, 0]
click at [168, 675] on button "Expand row" at bounding box center [167, 673] width 11 height 11
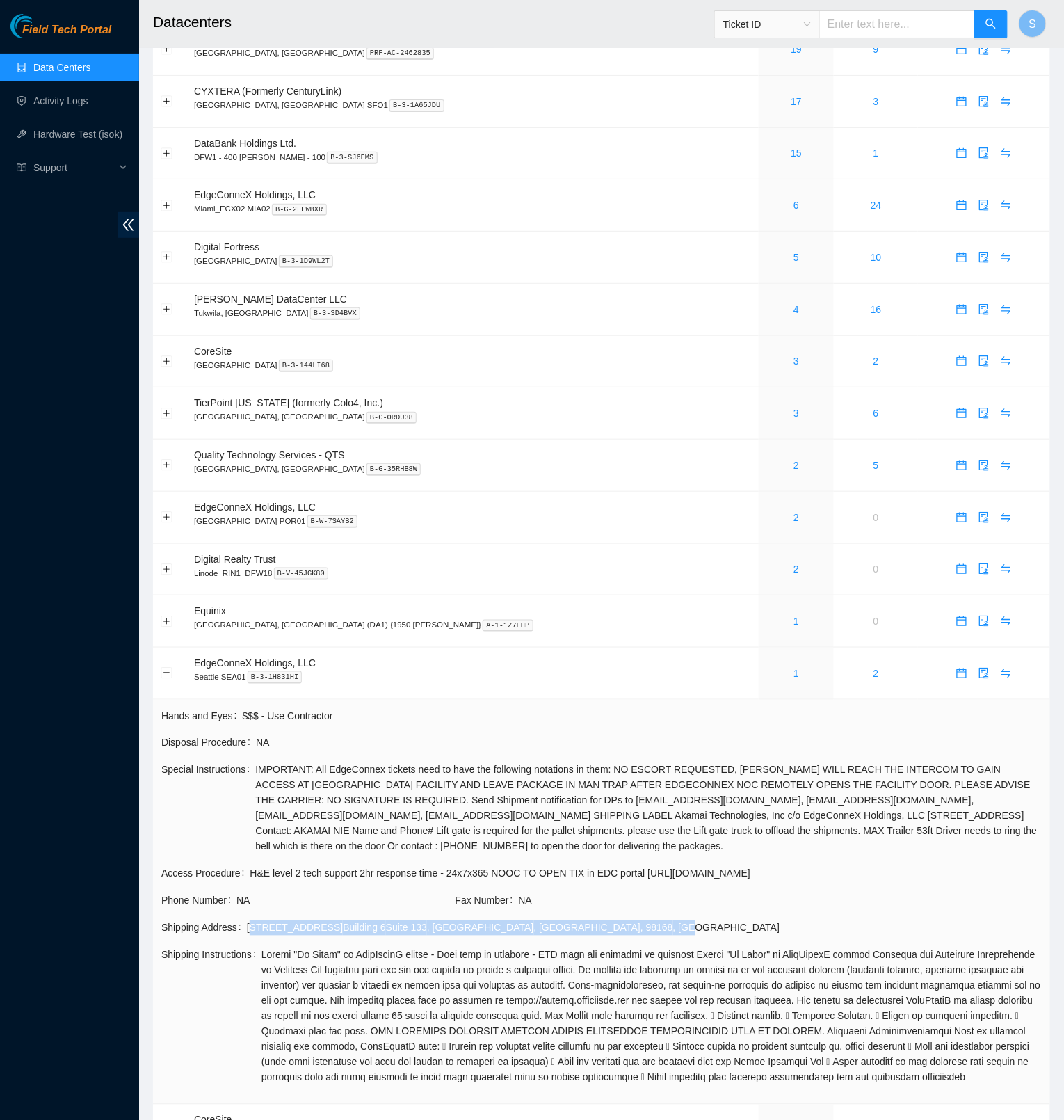
drag, startPoint x: 254, startPoint y: 931, endPoint x: 562, endPoint y: 941, distance: 308.2
click at [562, 941] on td "Shipping Address [STREET_ADDRESS]" at bounding box center [602, 933] width 882 height 27
copy div "[STREET_ADDRESS]"
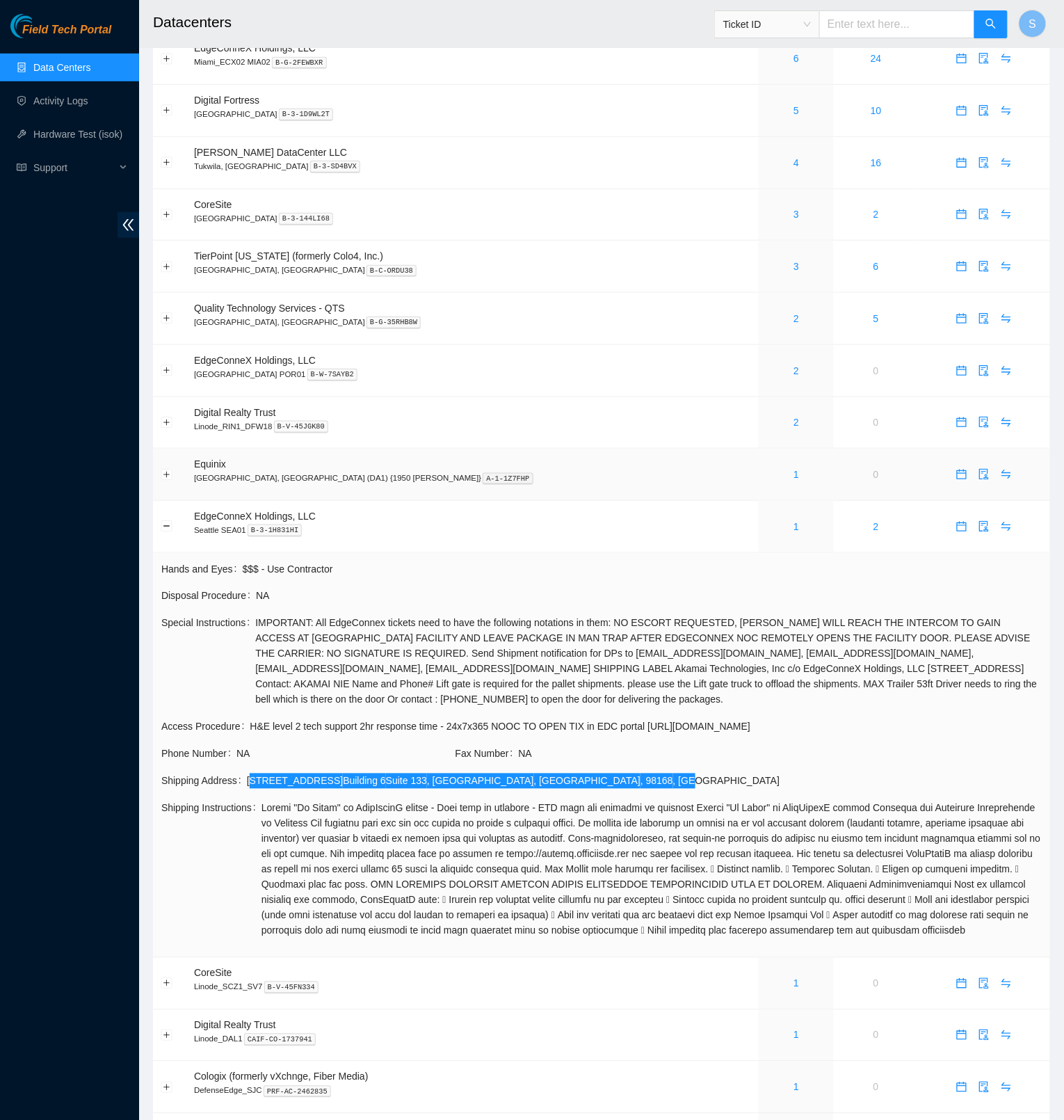
scroll to position [421, 0]
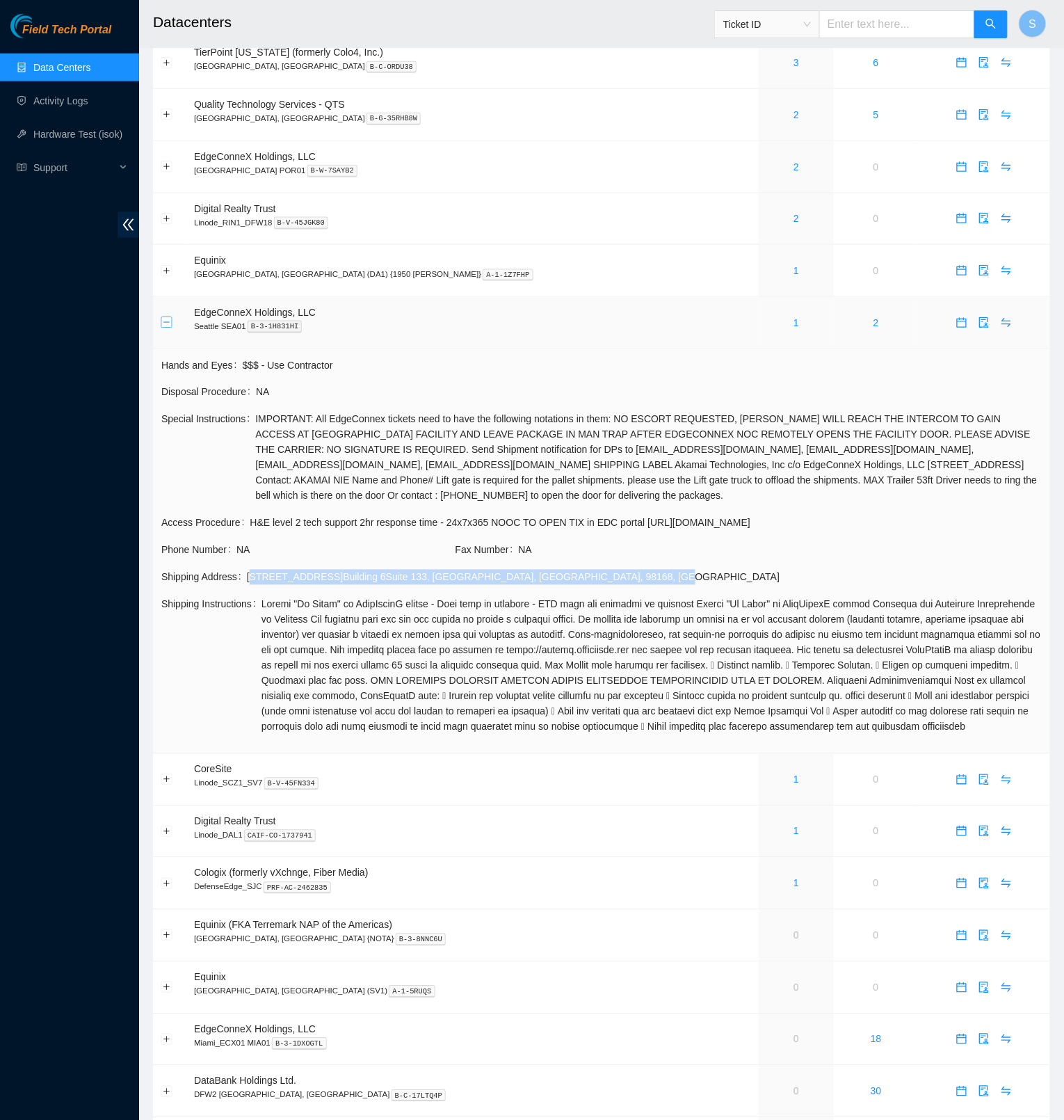
click at [167, 328] on button "Collapse row" at bounding box center [167, 322] width 11 height 11
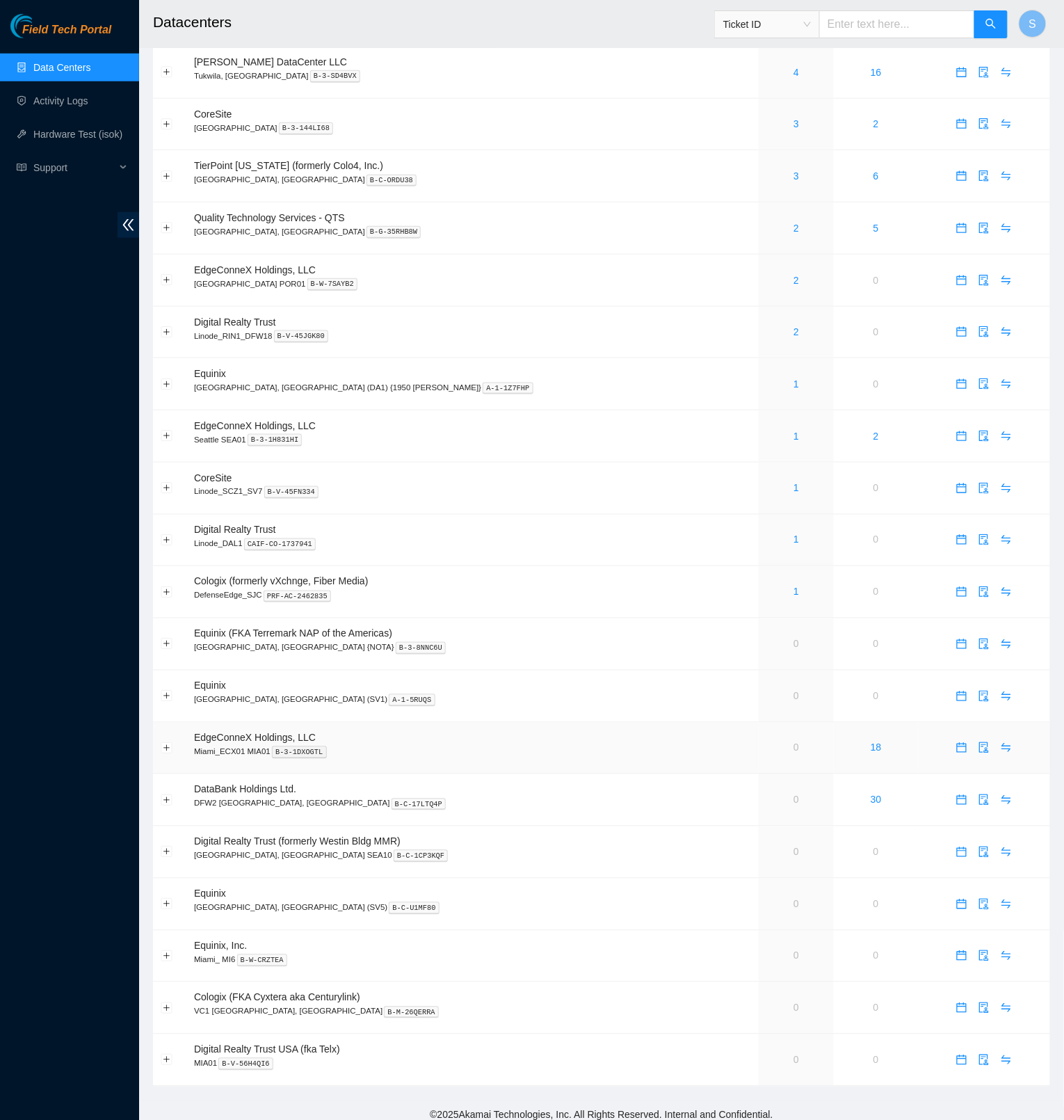
scroll to position [326, 0]
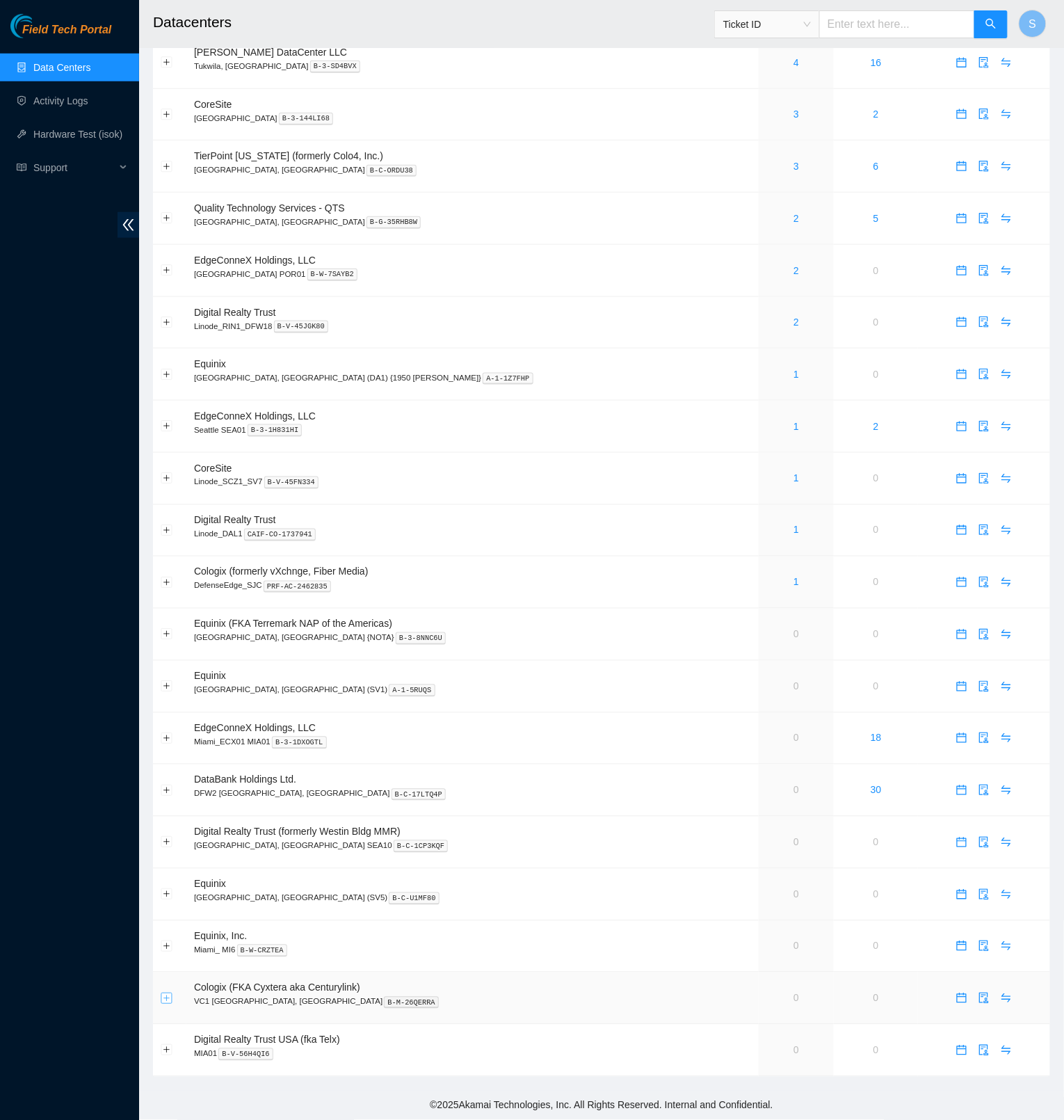
click at [162, 999] on button "Expand row" at bounding box center [167, 998] width 11 height 11
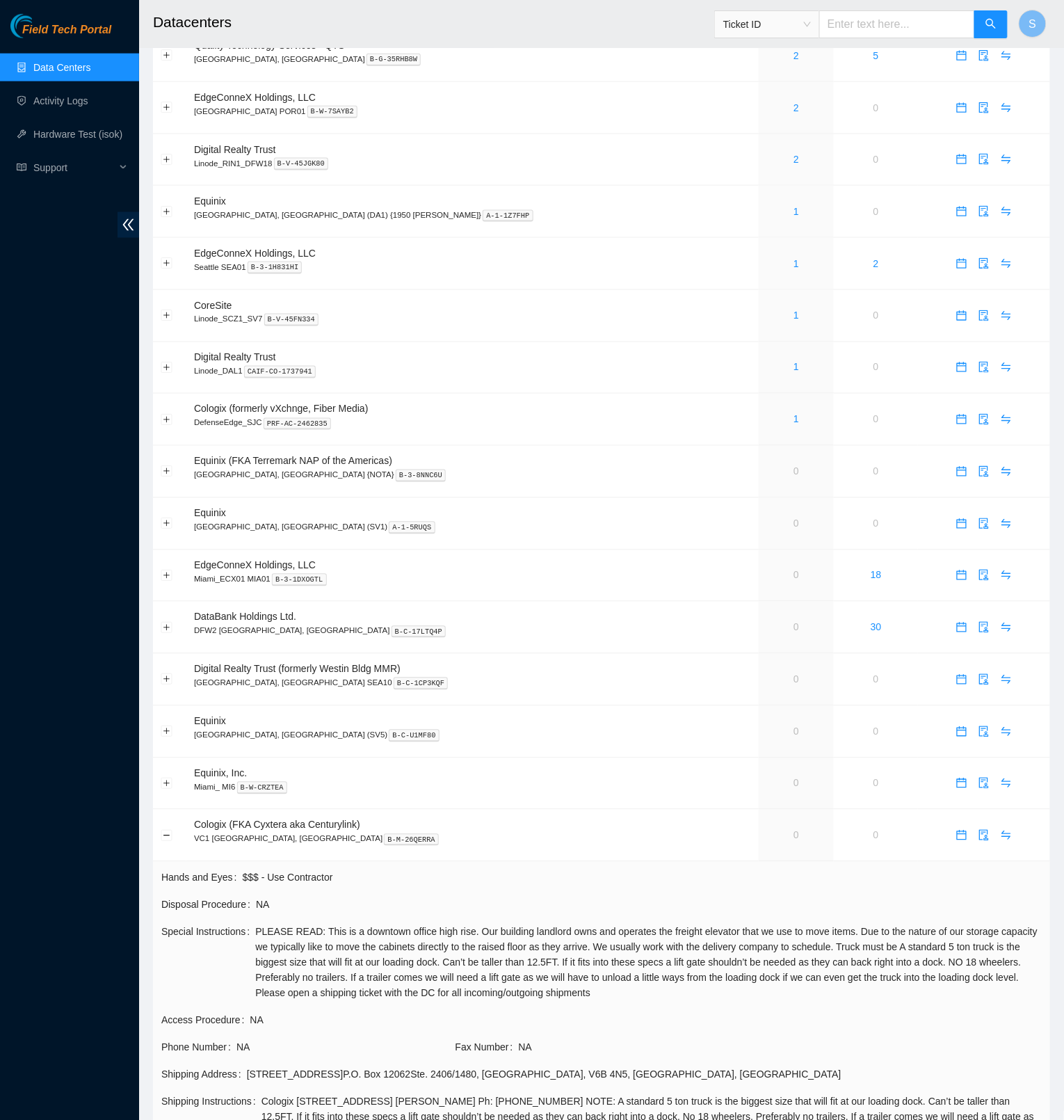
scroll to position [632, 0]
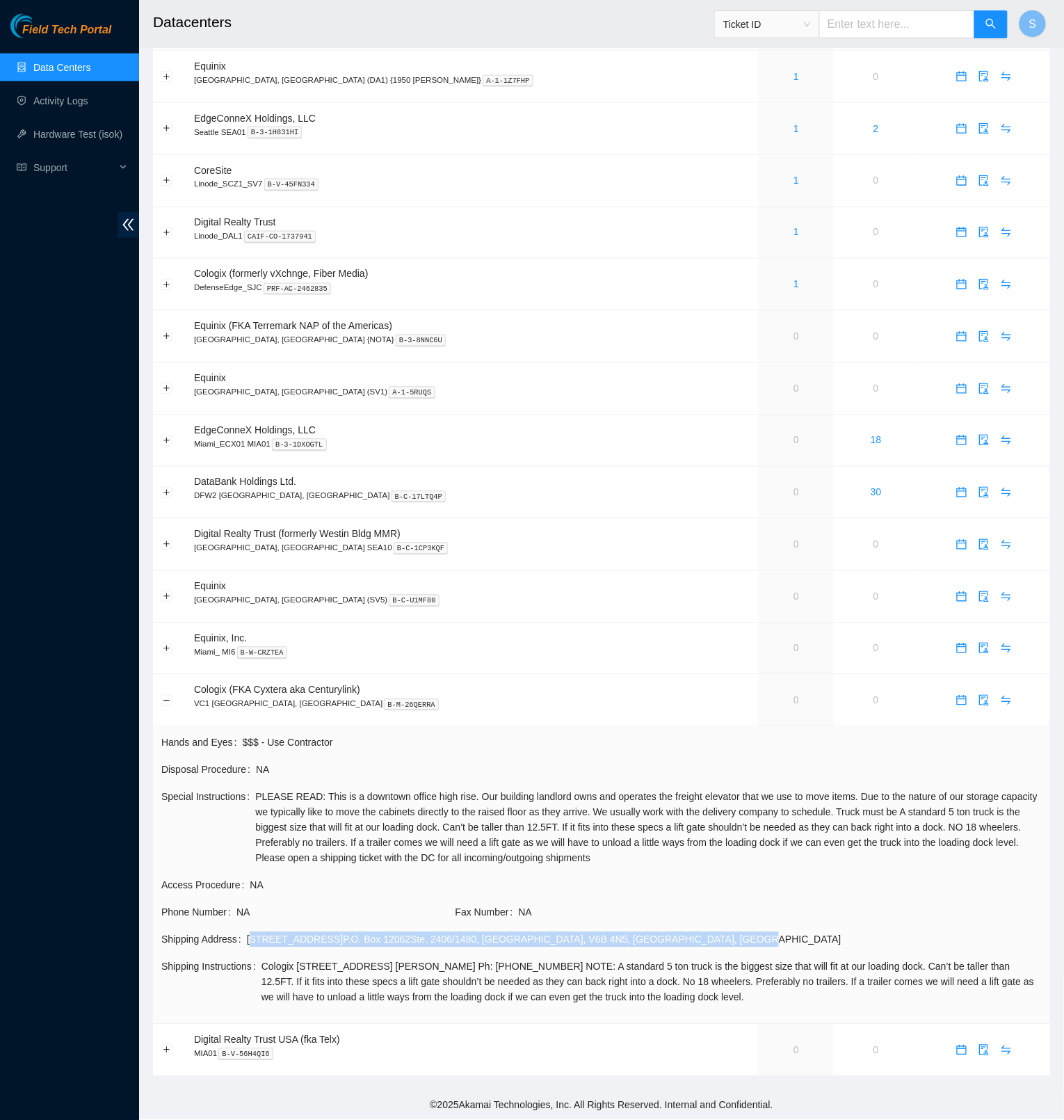
drag, startPoint x: 255, startPoint y: 926, endPoint x: 744, endPoint y: 936, distance: 489.1
click at [744, 936] on td "Shipping Address [STREET_ADDRESS] P.O. [STREET_ADDRESS]" at bounding box center [602, 945] width 882 height 27
copy div "[STREET_ADDRESS] P.O. [STREET_ADDRESS]"
click at [167, 695] on button "Collapse row" at bounding box center [167, 700] width 11 height 11
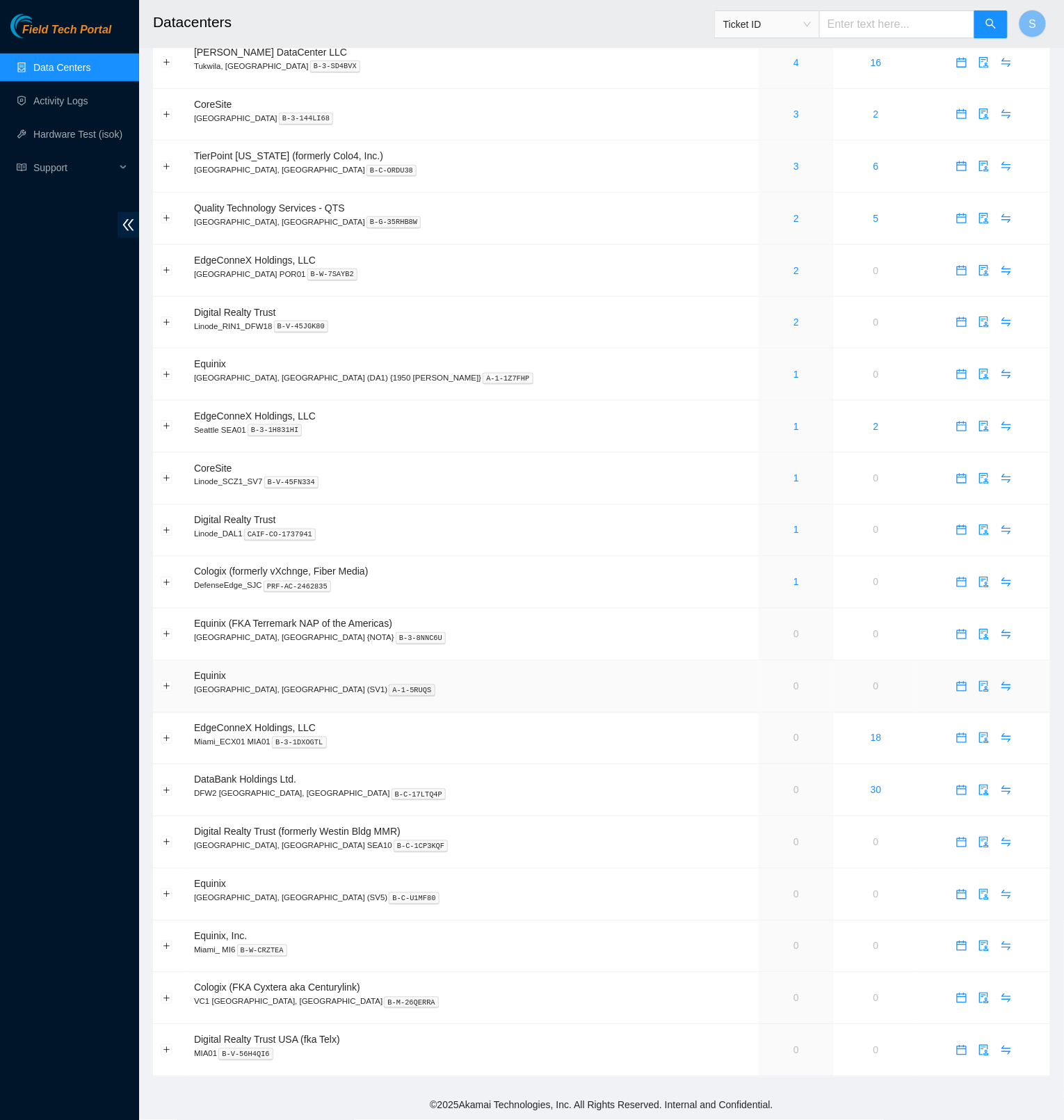
scroll to position [326, 0]
click at [165, 1001] on button "Expand row" at bounding box center [167, 998] width 11 height 11
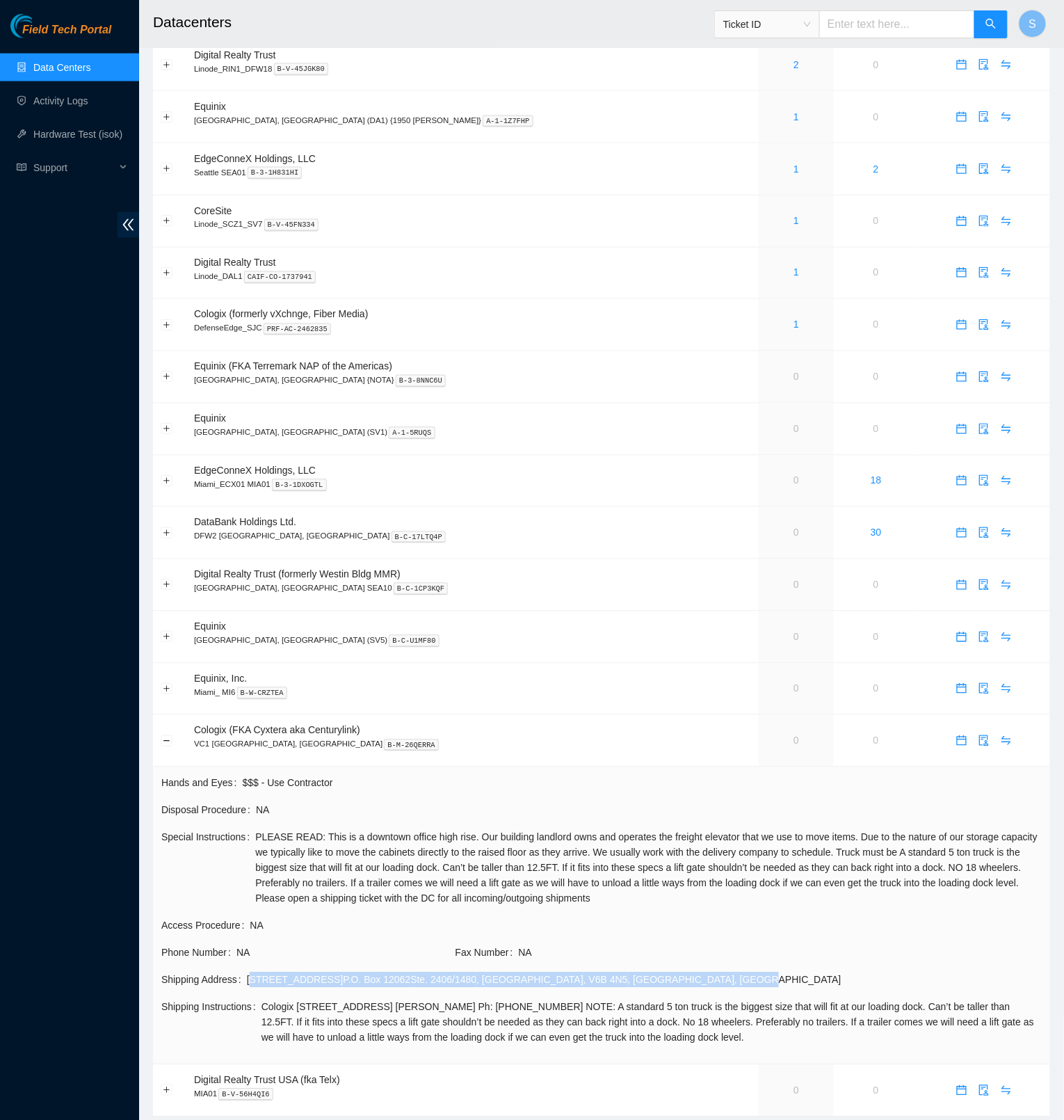
scroll to position [632, 0]
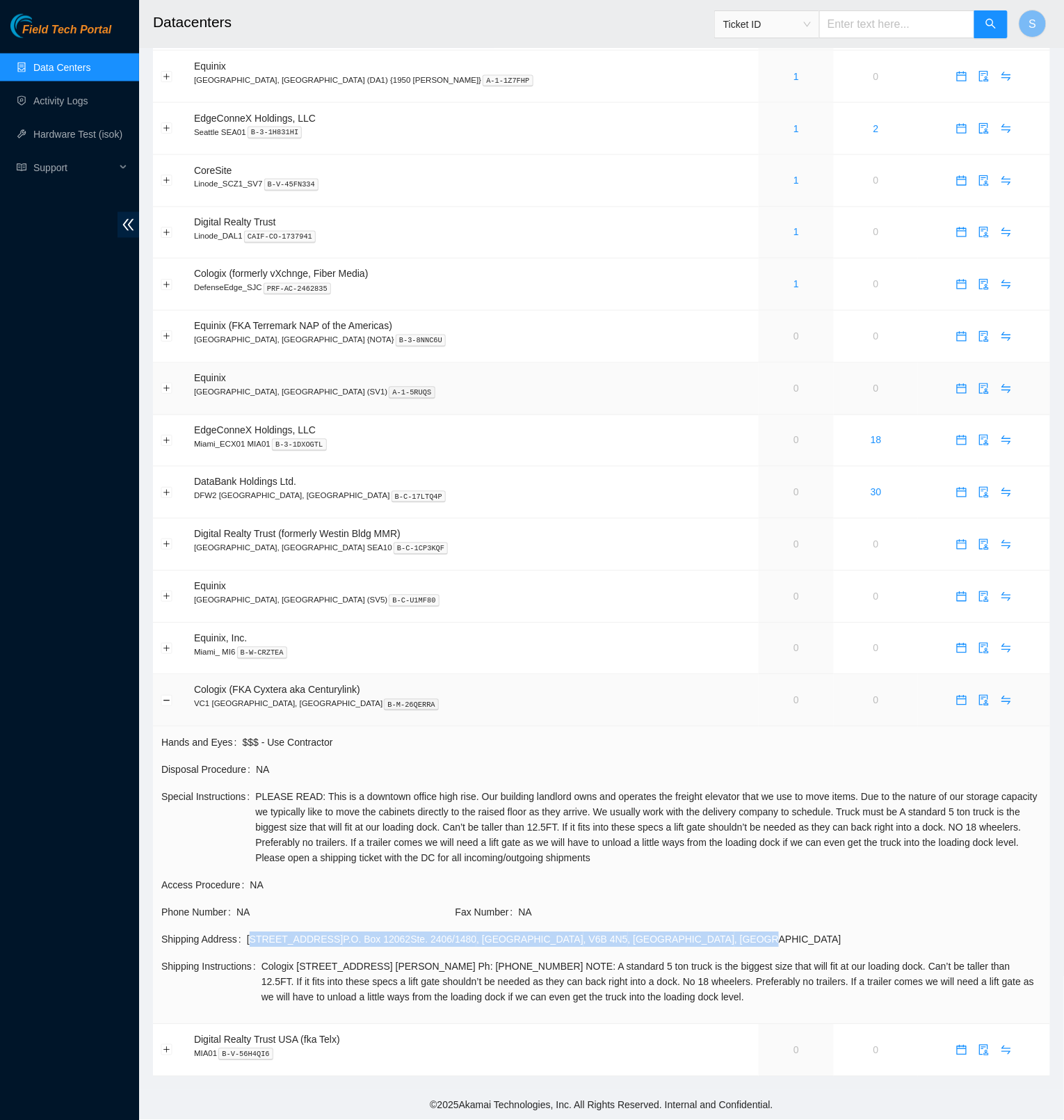
click at [163, 695] on button "Collapse row" at bounding box center [167, 700] width 11 height 11
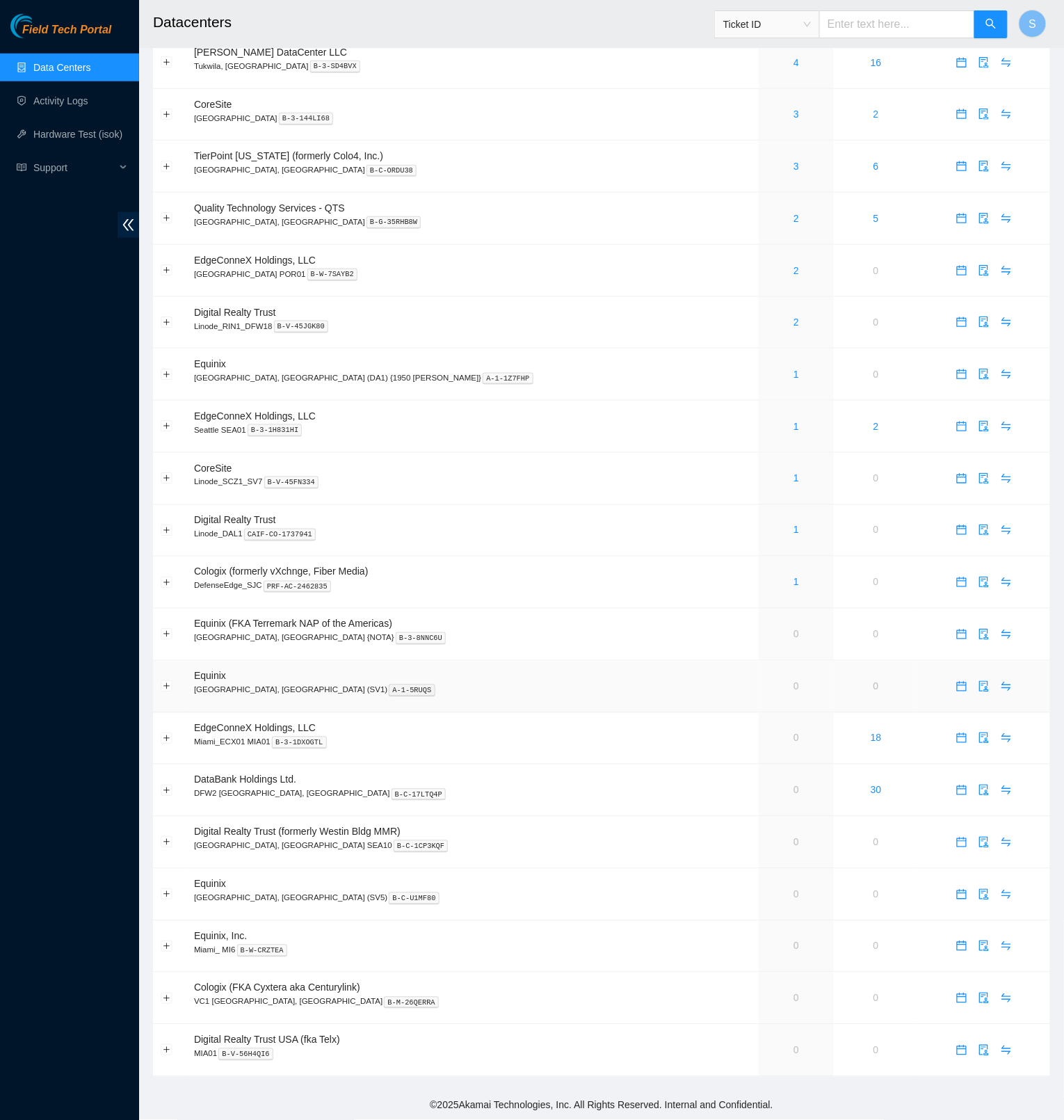
click at [168, 694] on td at bounding box center [170, 687] width 34 height 52
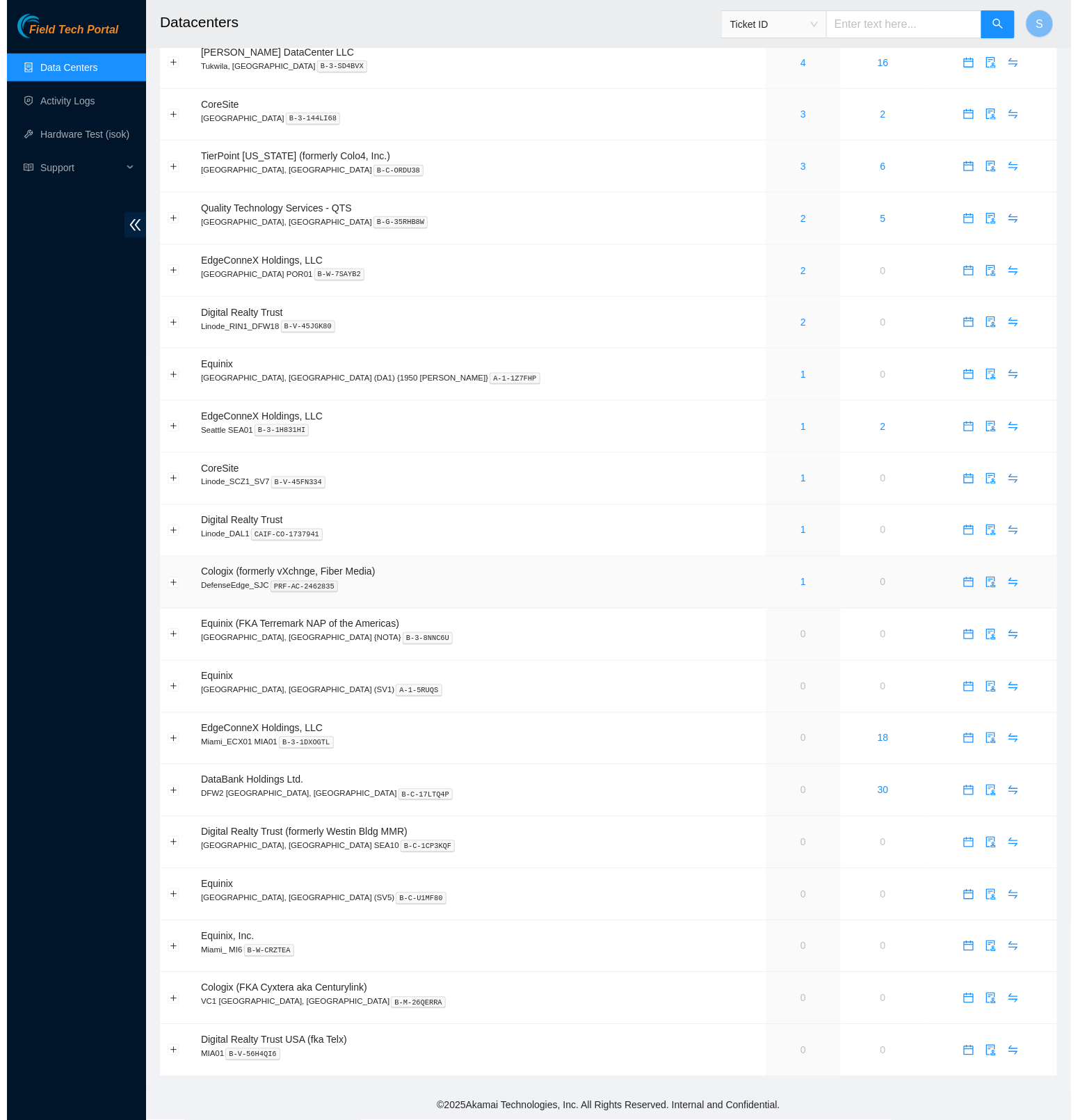
scroll to position [143, 0]
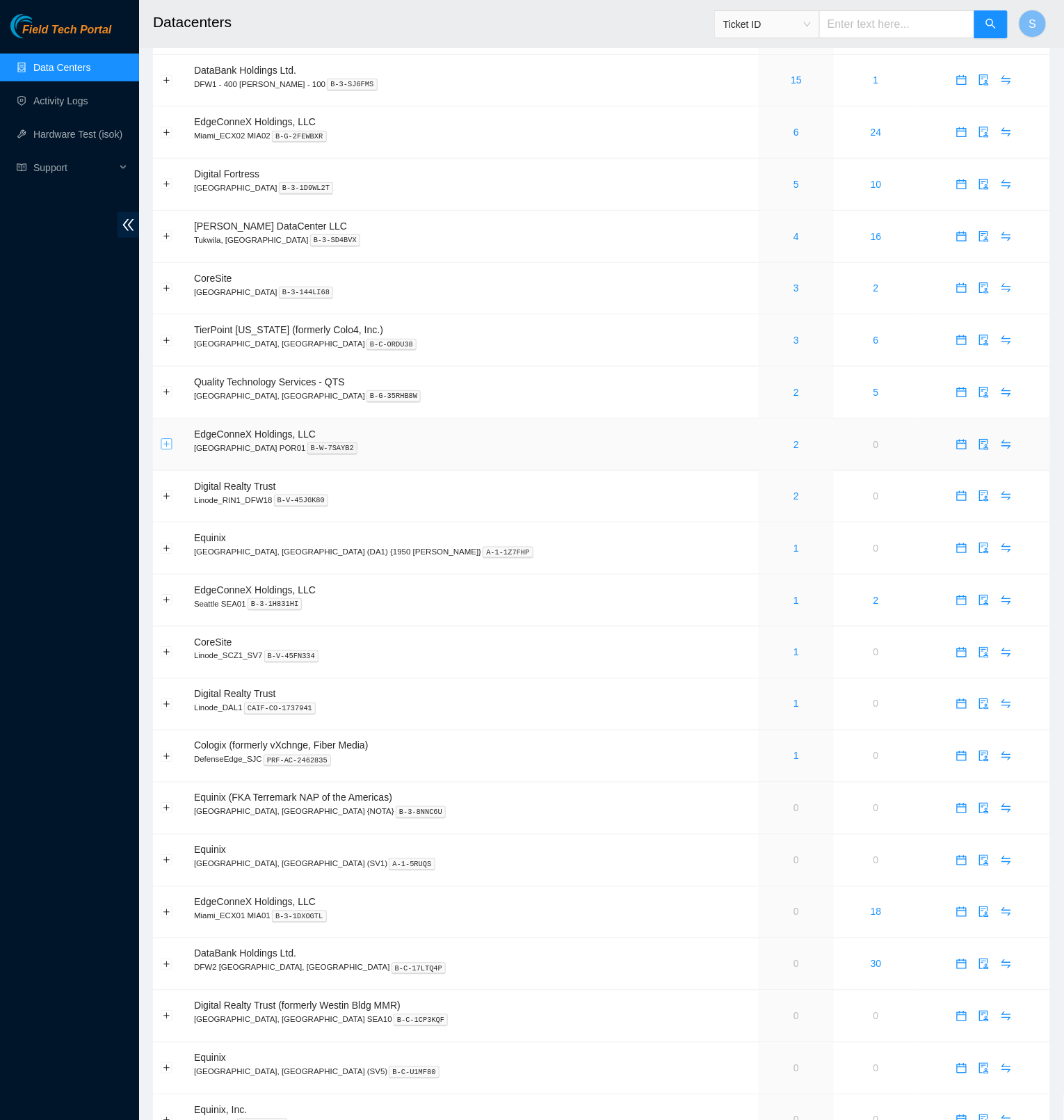
click at [165, 450] on button "Expand row" at bounding box center [167, 445] width 11 height 11
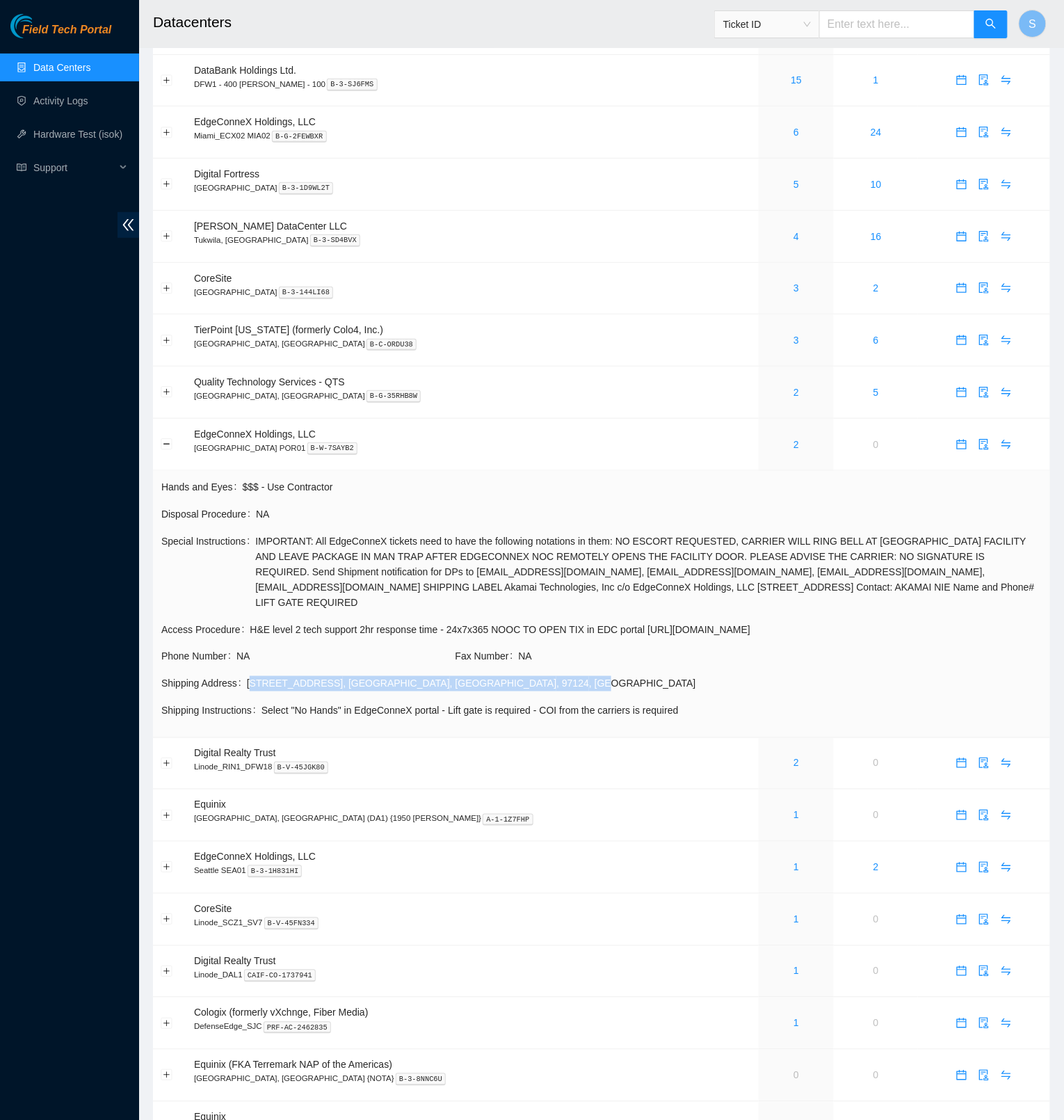
drag, startPoint x: 255, startPoint y: 678, endPoint x: 404, endPoint y: 695, distance: 150.0
click at [404, 695] on td "Shipping Address [STREET_ADDRESS]" at bounding box center [602, 689] width 882 height 27
copy div "[STREET_ADDRESS]"
